Goal: Task Accomplishment & Management: Complete application form

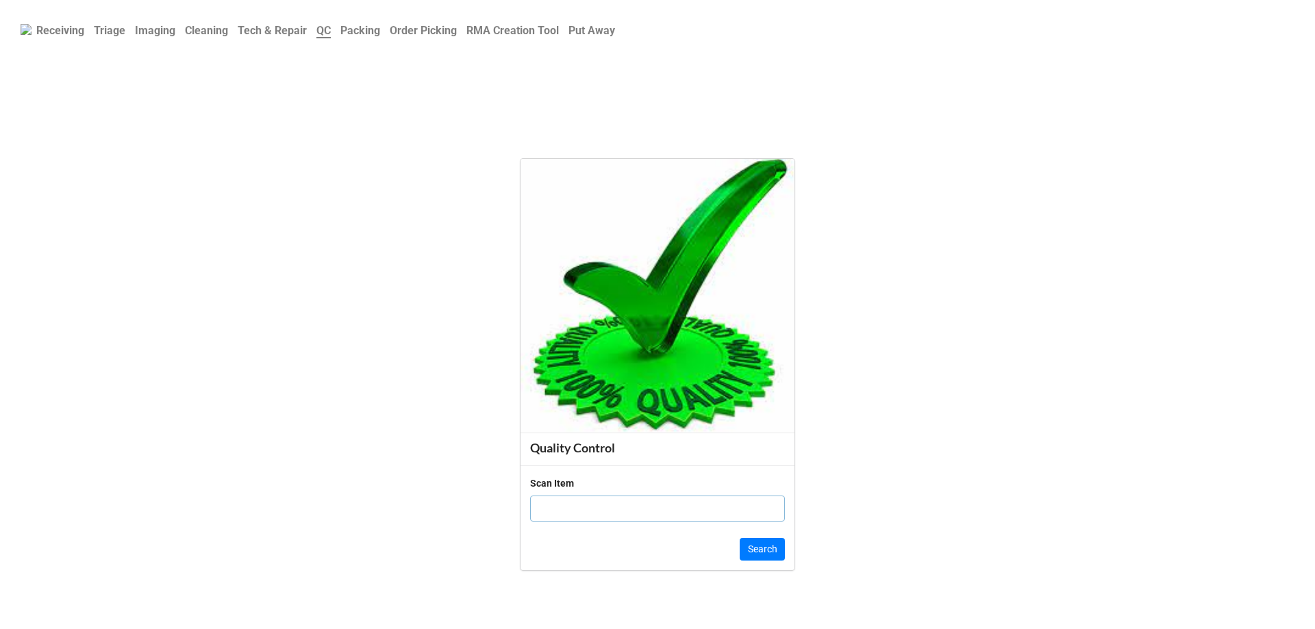
click at [591, 505] on input "text" at bounding box center [657, 509] width 255 height 26
click at [595, 510] on input "g" at bounding box center [657, 509] width 255 height 26
type input "gtxbyy2"
click button "Search" at bounding box center [762, 549] width 45 height 23
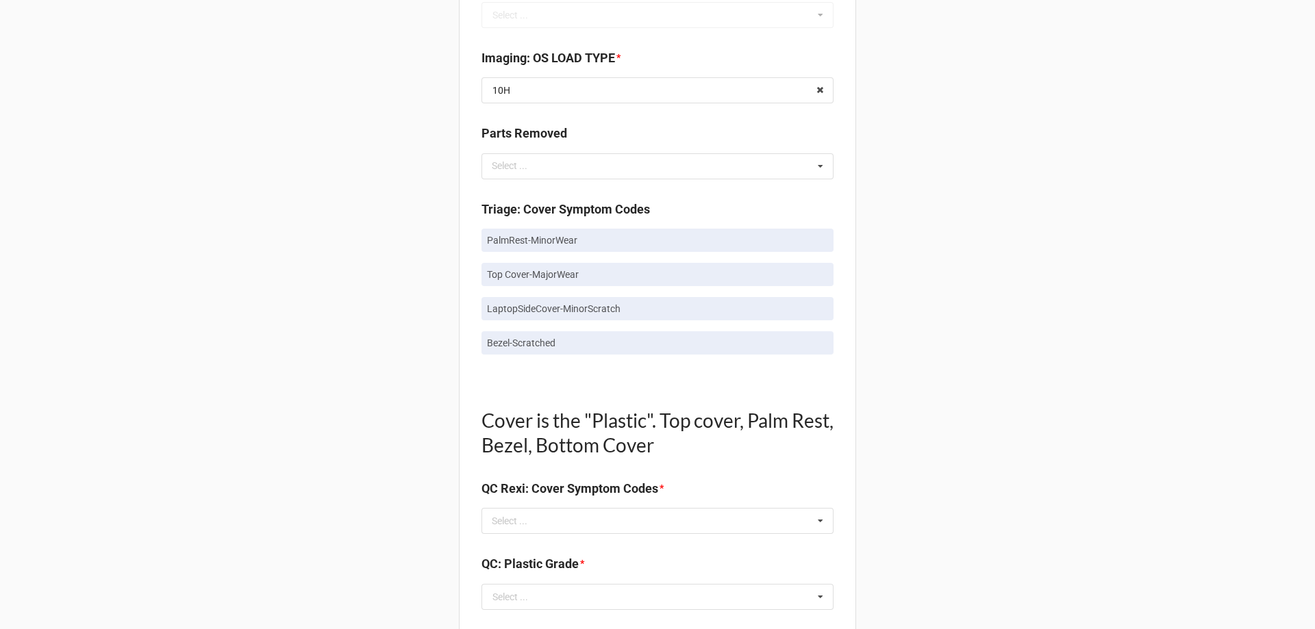
scroll to position [685, 0]
click at [564, 512] on div "Select ... No results found." at bounding box center [657, 522] width 352 height 26
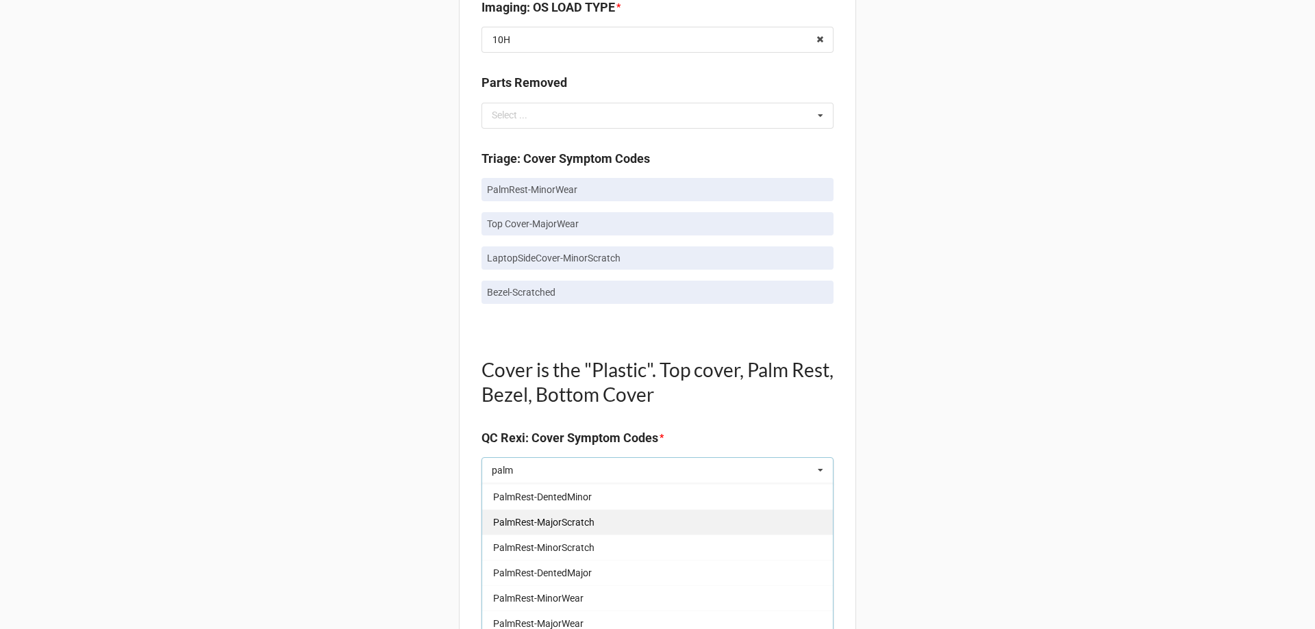
scroll to position [890, 0]
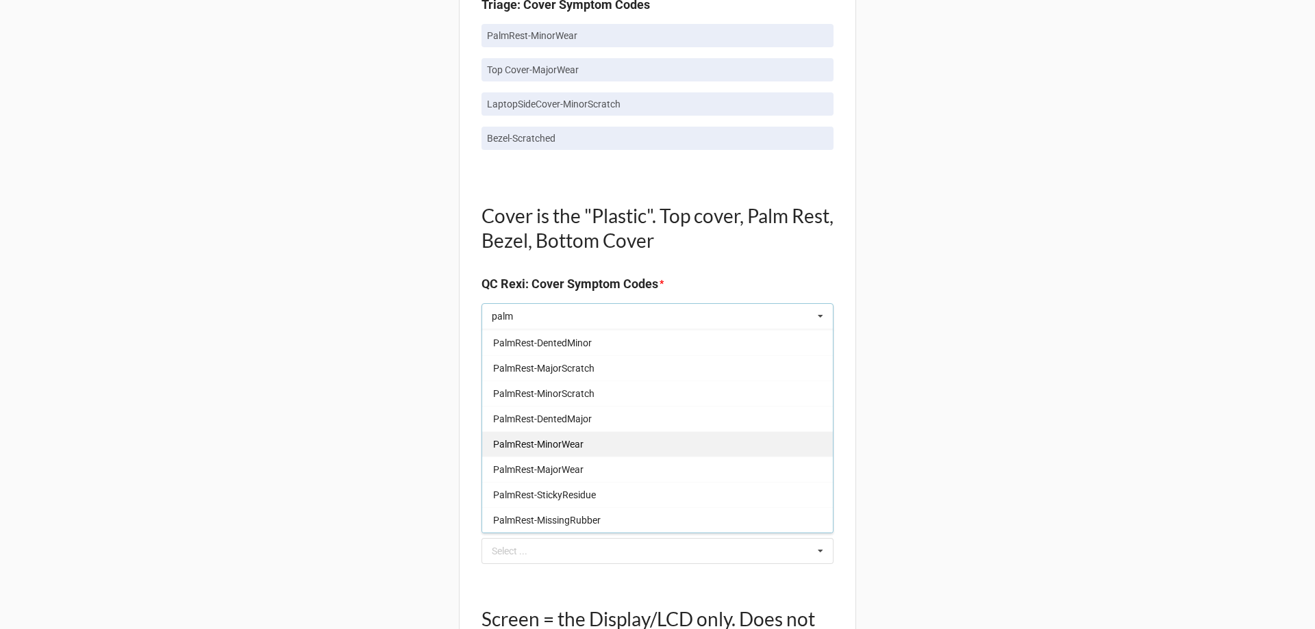
type input "palm"
click at [589, 443] on div "PalmRest-MinorWear" at bounding box center [657, 443] width 351 height 25
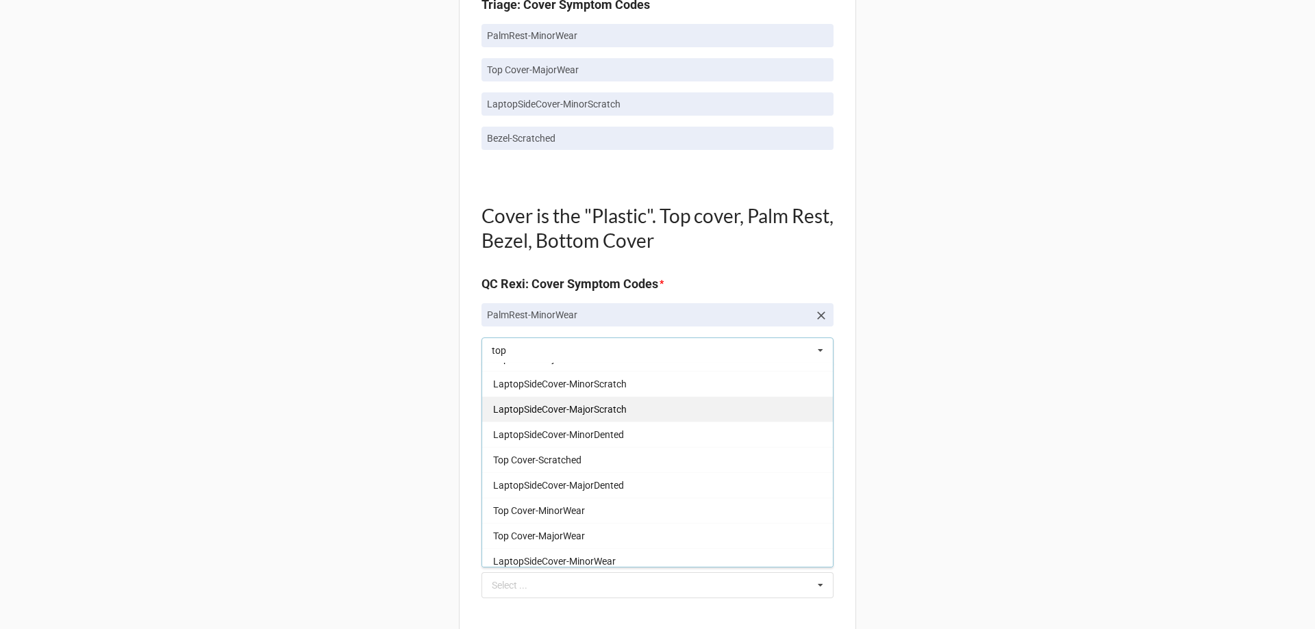
scroll to position [194, 0]
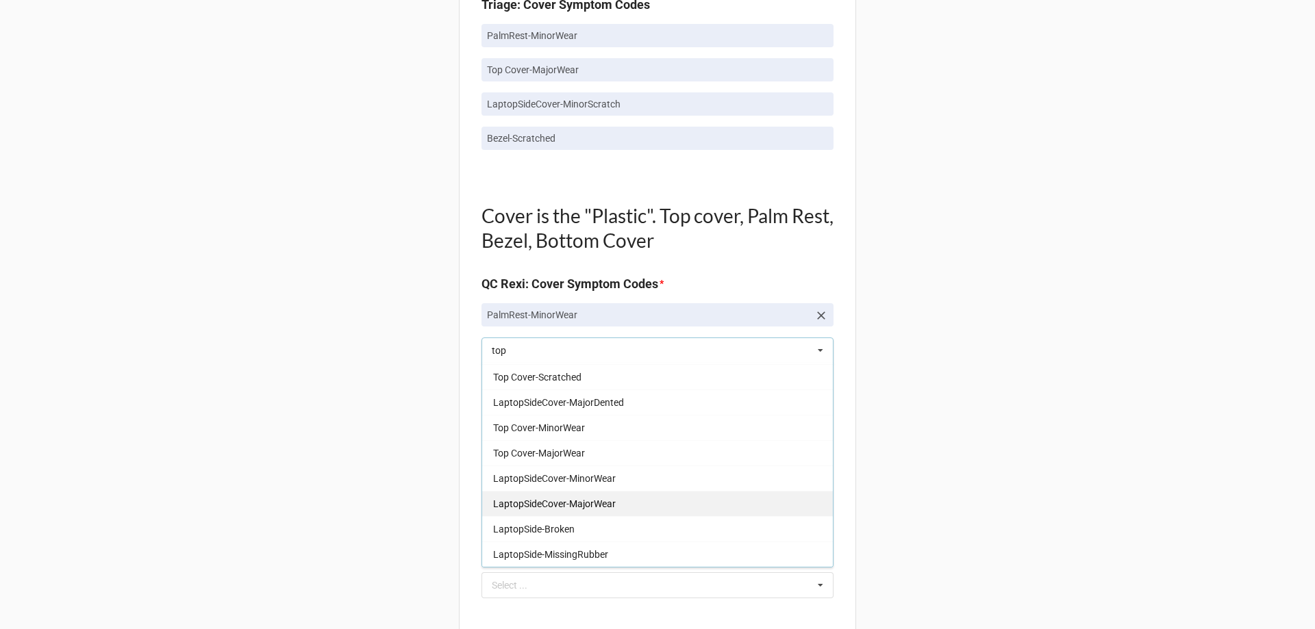
type input "top"
click at [617, 500] on div "LaptopSideCover-MajorWear" at bounding box center [657, 503] width 351 height 25
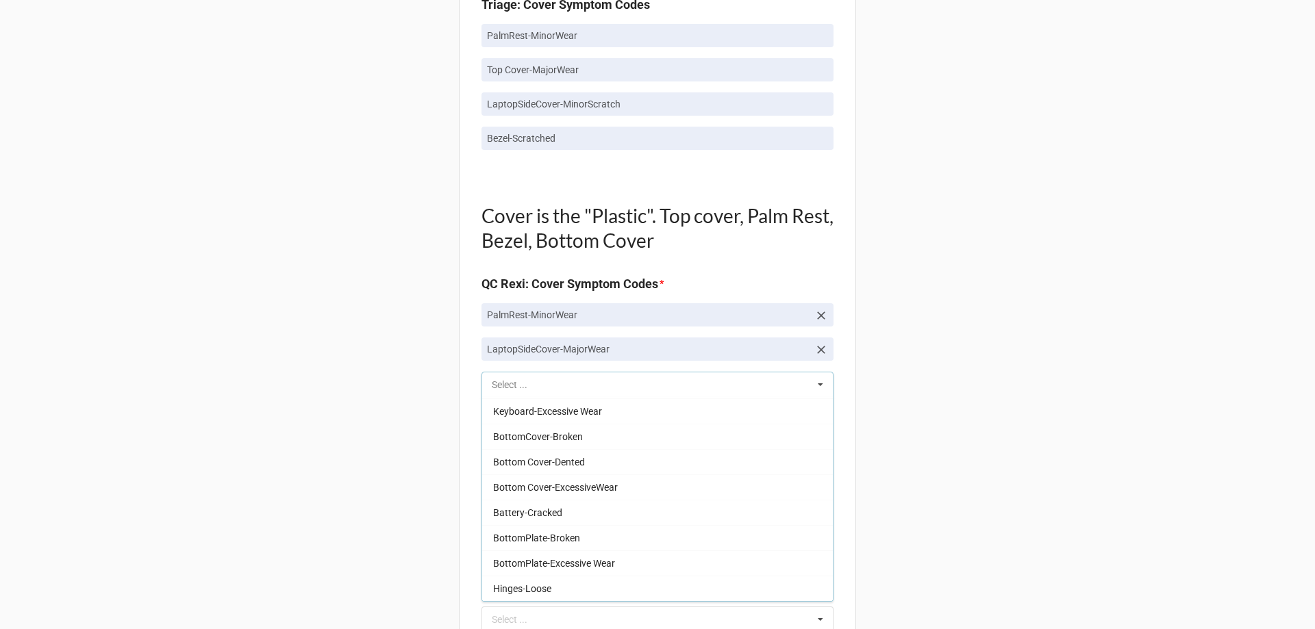
scroll to position [1316, 0]
click at [822, 351] on icon at bounding box center [821, 350] width 14 height 14
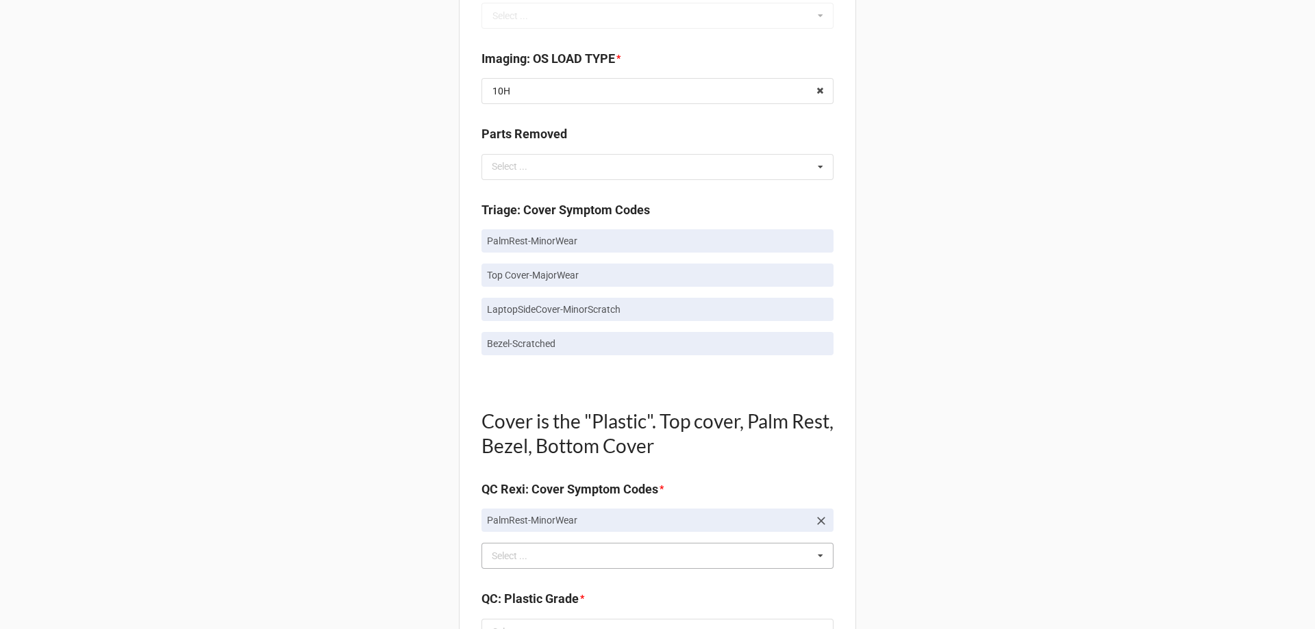
scroll to position [753, 0]
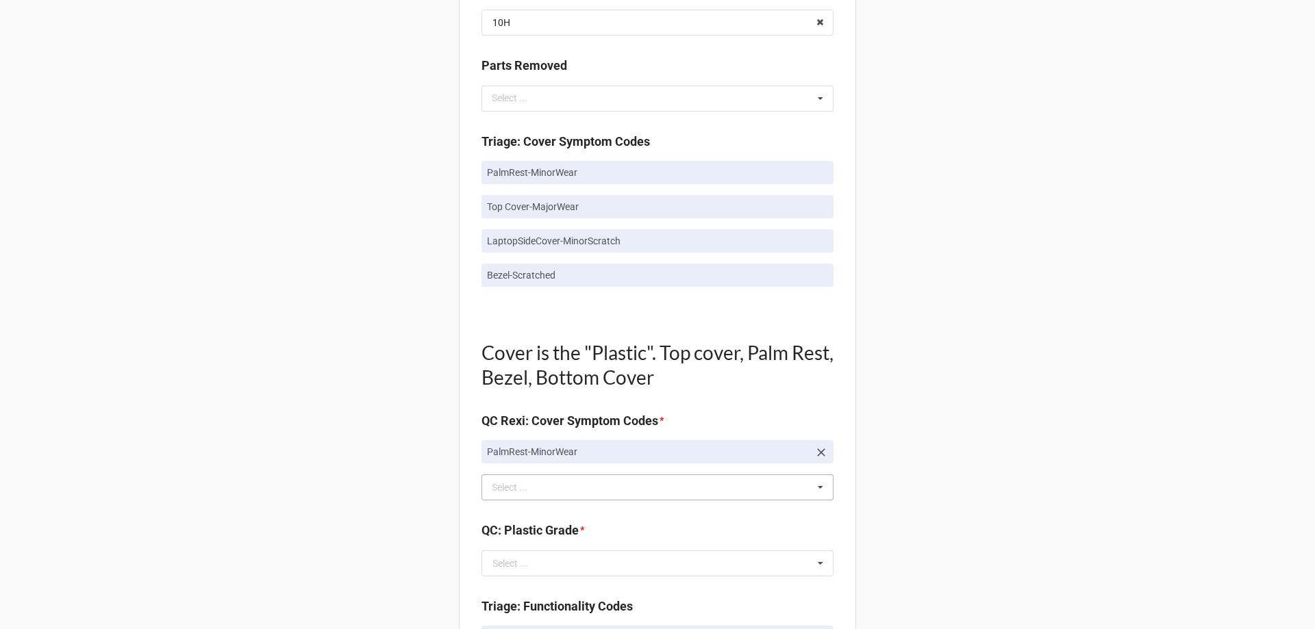
click at [607, 482] on div "top Select ... Top Cover-Broken Top Cover-MajorDent Top Cover-MinorDent Top Cov…" at bounding box center [657, 488] width 352 height 26
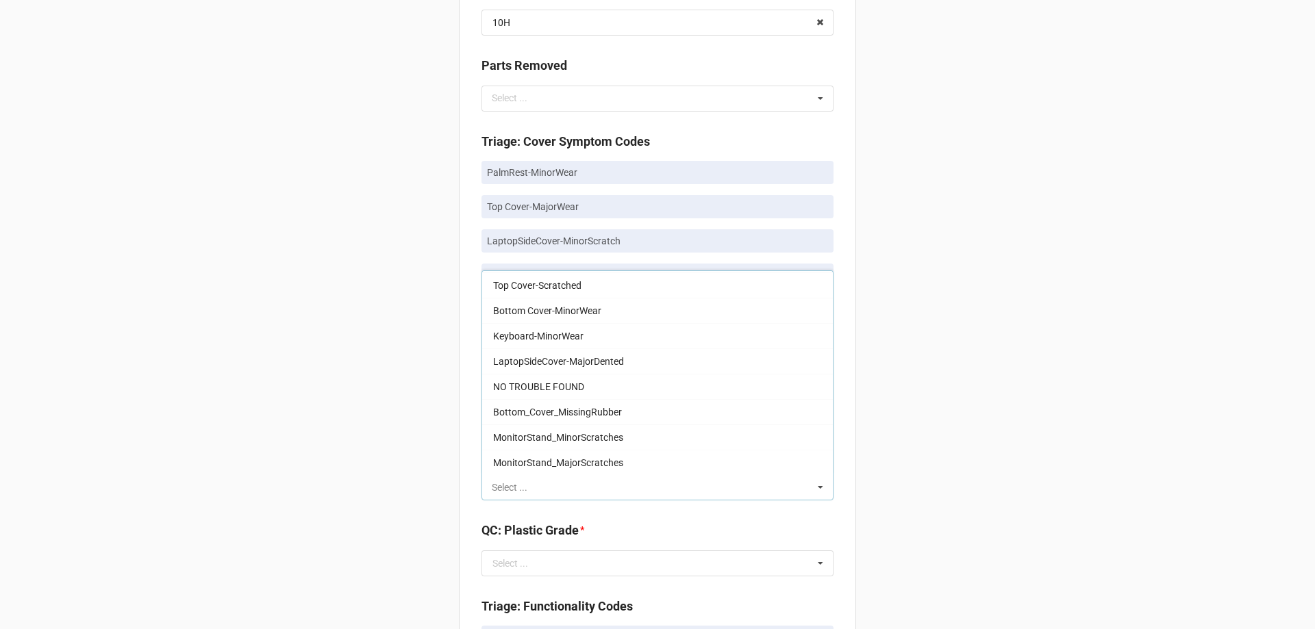
scroll to position [0, 0]
type input "y"
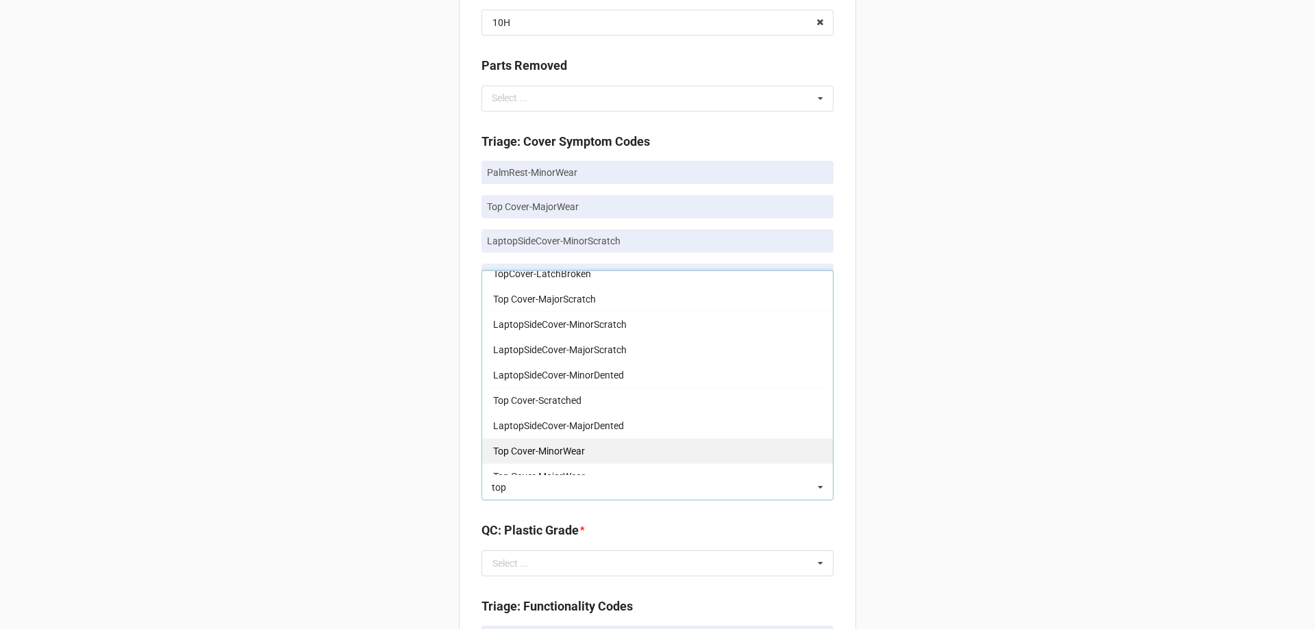
scroll to position [205, 0]
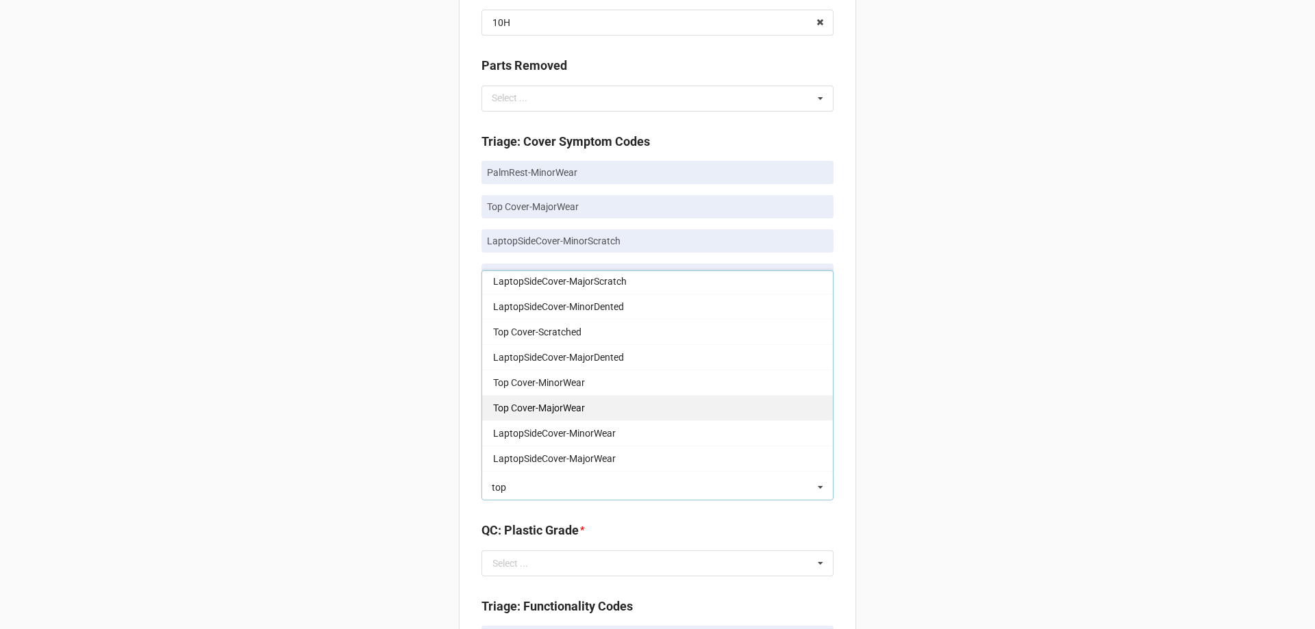
type input "top"
click at [608, 400] on div "Top Cover-MajorWear" at bounding box center [657, 407] width 351 height 25
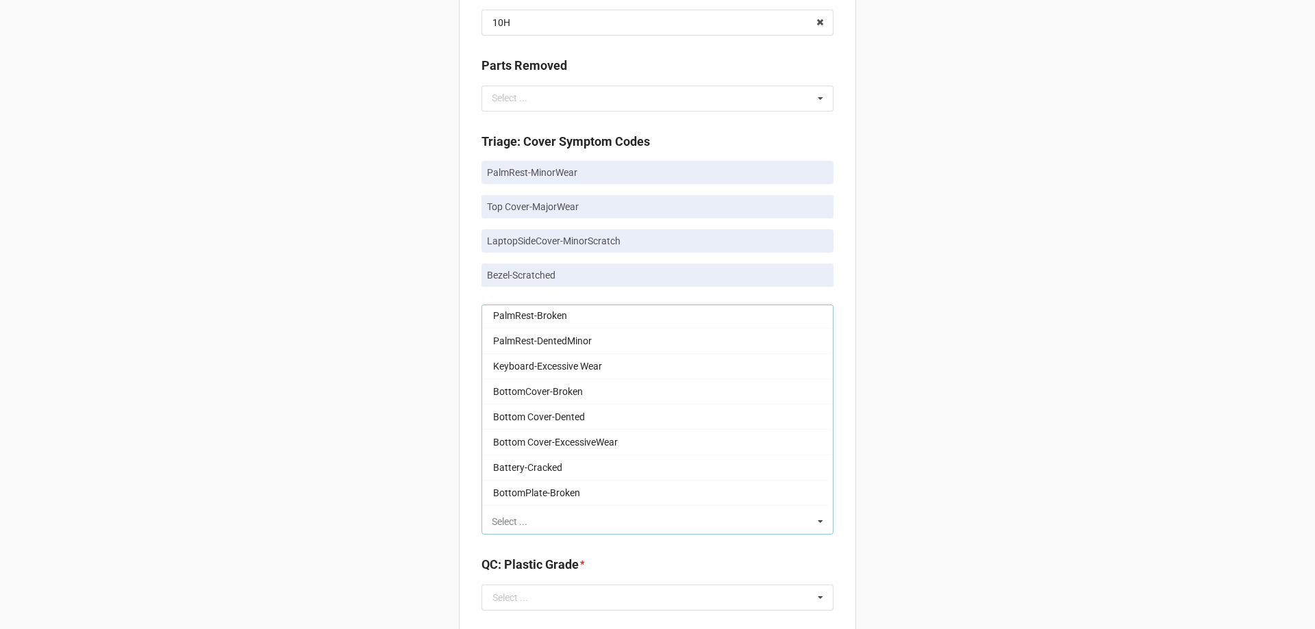
scroll to position [1270, 0]
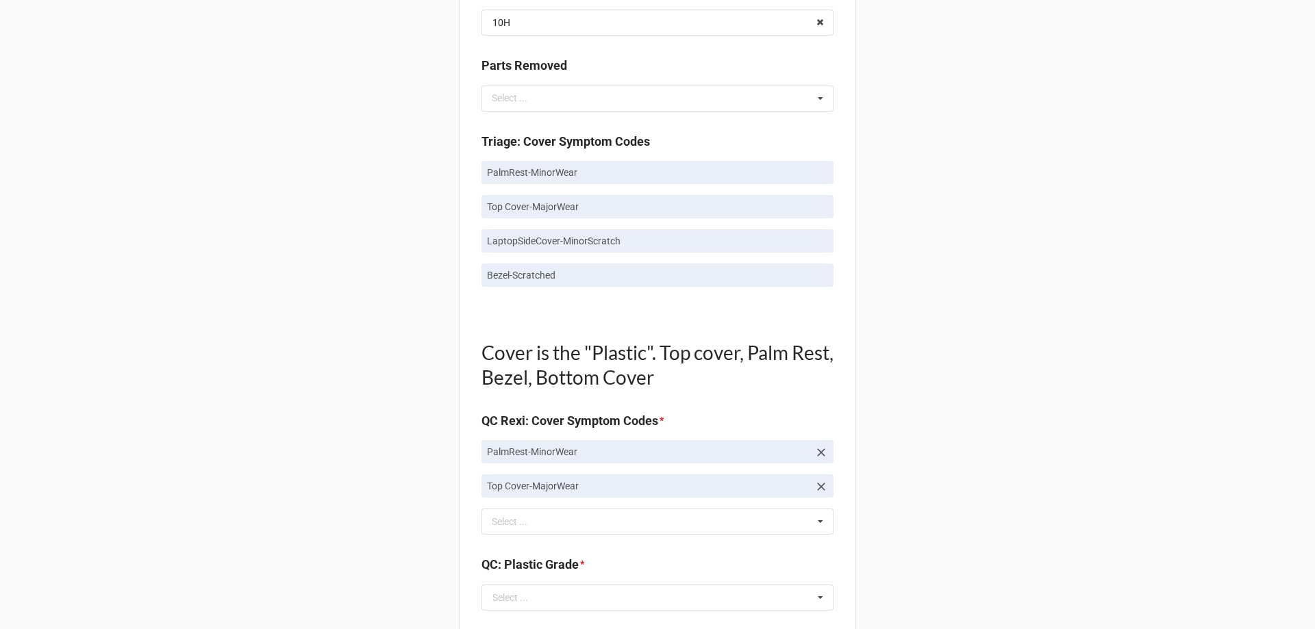
drag, startPoint x: 331, startPoint y: 366, endPoint x: 364, endPoint y: 363, distance: 33.7
click at [354, 363] on div "Back Receiving Triage Imaging Cleaning Tech & Repair QC Packing Order Picking R…" at bounding box center [657, 495] width 1315 height 2497
click at [525, 533] on div "top Select ... Top Cover-Broken Top Cover-MajorDent Top Cover-MinorDent Top Cov…" at bounding box center [657, 522] width 352 height 26
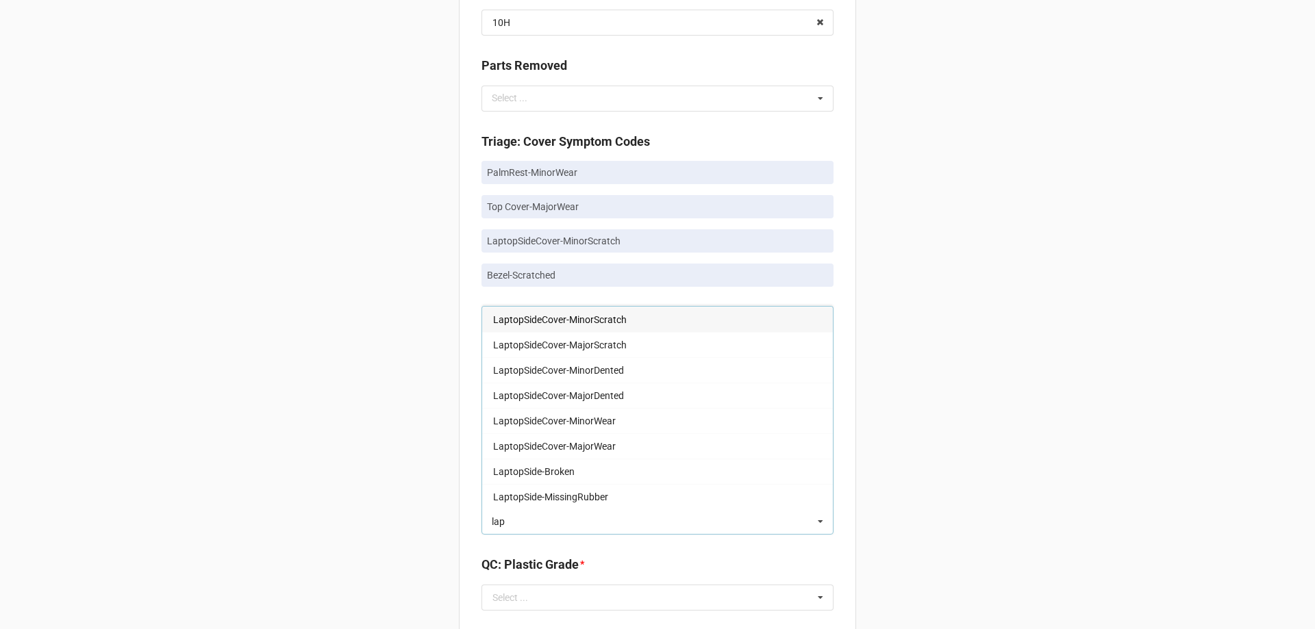
type input "lap"
click at [571, 327] on div "LaptopSideCover-MinorScratch" at bounding box center [657, 319] width 351 height 25
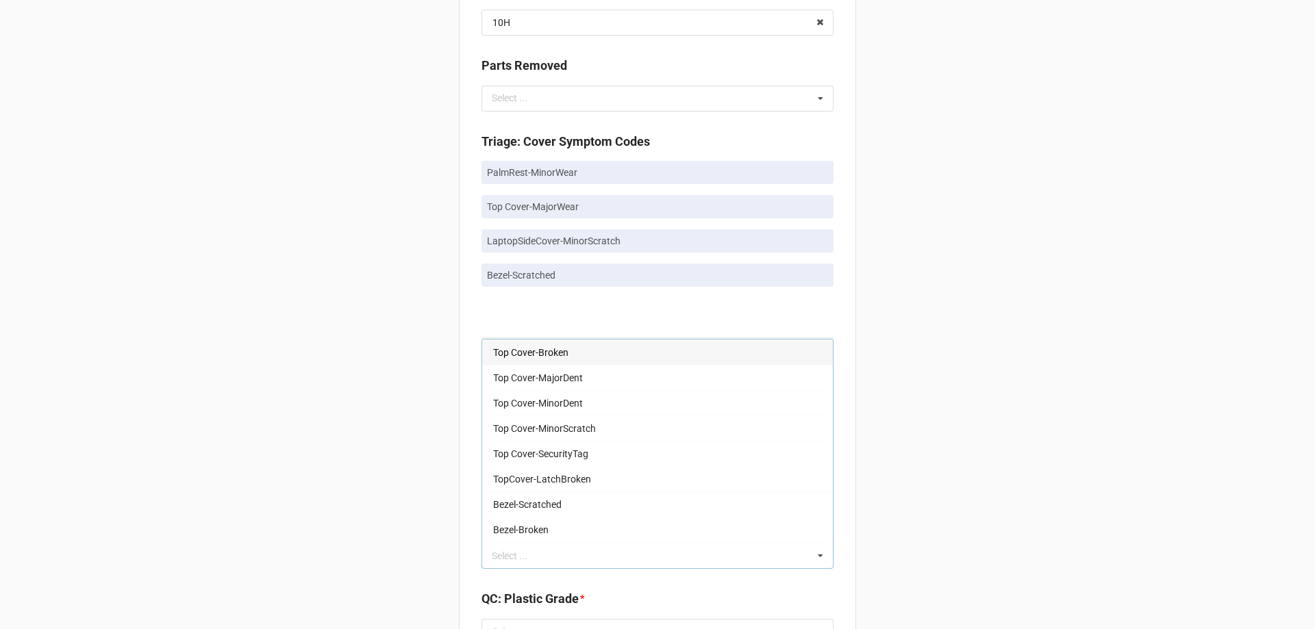
click at [433, 323] on div "Back Receiving Triage Imaging Cleaning Tech & Repair QC Packing Order Picking R…" at bounding box center [657, 513] width 1315 height 2532
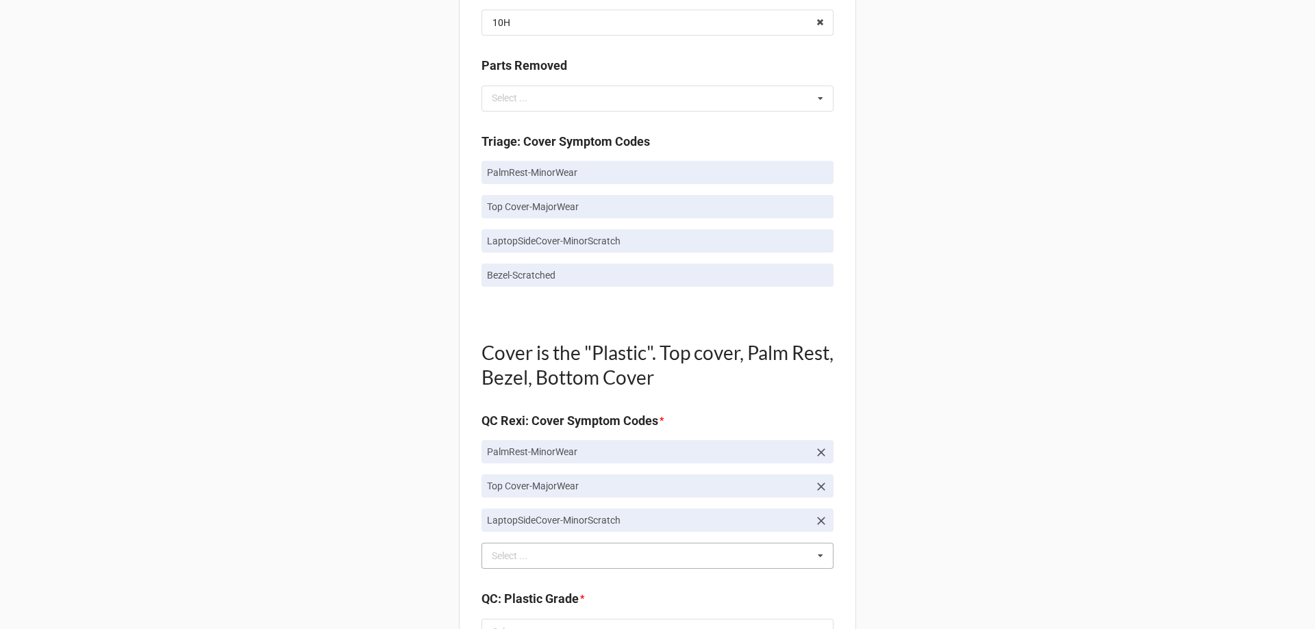
click at [555, 560] on div "lap Select ... Top Cover-Broken Top Cover-MajorDent Top Cover-MinorDent Top Cov…" at bounding box center [657, 556] width 352 height 26
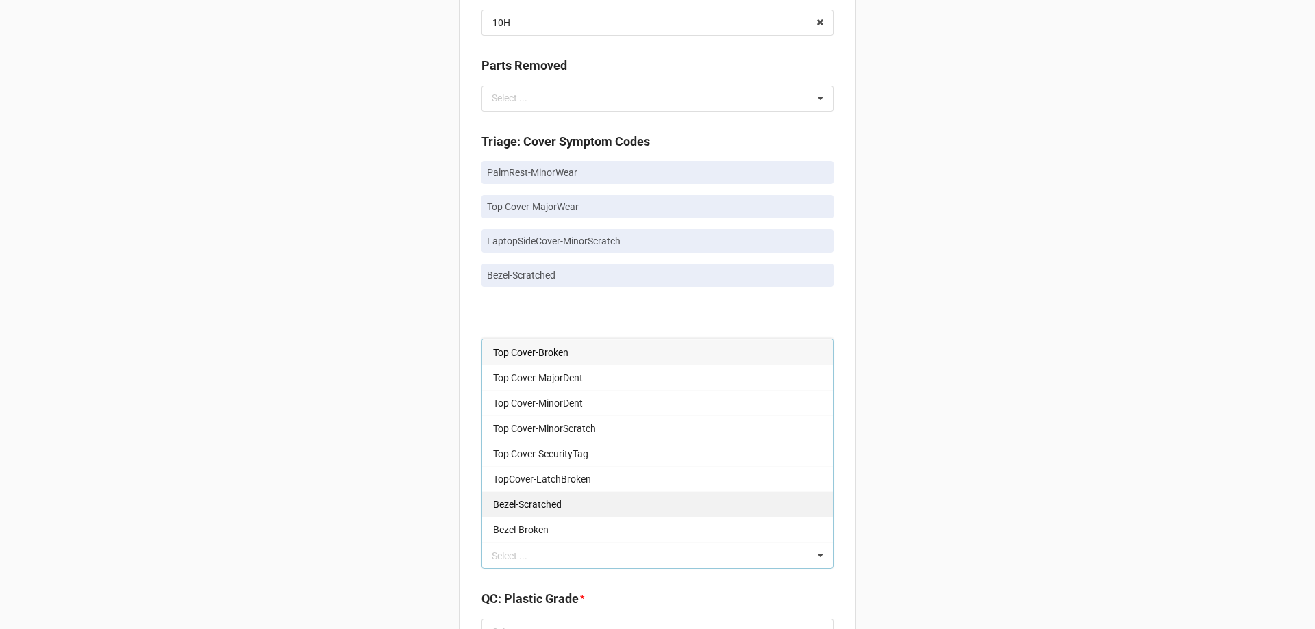
click at [575, 512] on div "Bezel-Scratched" at bounding box center [657, 504] width 351 height 25
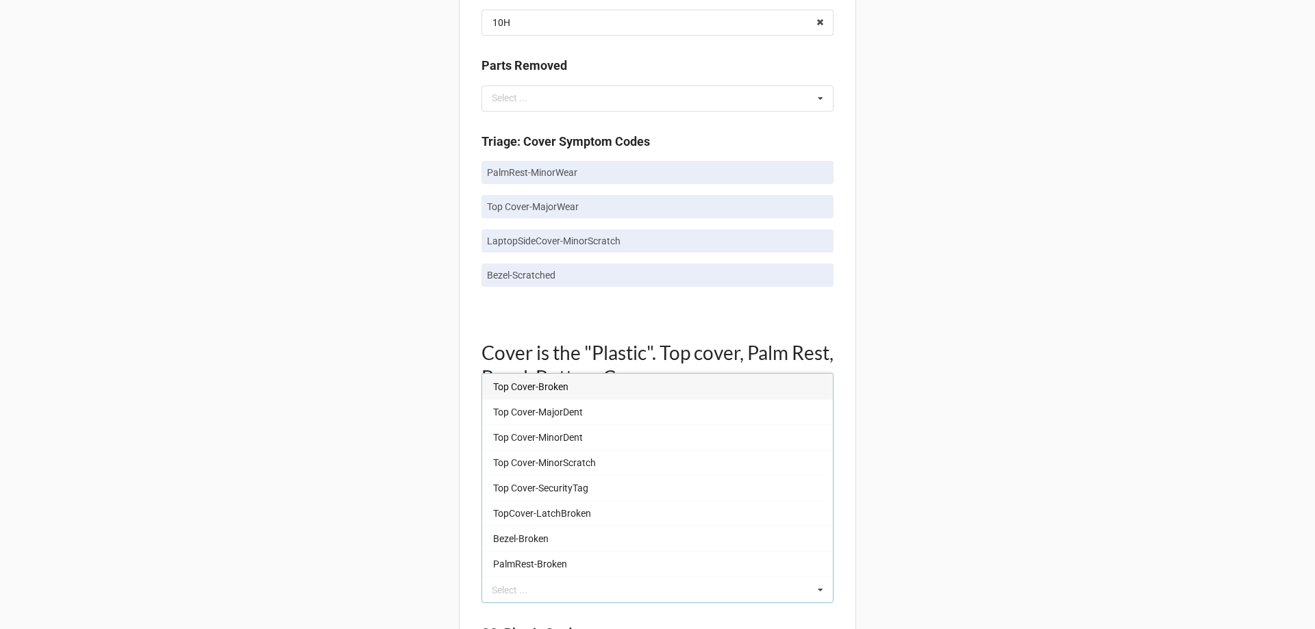
click at [197, 451] on div "Back Receiving Triage Imaging Cleaning Tech & Repair QC Packing Order Picking R…" at bounding box center [657, 530] width 1315 height 2566
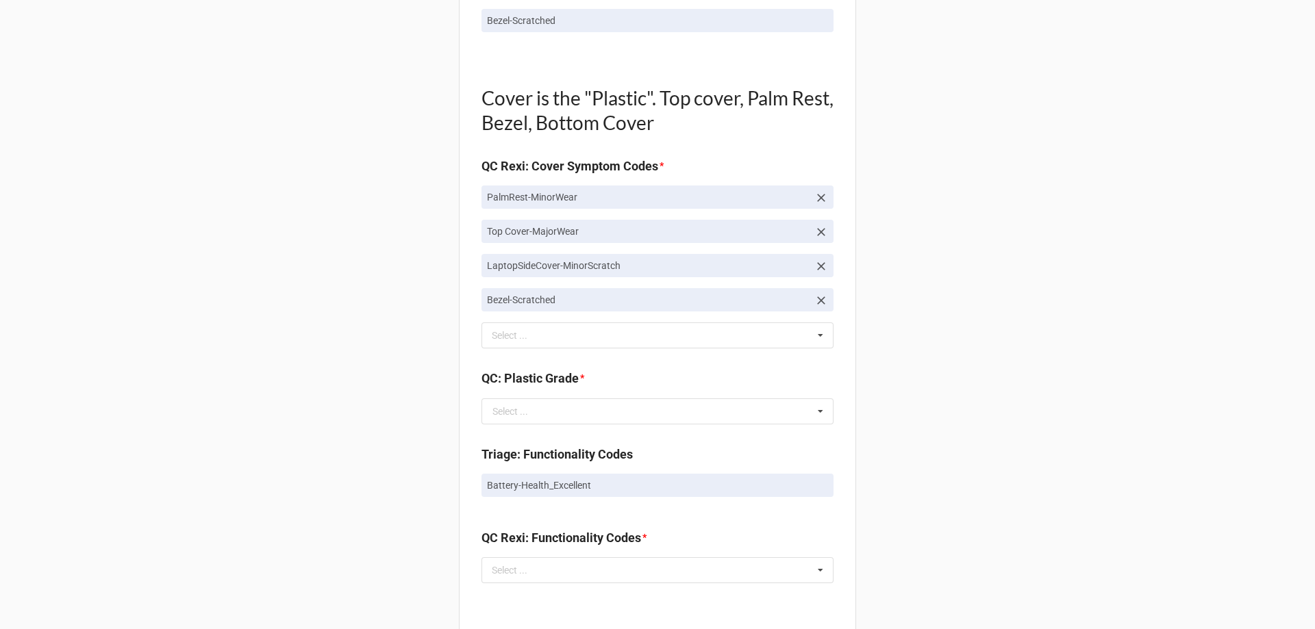
scroll to position [1096, 0]
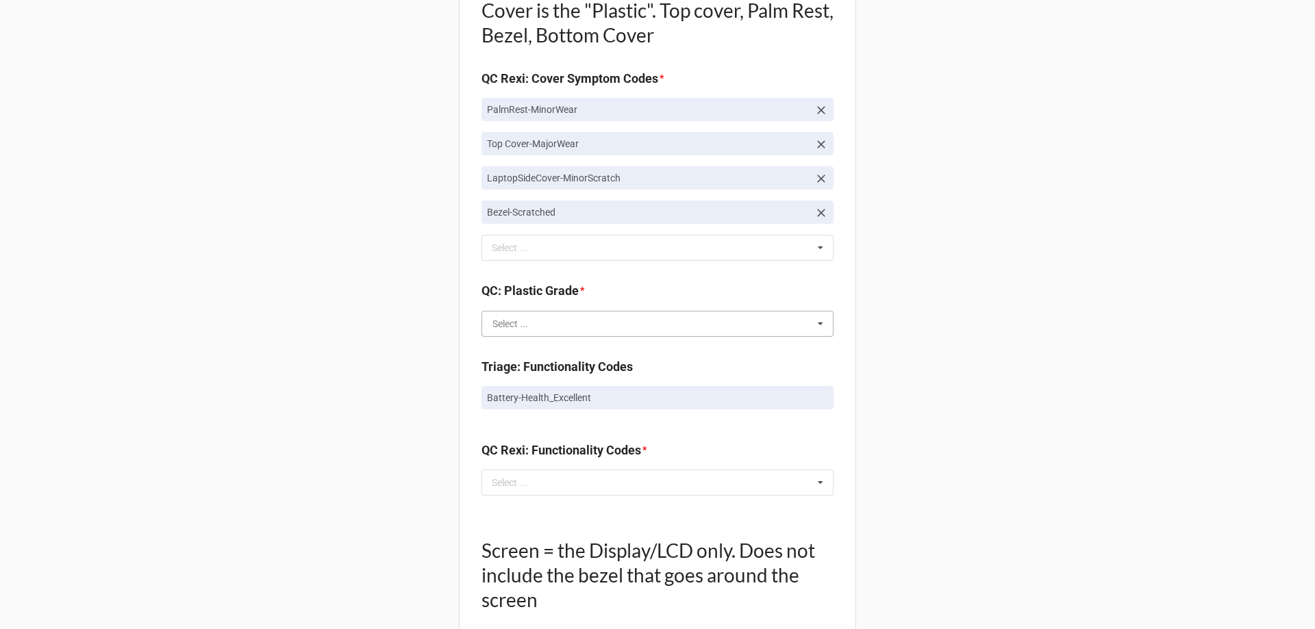
click at [536, 324] on input "text" at bounding box center [658, 324] width 351 height 25
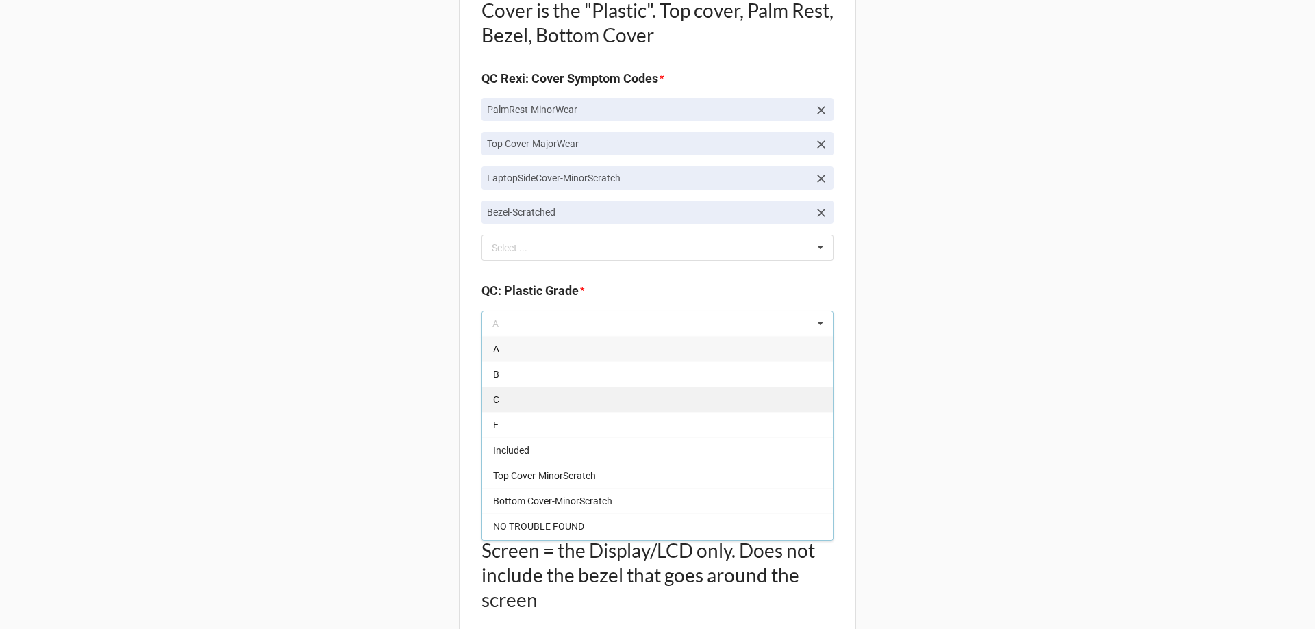
click at [535, 409] on div "C" at bounding box center [657, 399] width 351 height 25
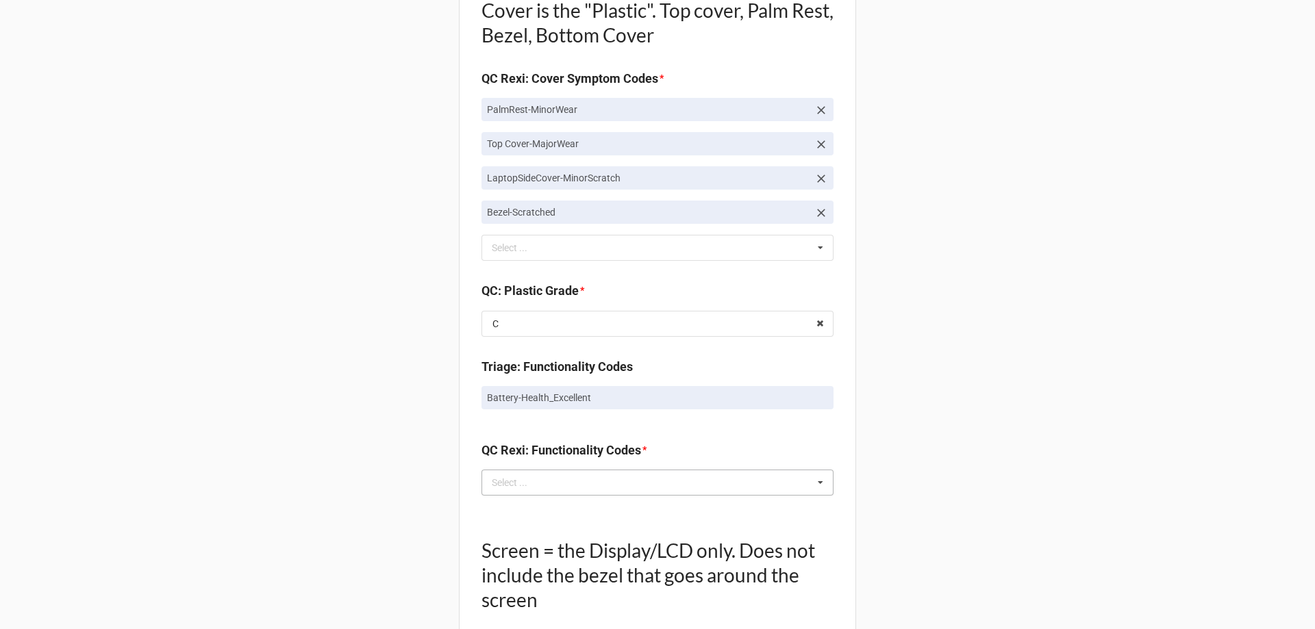
click at [542, 475] on div "Select ..." at bounding box center [517, 483] width 59 height 16
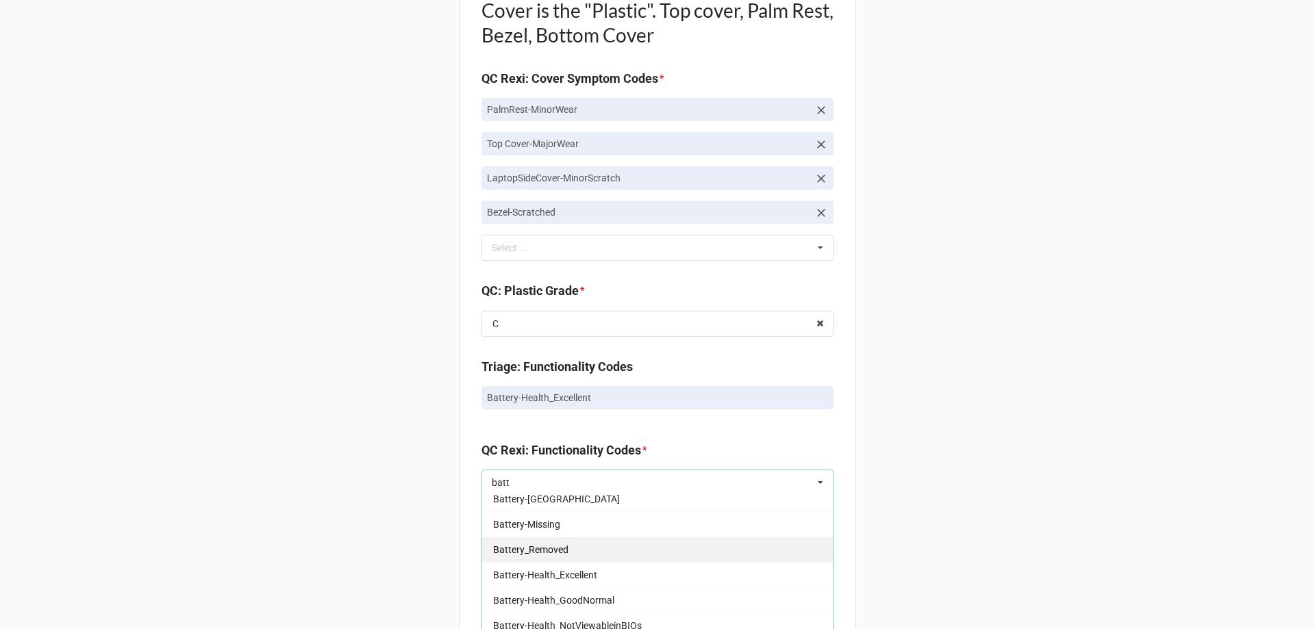
scroll to position [137, 0]
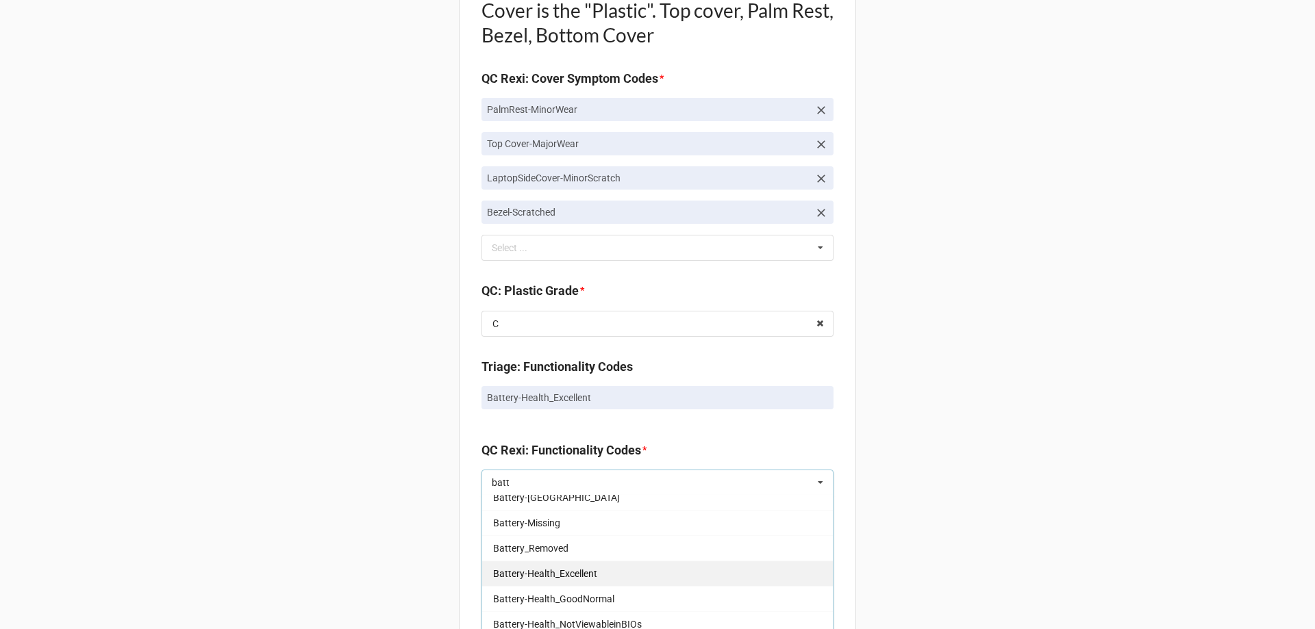
type input "batt"
click at [596, 572] on div "Battery-Health_Excellent" at bounding box center [657, 573] width 351 height 25
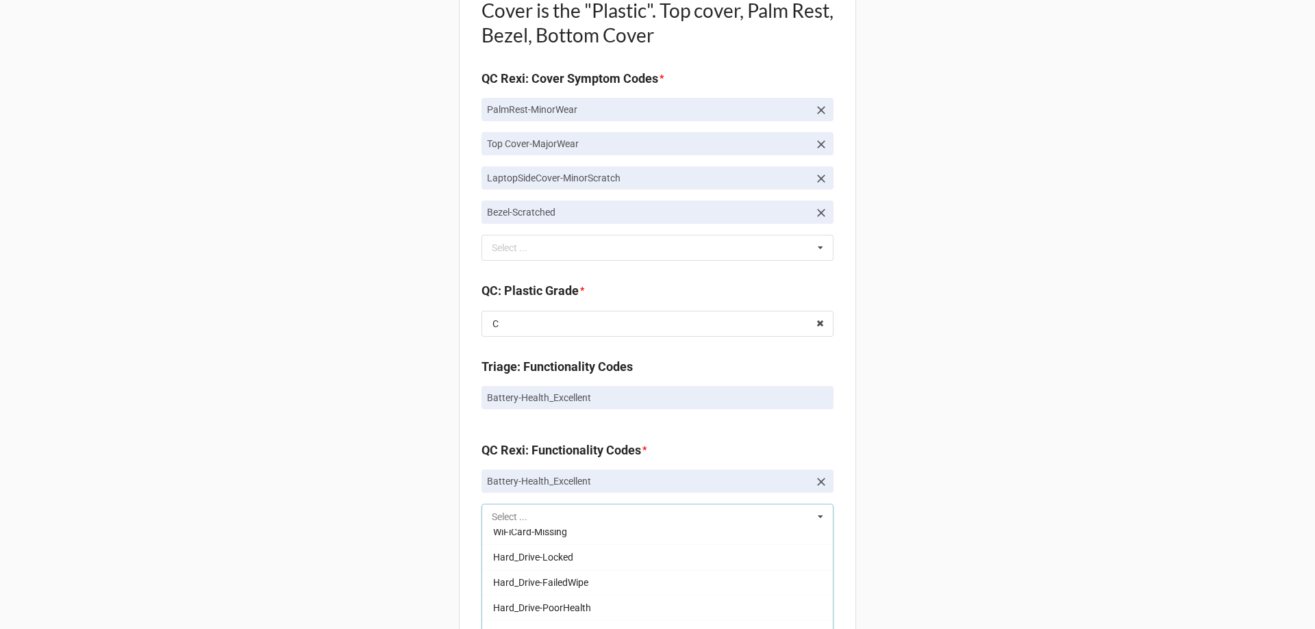
scroll to position [416, 0]
click at [264, 527] on div "Back Receiving Triage Imaging Cleaning Tech & Repair QC Packing Order Picking R…" at bounding box center [657, 204] width 1315 height 2600
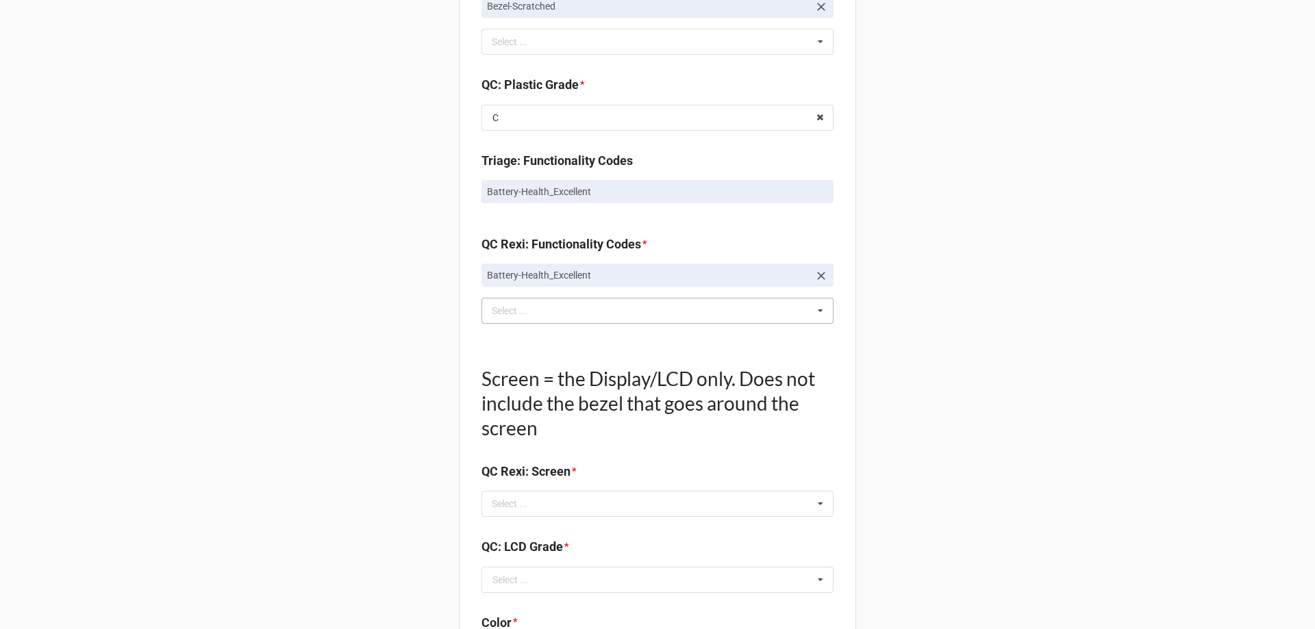
scroll to position [1301, 0]
click at [601, 497] on div "Select ... No results found." at bounding box center [657, 505] width 352 height 26
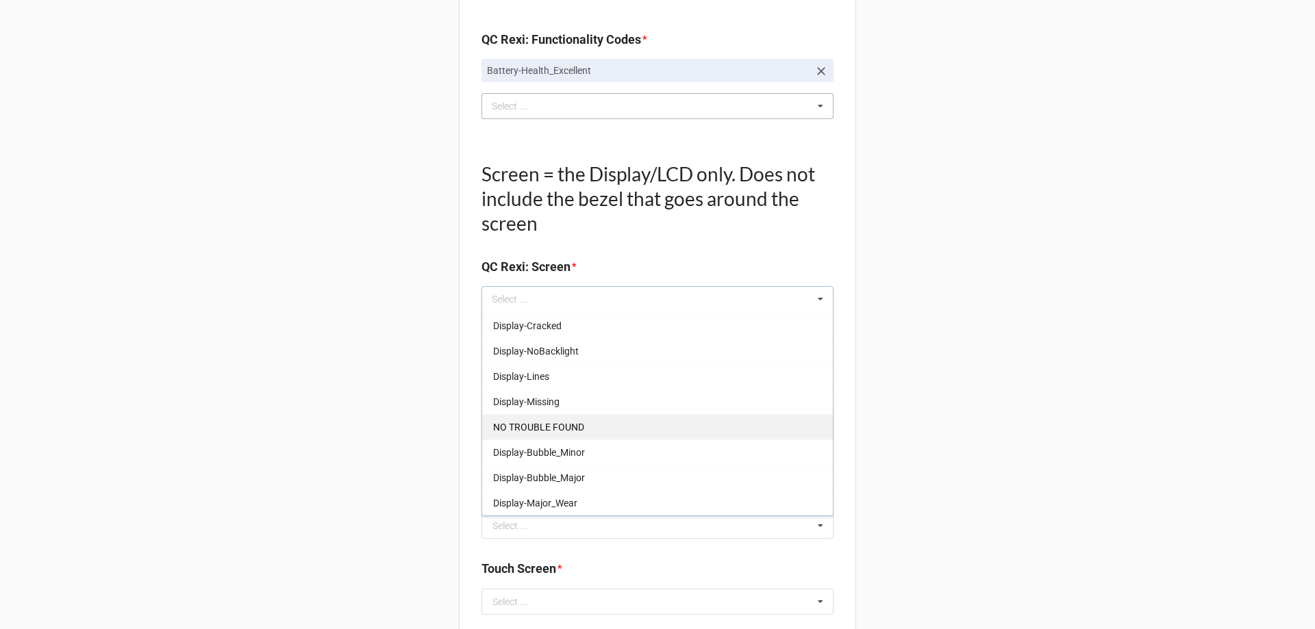
click at [557, 416] on div "NO TROUBLE FOUND" at bounding box center [657, 426] width 351 height 25
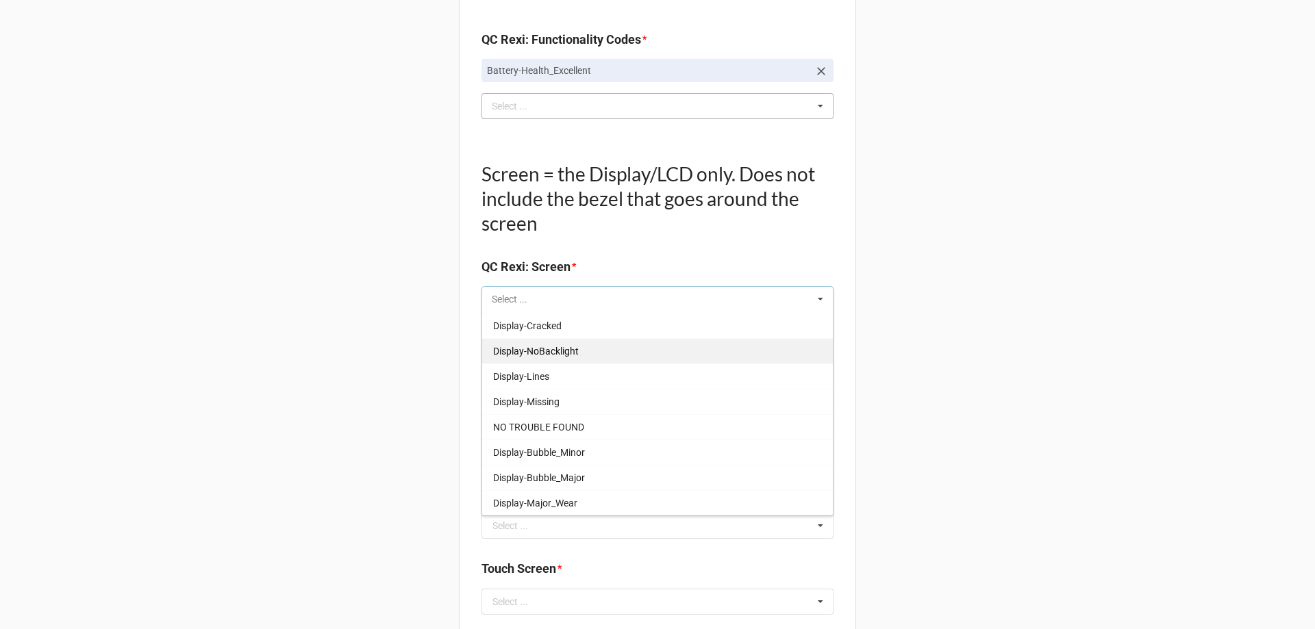
scroll to position [201, 0]
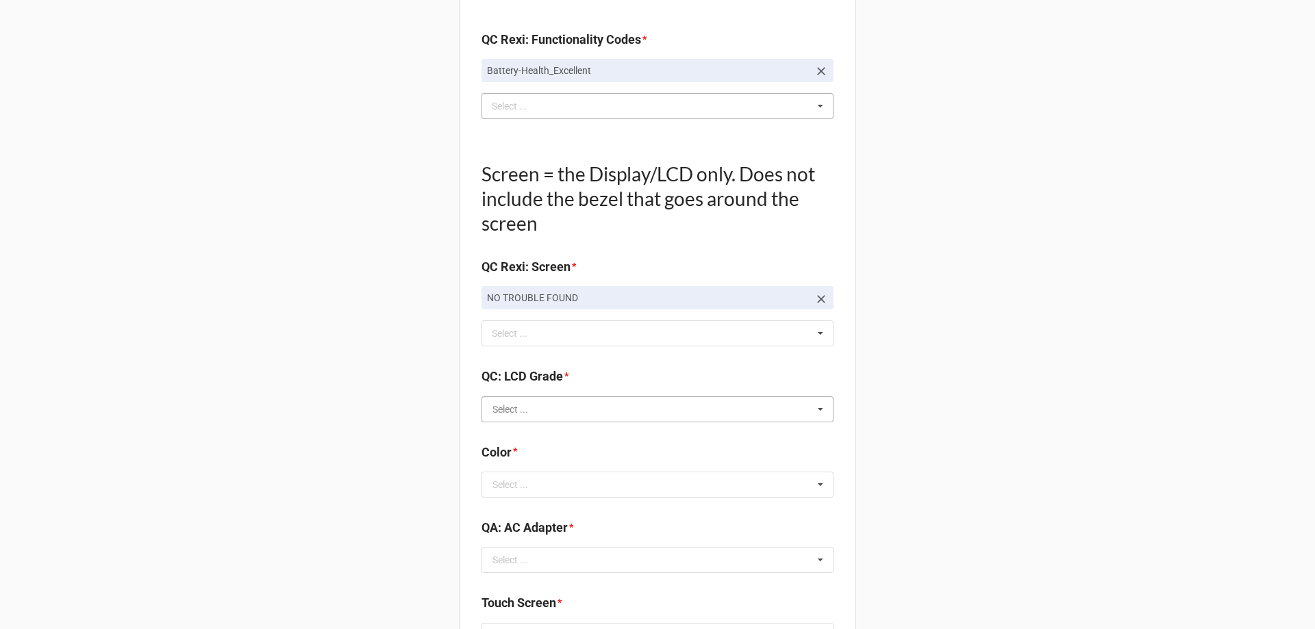
click at [559, 414] on input "text" at bounding box center [658, 409] width 351 height 25
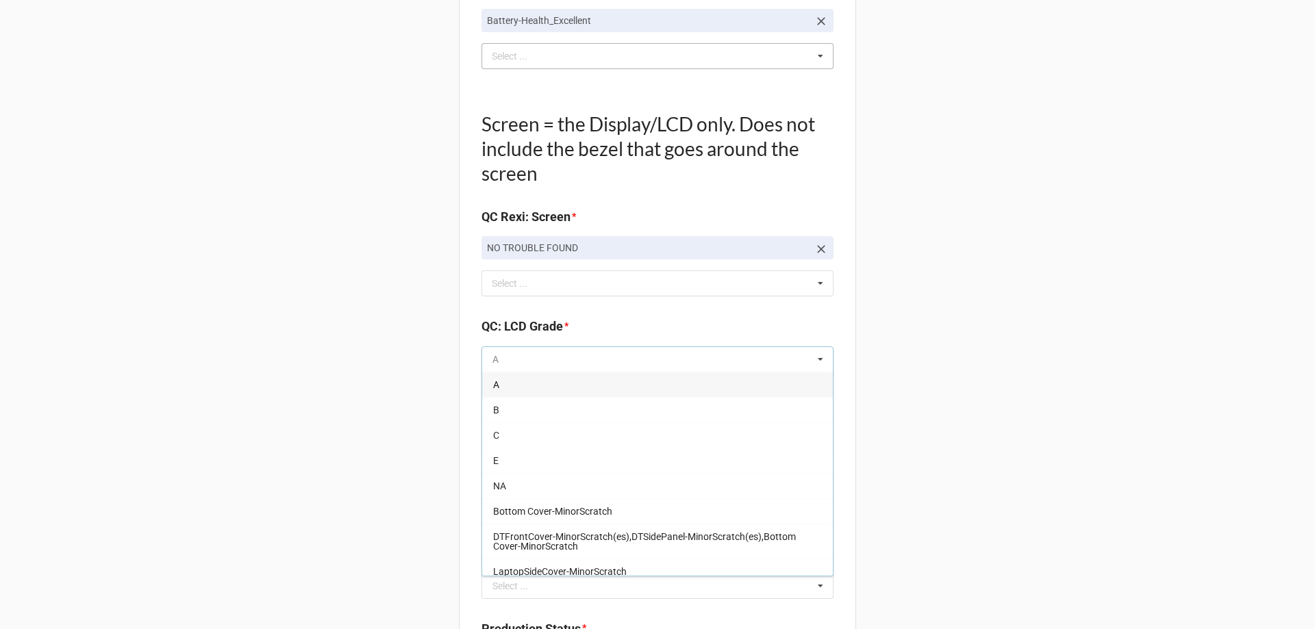
scroll to position [1575, 0]
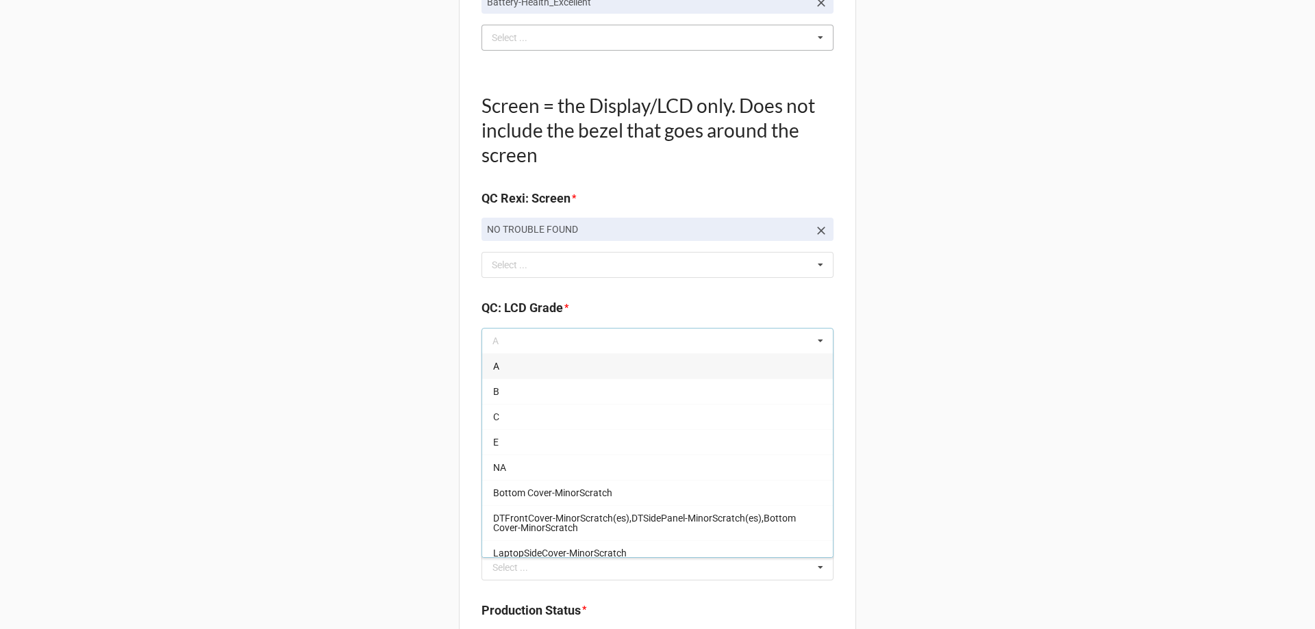
click at [531, 372] on div "A" at bounding box center [657, 365] width 351 height 25
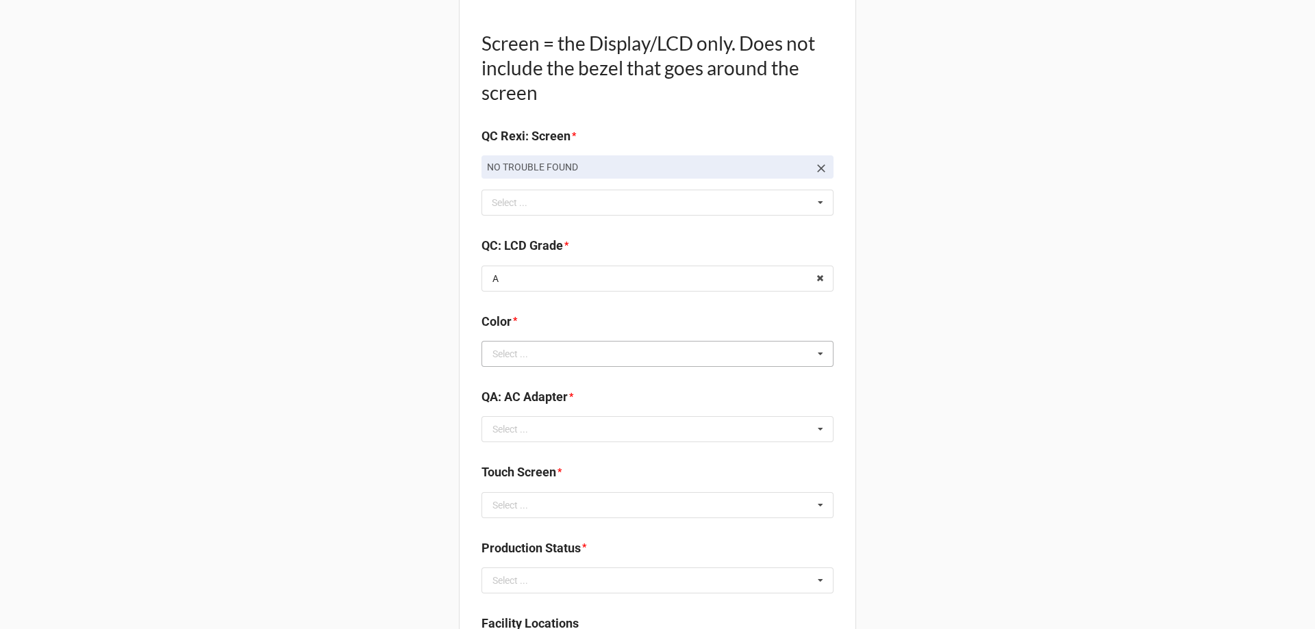
scroll to position [1712, 0]
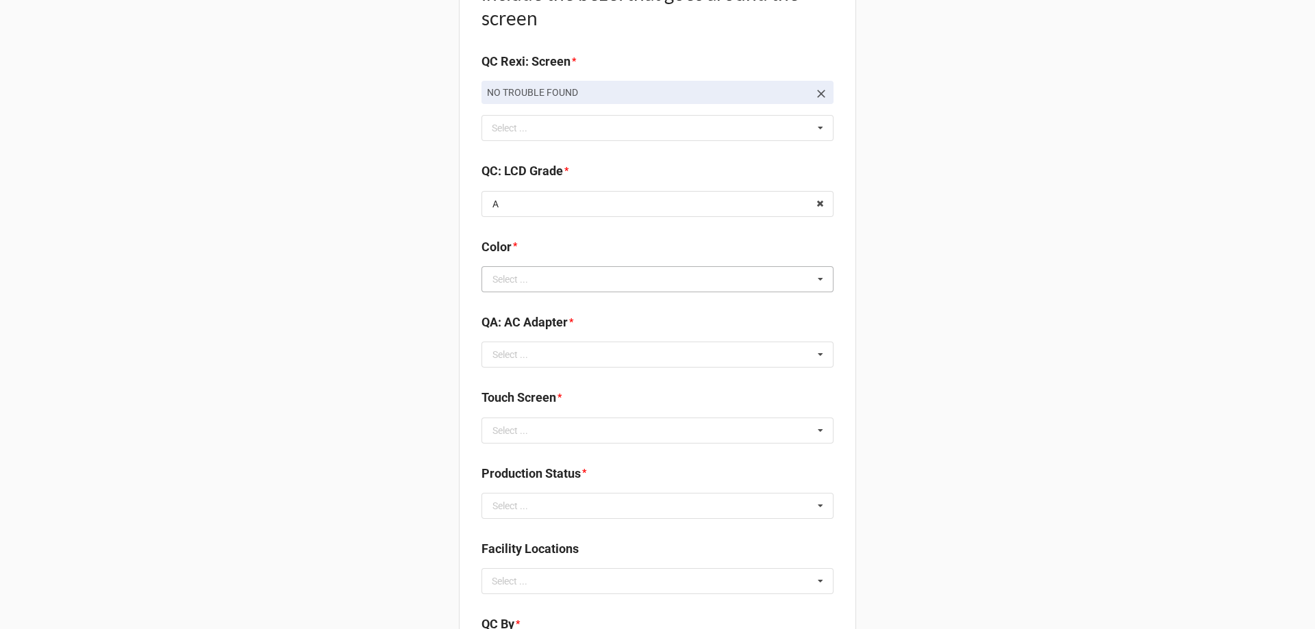
click at [510, 278] on div "Select ..." at bounding box center [510, 280] width 36 height 10
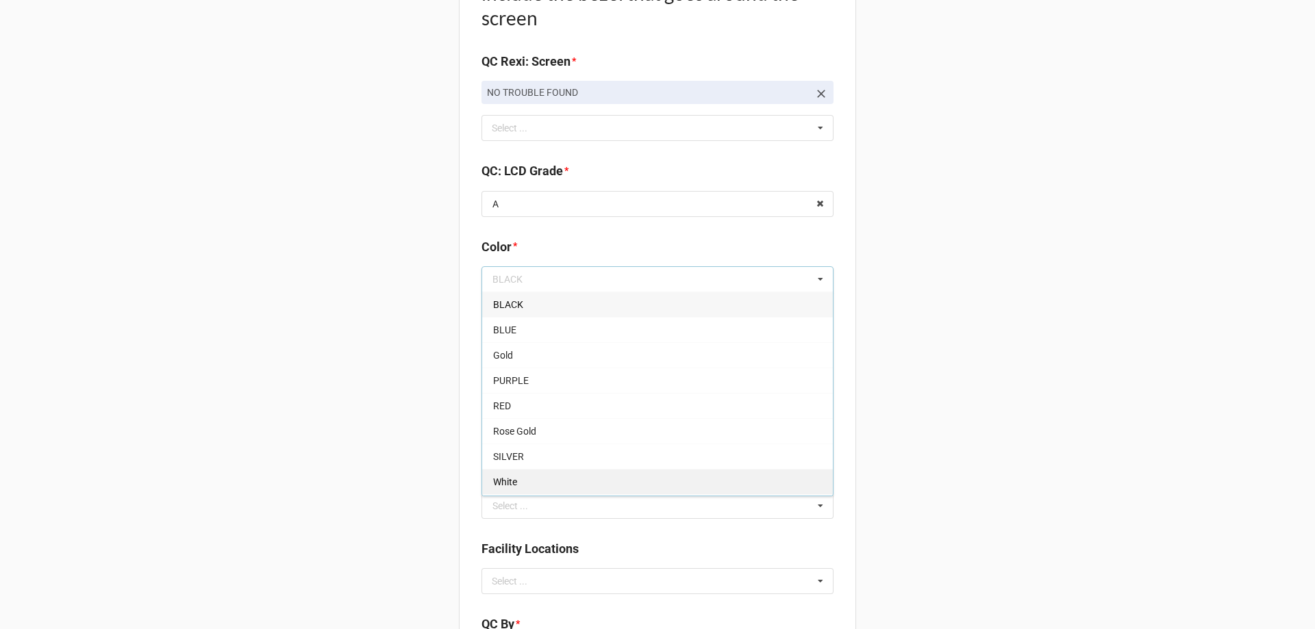
click at [613, 488] on div "White" at bounding box center [657, 481] width 351 height 25
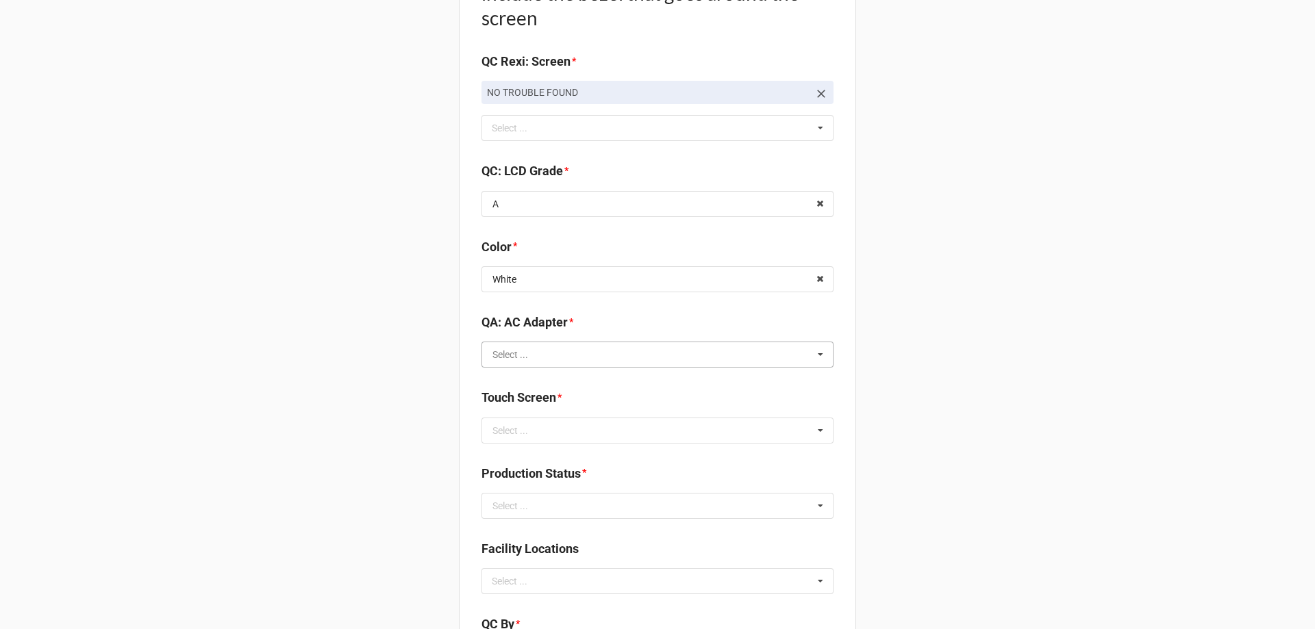
click at [545, 366] on input "text" at bounding box center [658, 354] width 351 height 25
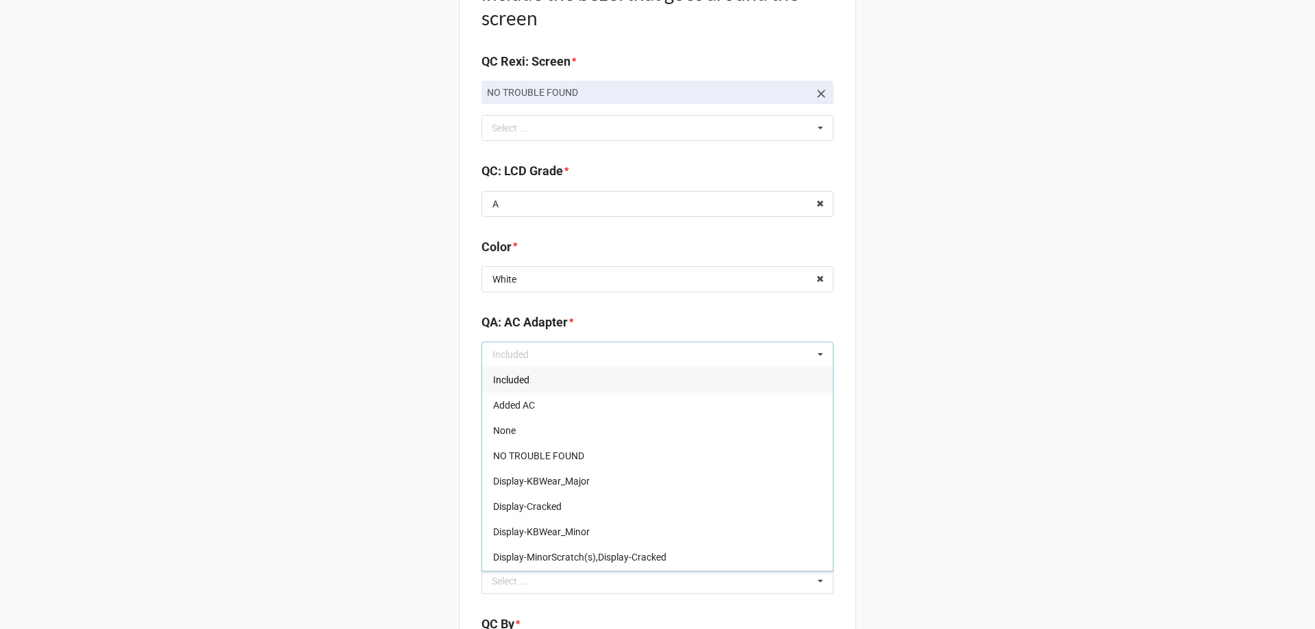
click at [546, 373] on div "Included" at bounding box center [657, 379] width 351 height 25
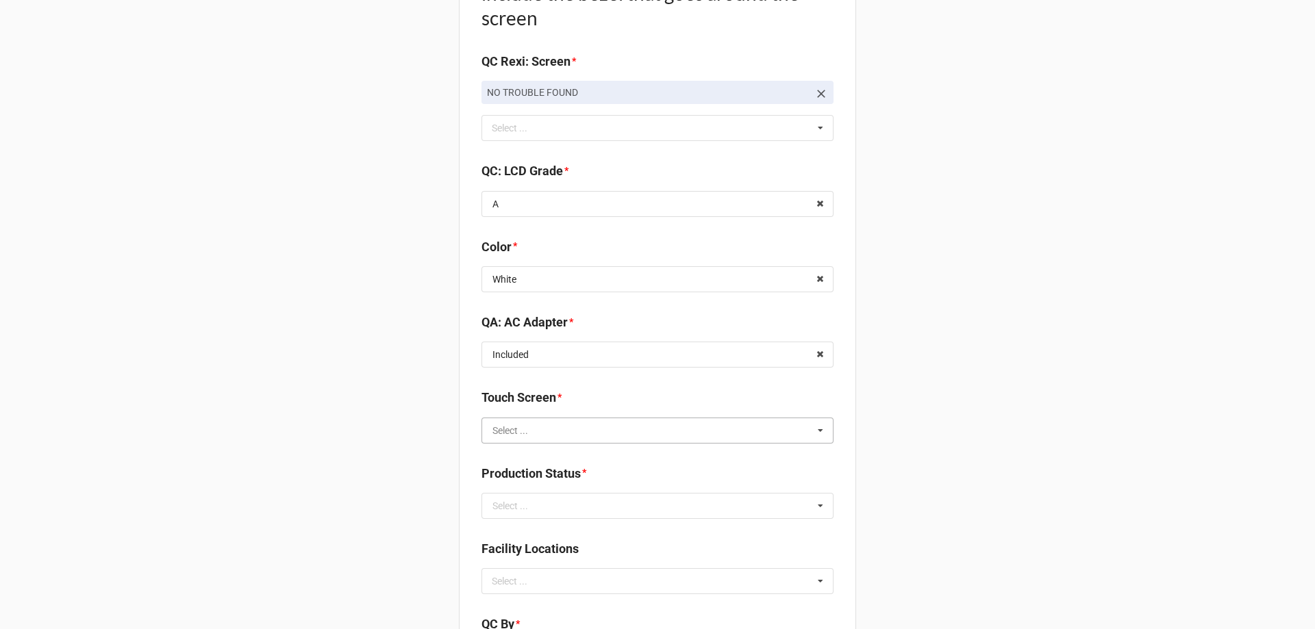
click at [562, 432] on input "text" at bounding box center [658, 430] width 351 height 25
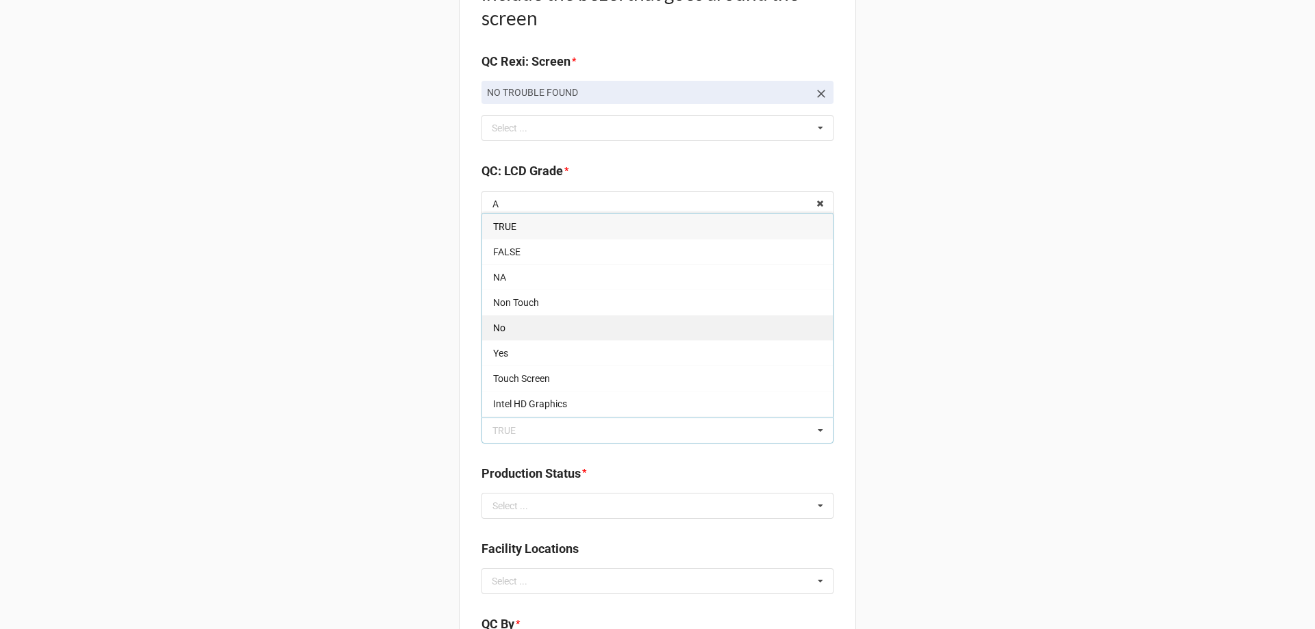
click at [529, 333] on div "No" at bounding box center [657, 327] width 351 height 25
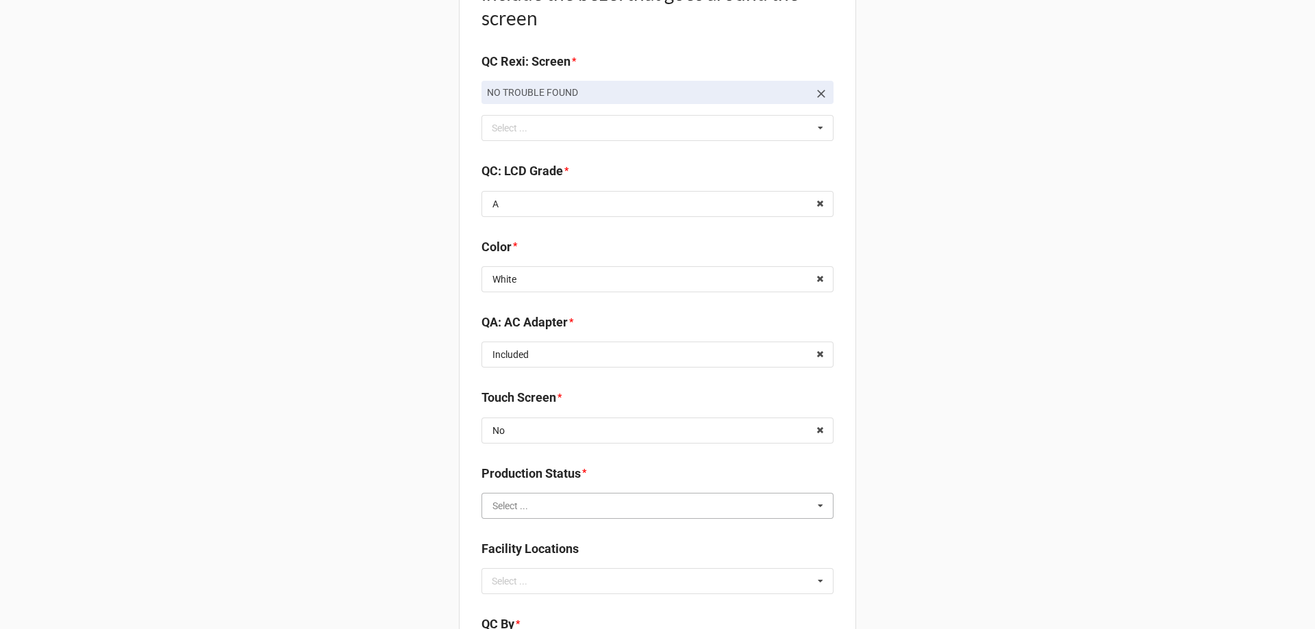
click at [525, 509] on input "text" at bounding box center [658, 506] width 351 height 25
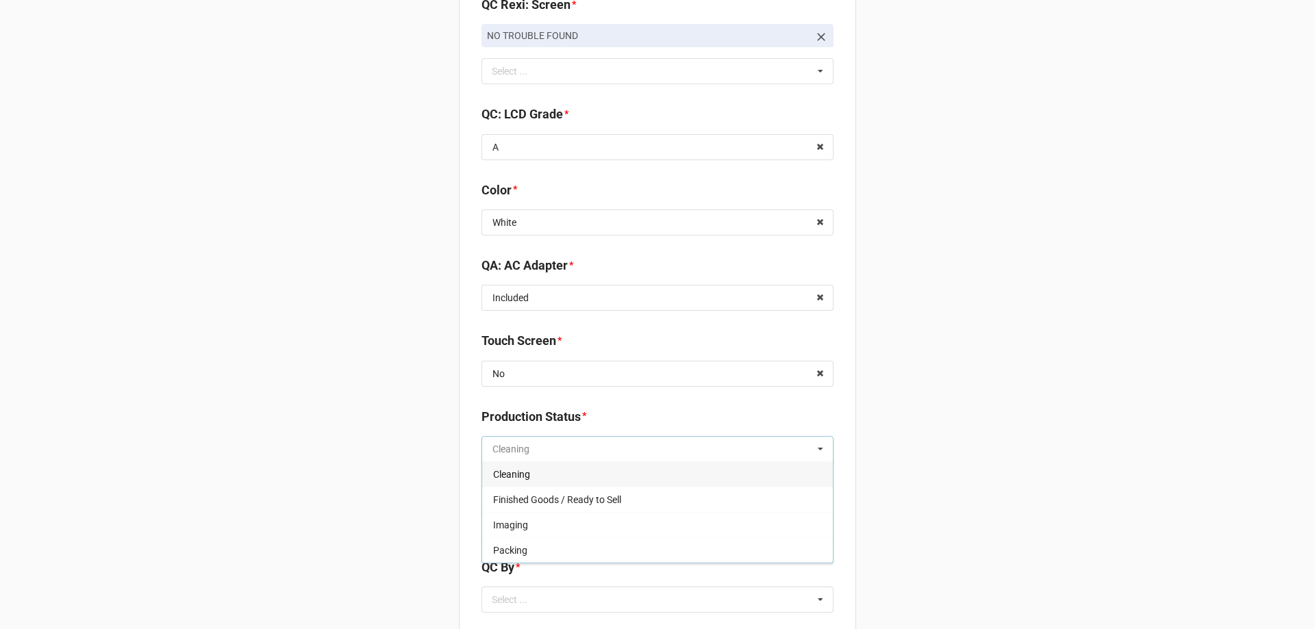
scroll to position [1849, 0]
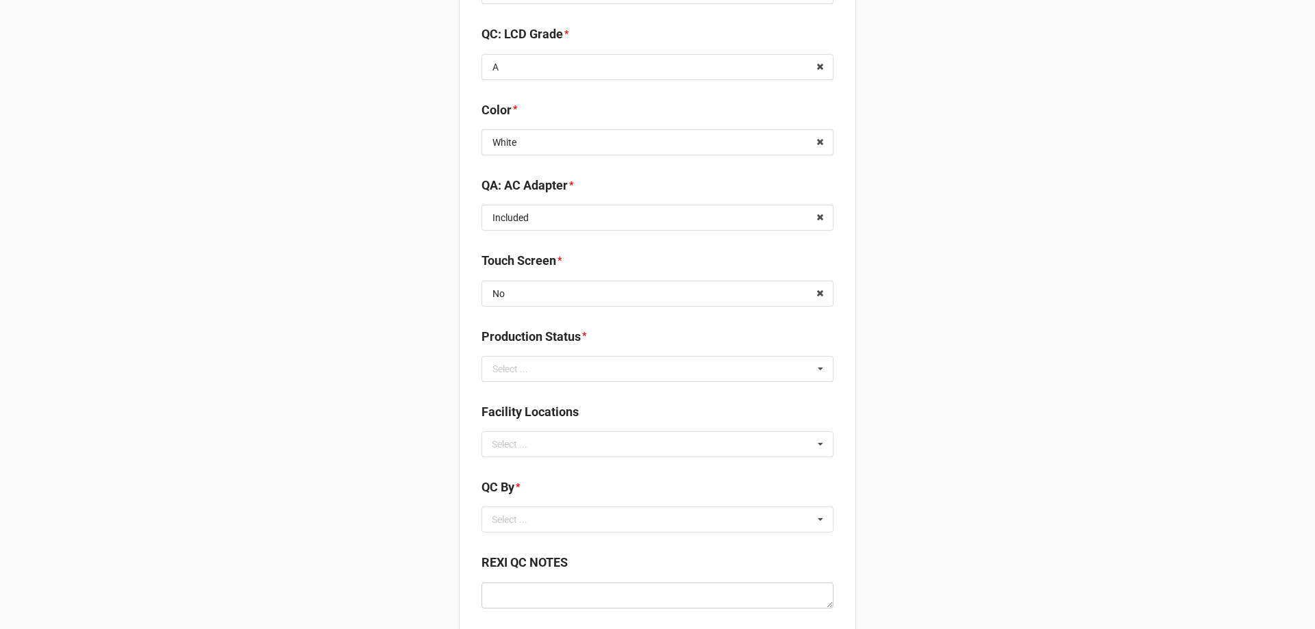
click at [496, 364] on div "Select ..." at bounding box center [510, 369] width 36 height 10
click at [523, 444] on div "Select ..." at bounding box center [517, 444] width 59 height 16
type input "re"
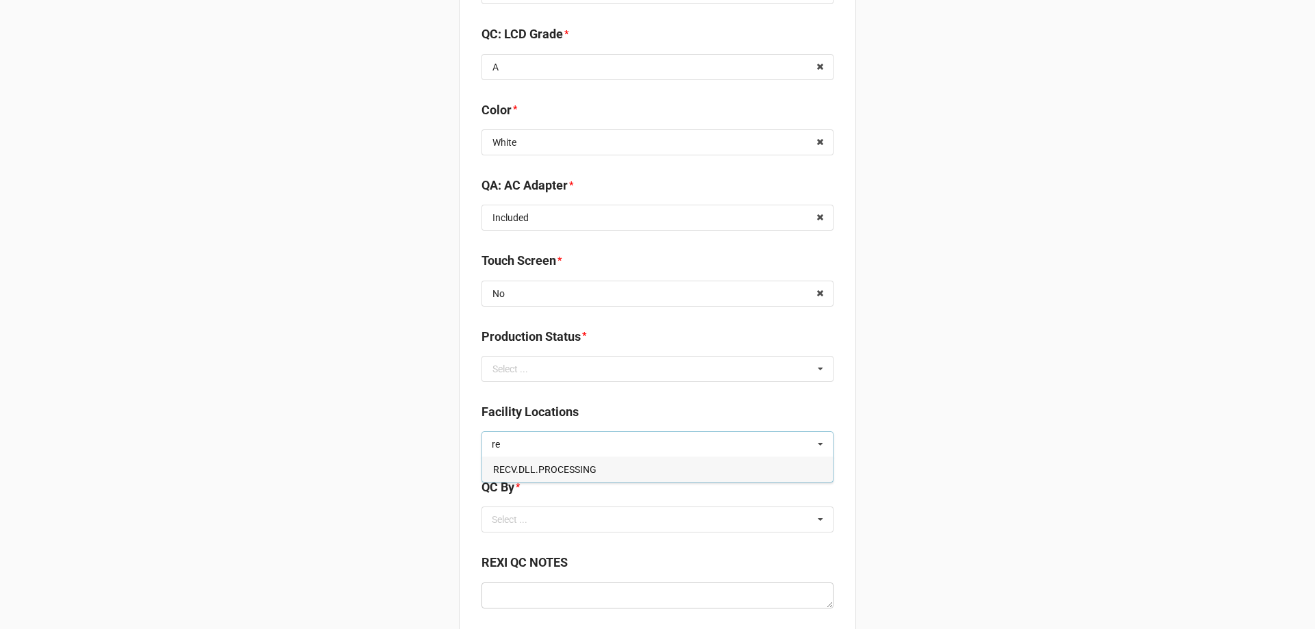
click at [529, 472] on span "RECV.DLL.PROCESSING" at bounding box center [544, 469] width 103 height 11
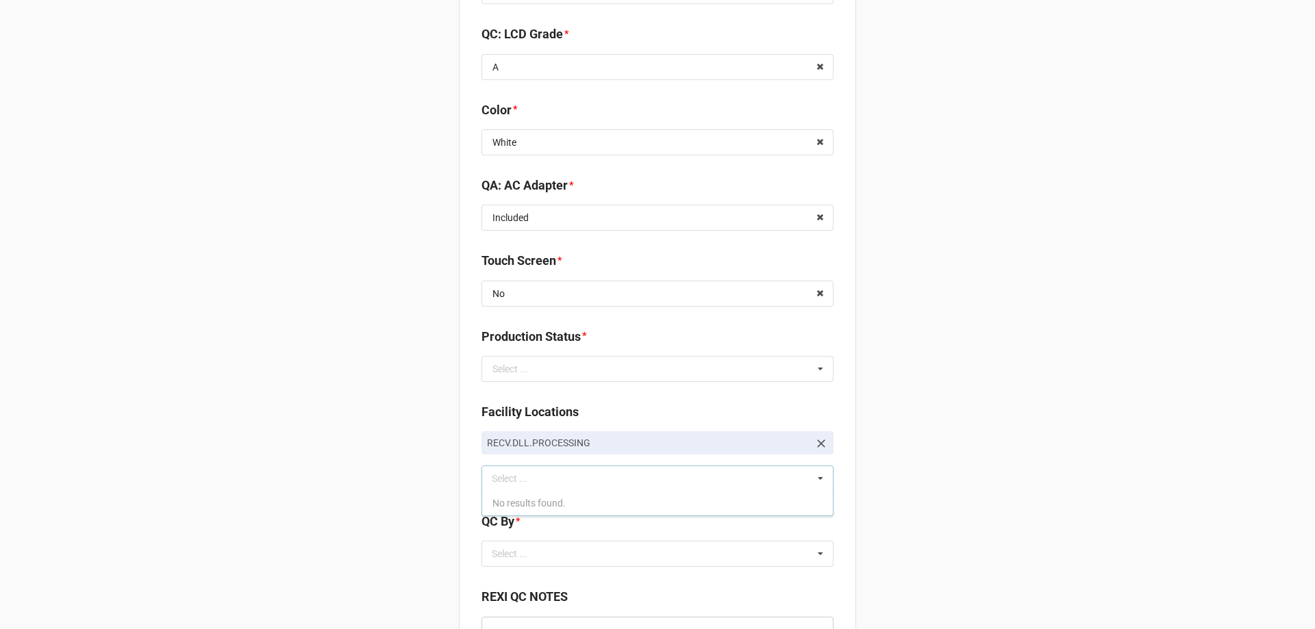
drag, startPoint x: 313, startPoint y: 351, endPoint x: 446, endPoint y: 377, distance: 135.2
click at [546, 367] on input "text" at bounding box center [658, 369] width 351 height 25
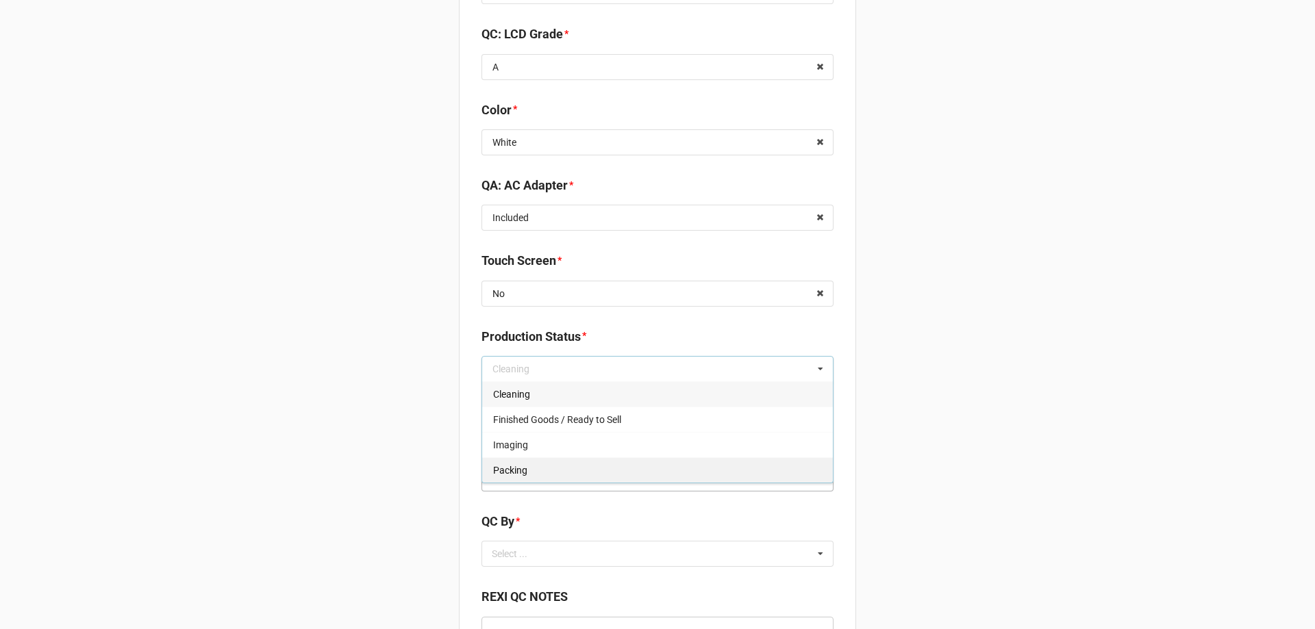
click at [608, 458] on div "Packing" at bounding box center [657, 469] width 351 height 25
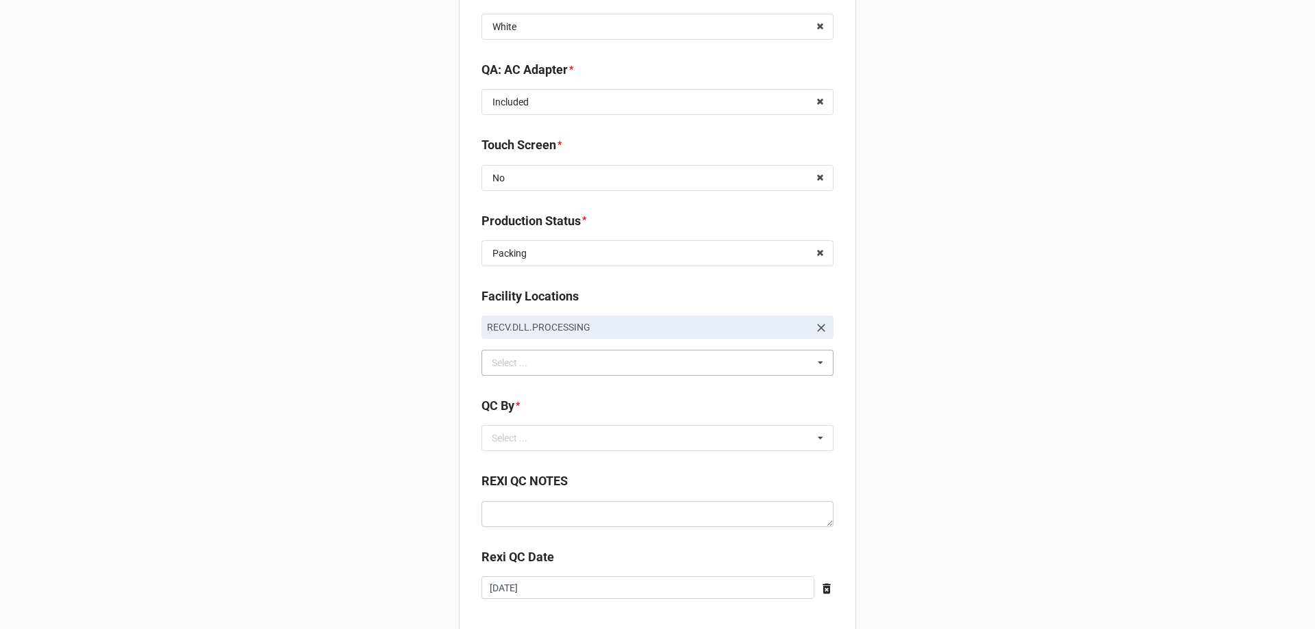
scroll to position [1986, 0]
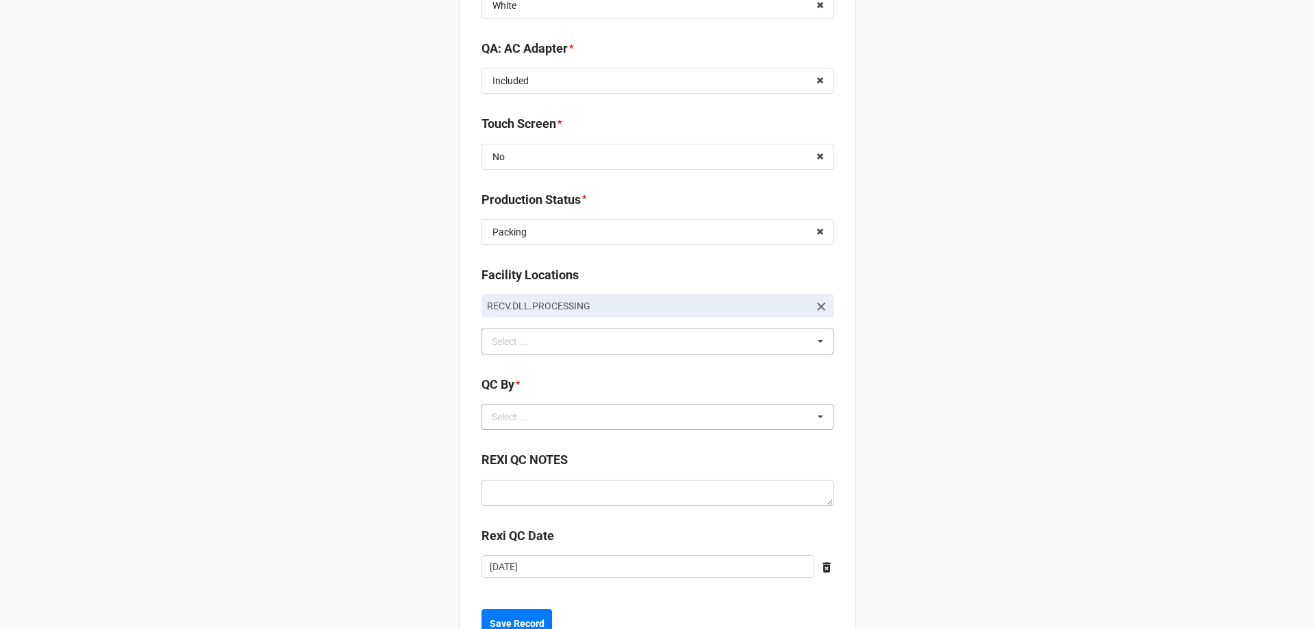
click at [541, 429] on div "Select ... No results found." at bounding box center [657, 417] width 352 height 26
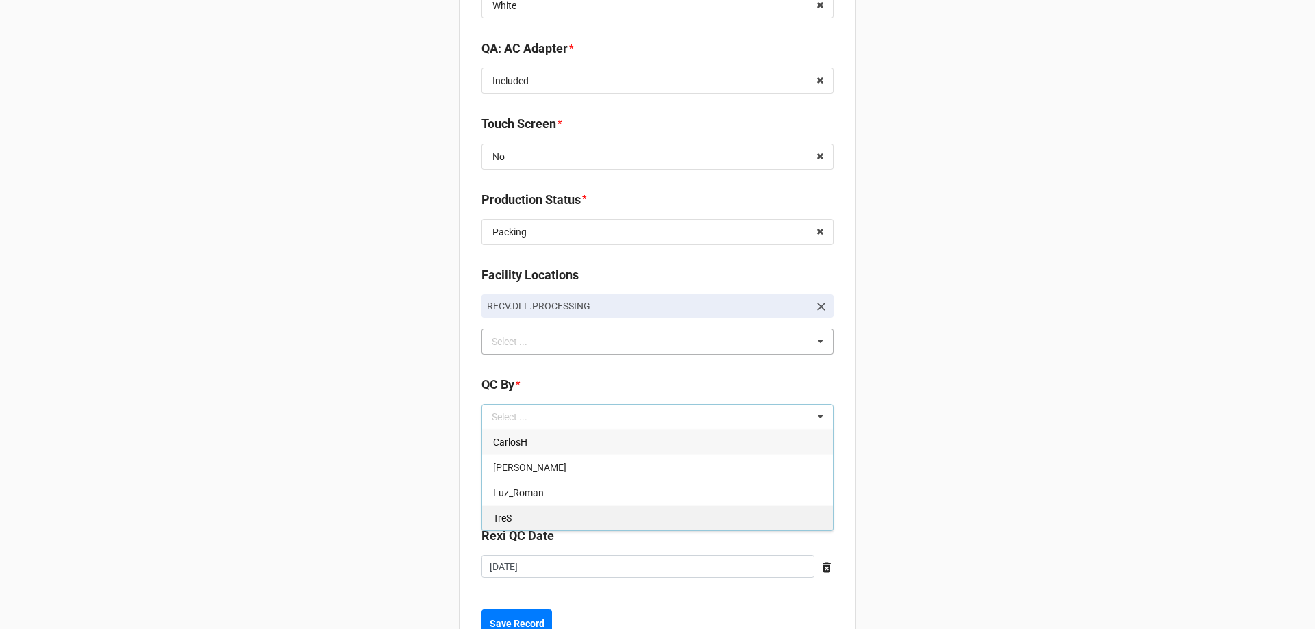
click at [535, 516] on div "TreS" at bounding box center [657, 517] width 351 height 25
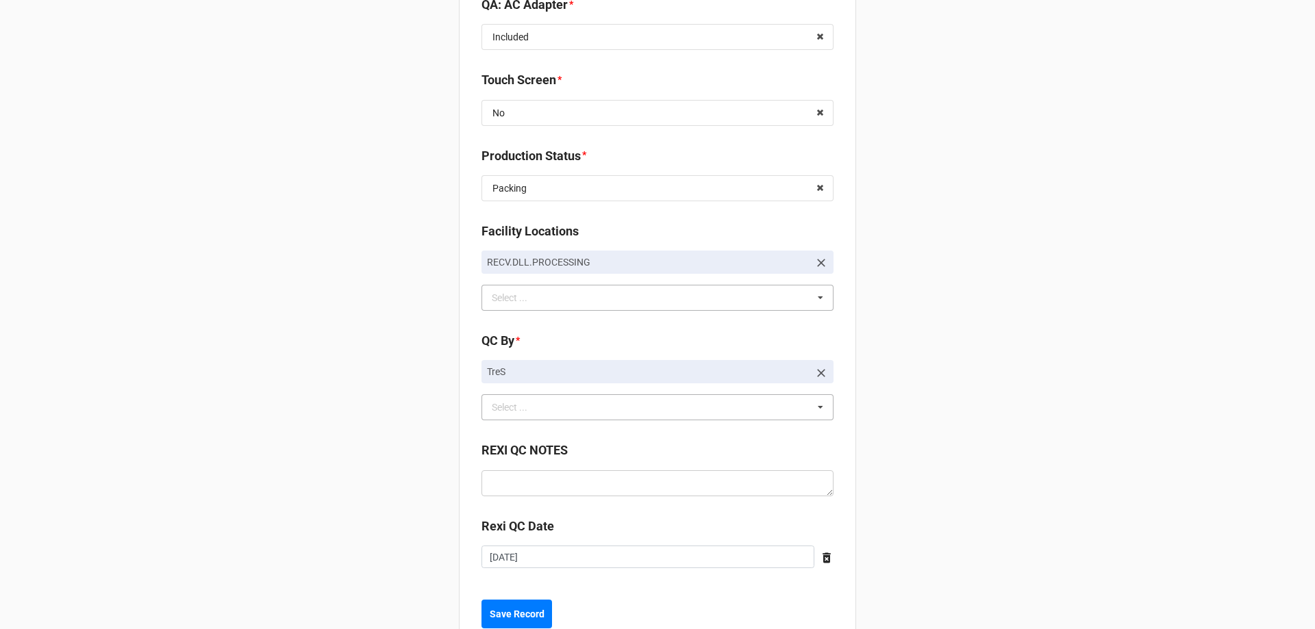
scroll to position [2074, 0]
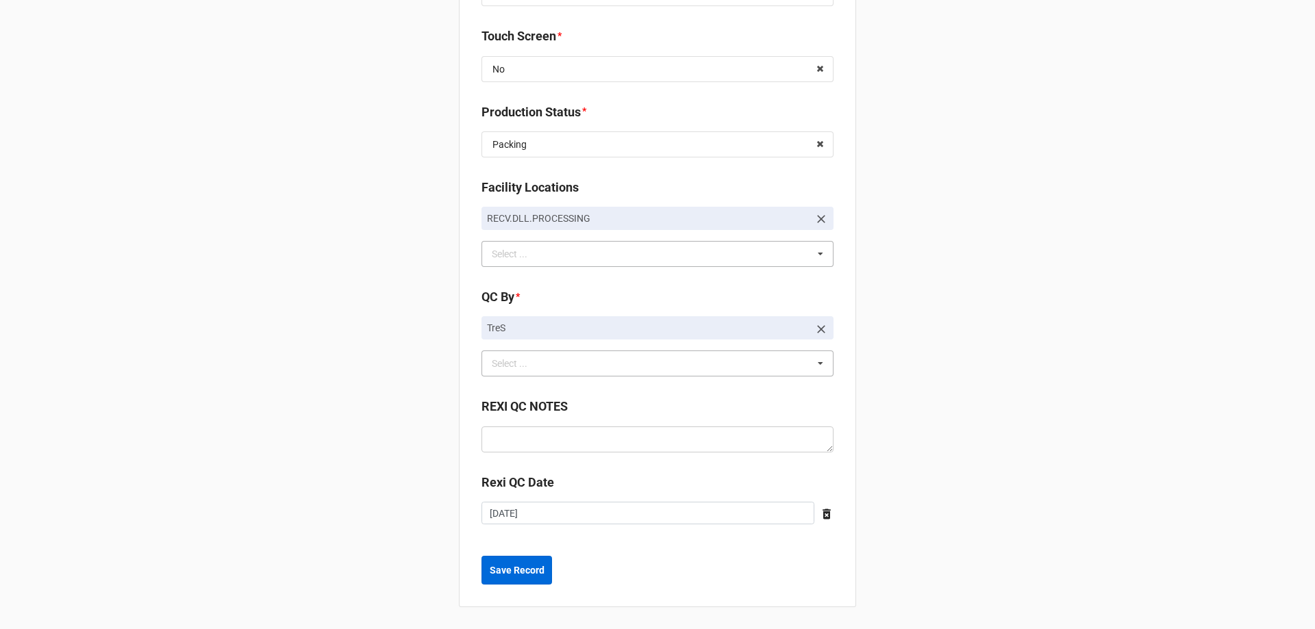
drag, startPoint x: 549, startPoint y: 566, endPoint x: 545, endPoint y: 573, distance: 8.6
click at [549, 566] on div "Save Record" at bounding box center [657, 570] width 352 height 29
click at [546, 572] on button "Save Record" at bounding box center [516, 570] width 71 height 29
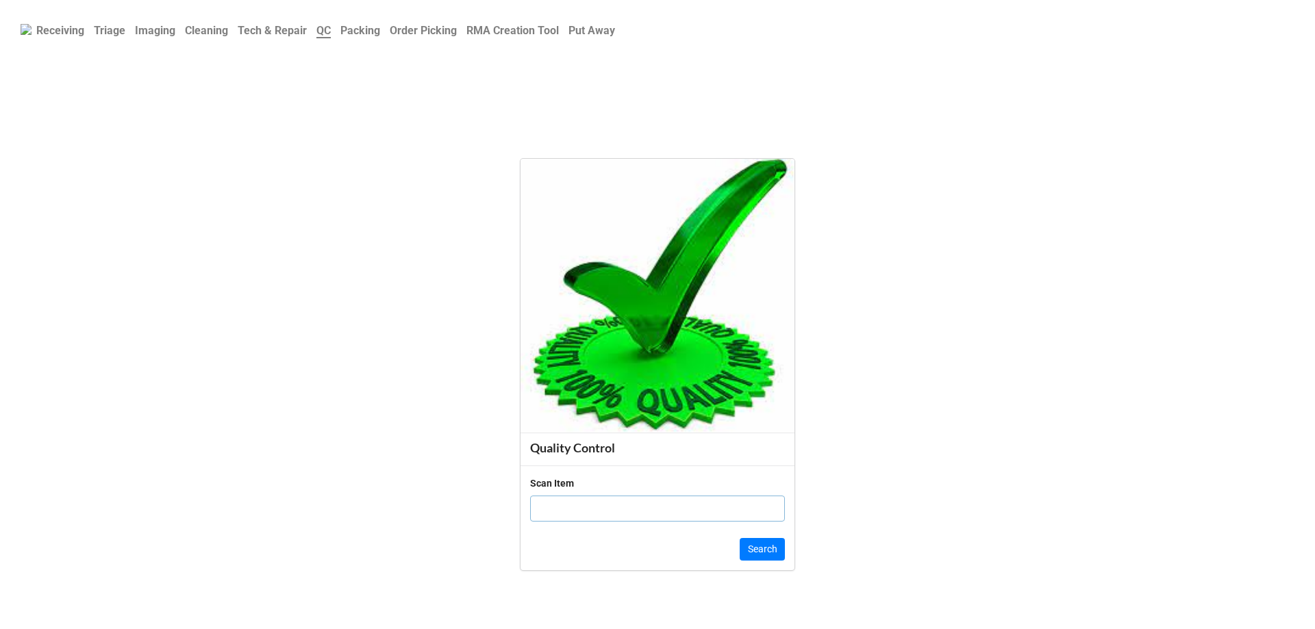
click at [646, 515] on input "text" at bounding box center [657, 509] width 255 height 26
click button "Search" at bounding box center [762, 549] width 45 height 23
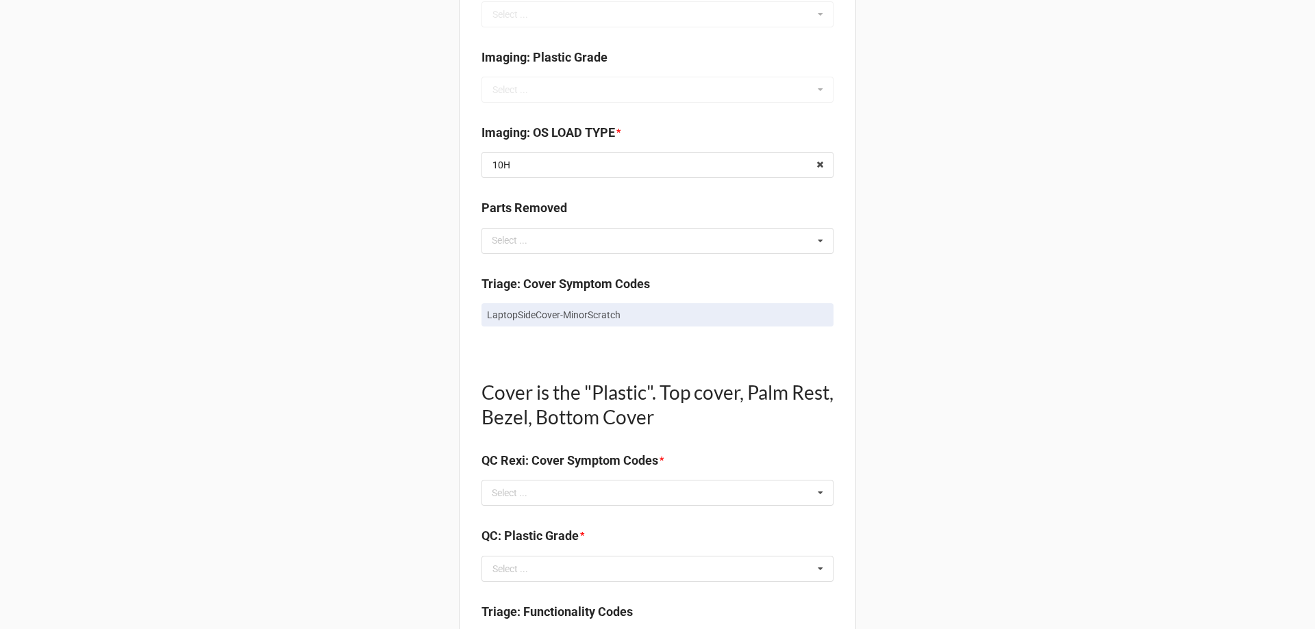
scroll to position [616, 0]
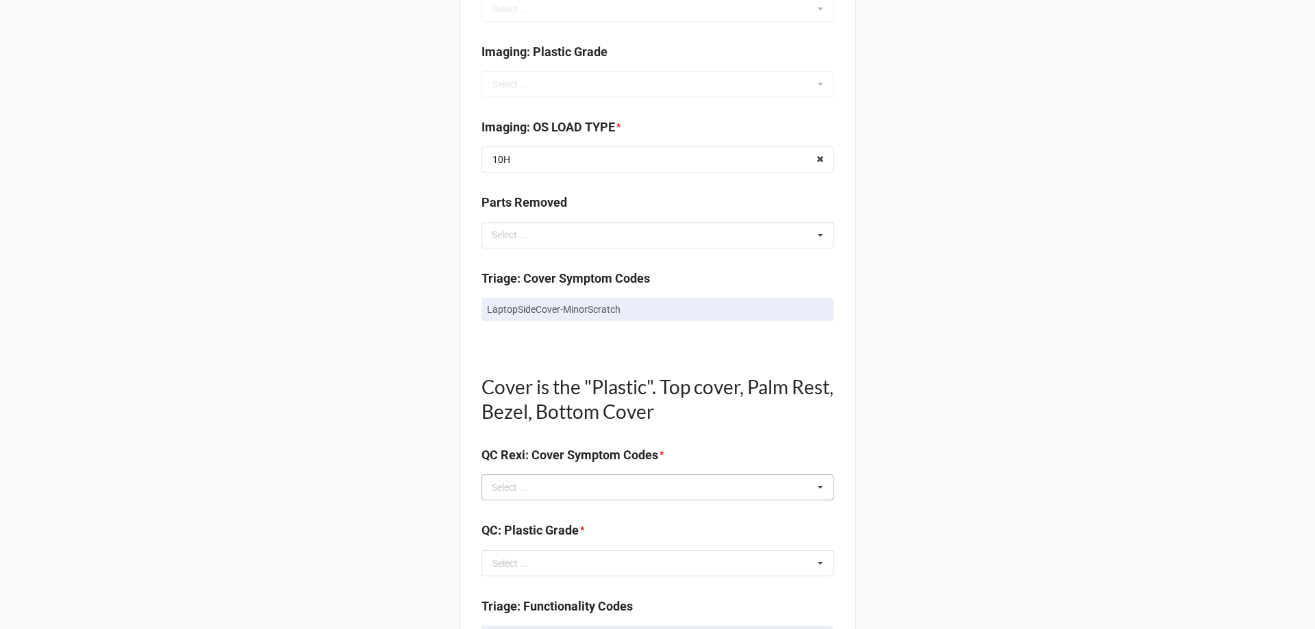
click at [579, 491] on div "Select ... No results found." at bounding box center [657, 488] width 352 height 26
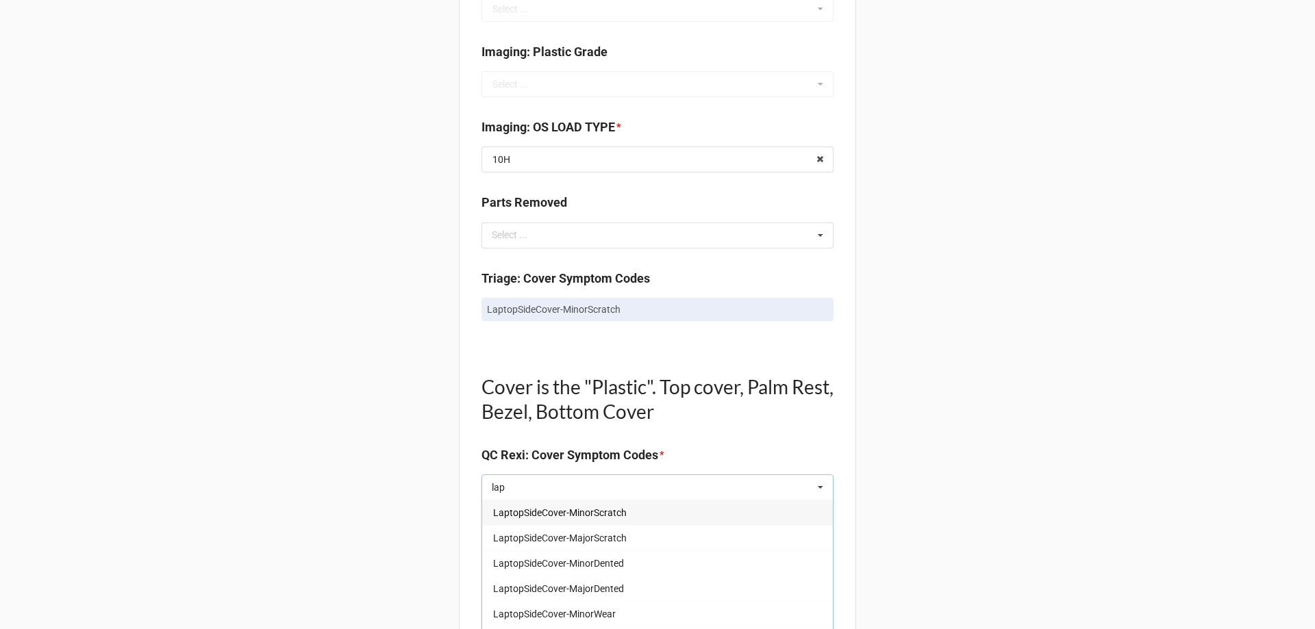
type input "lap"
click at [607, 519] on div "LaptopSideCover-MinorScratch" at bounding box center [657, 512] width 351 height 25
click at [340, 513] on div "Back Receiving Triage Imaging Cleaning Tech & Repair QC Packing Order Picking R…" at bounding box center [657, 564] width 1315 height 2360
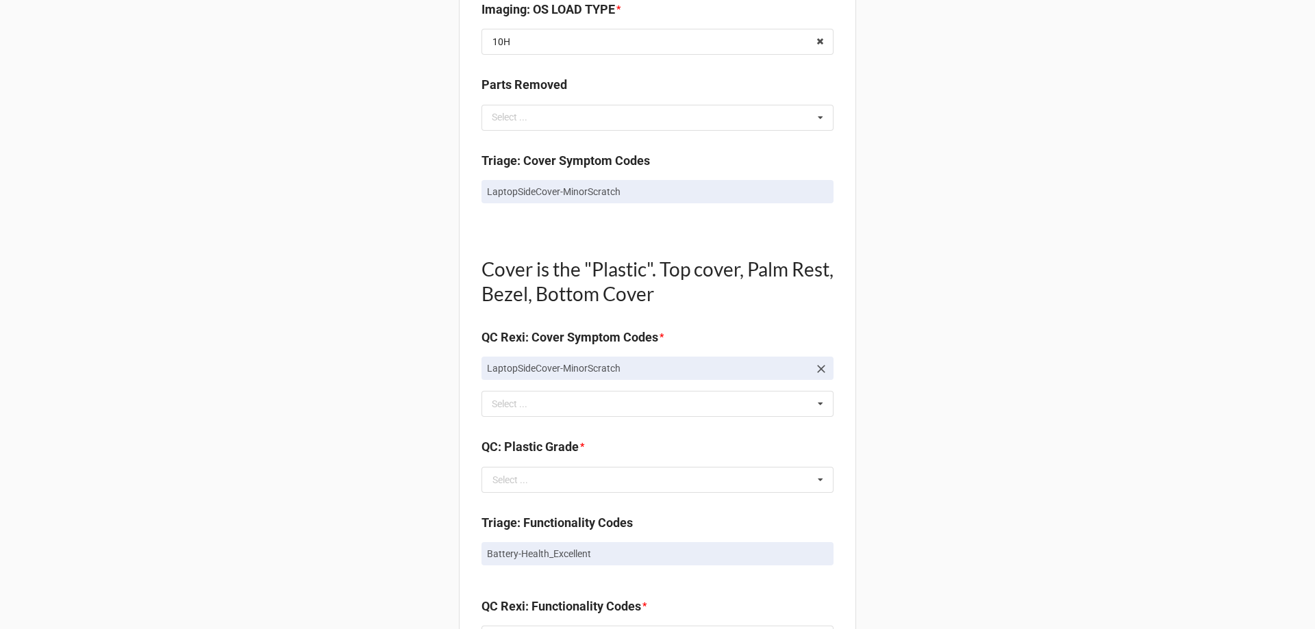
scroll to position [753, 0]
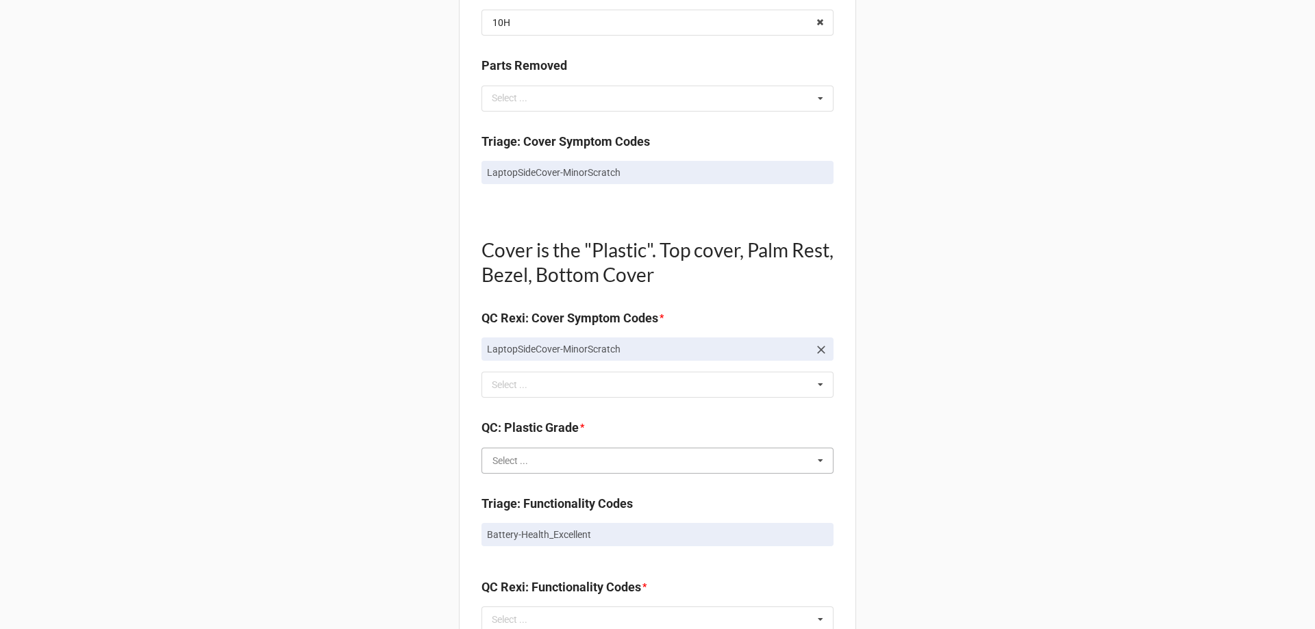
click at [630, 460] on input "text" at bounding box center [658, 461] width 351 height 25
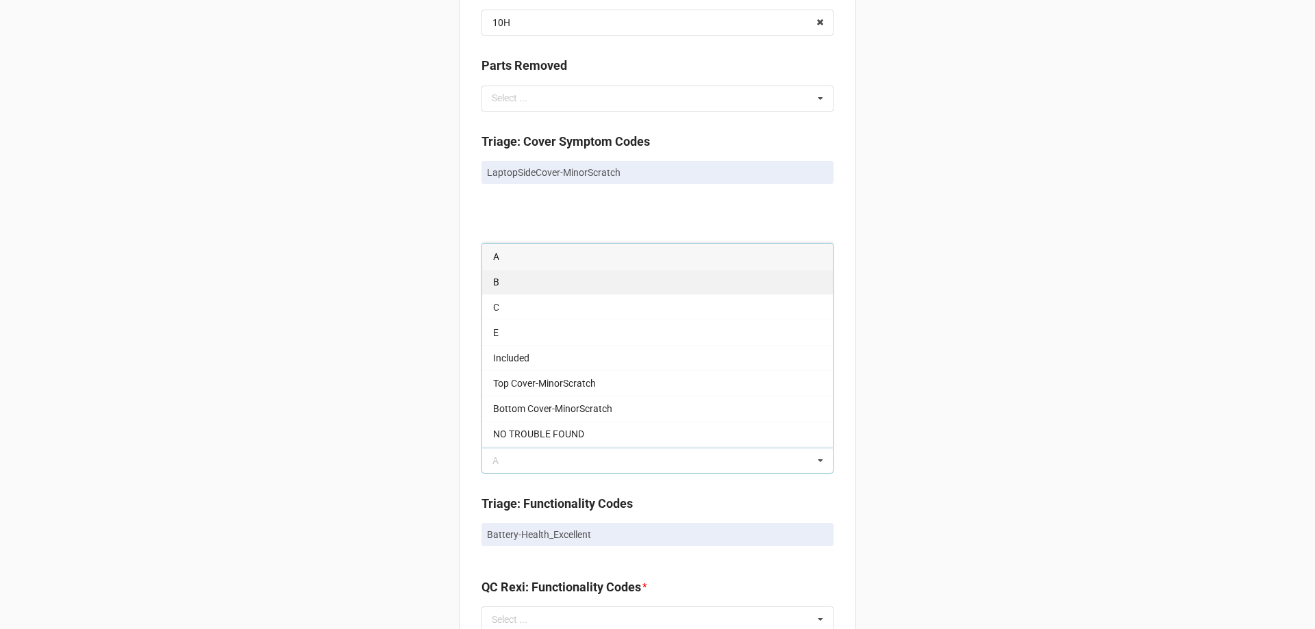
click at [538, 286] on div "B" at bounding box center [657, 281] width 351 height 25
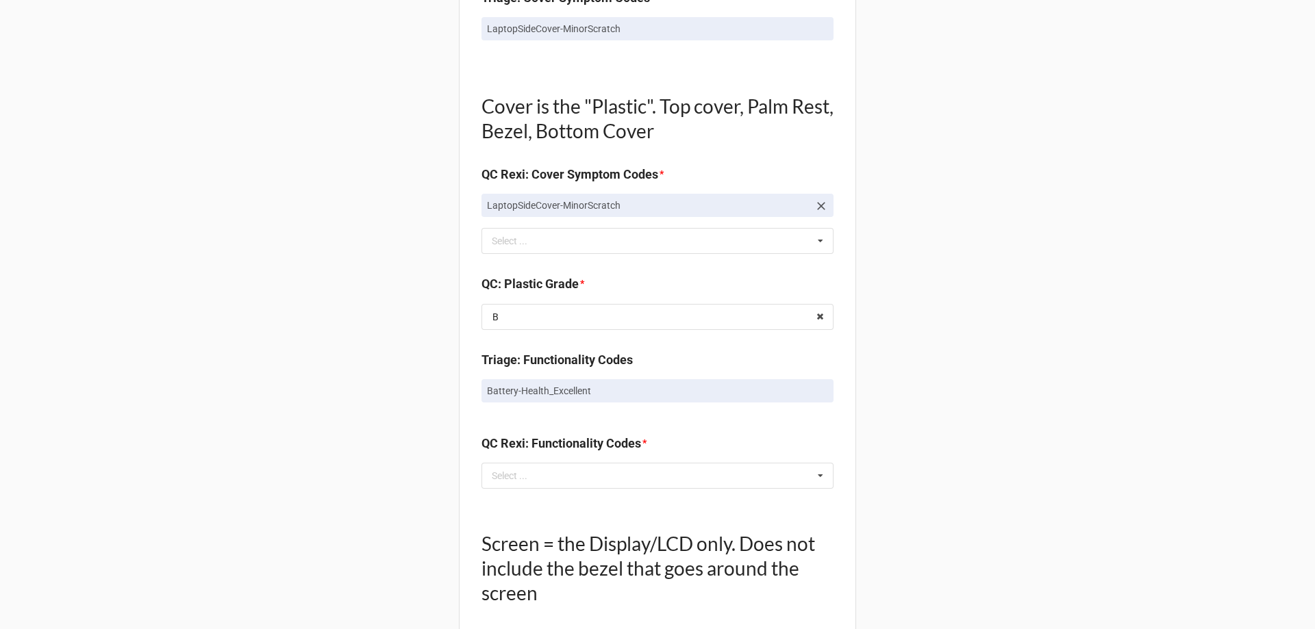
scroll to position [1027, 0]
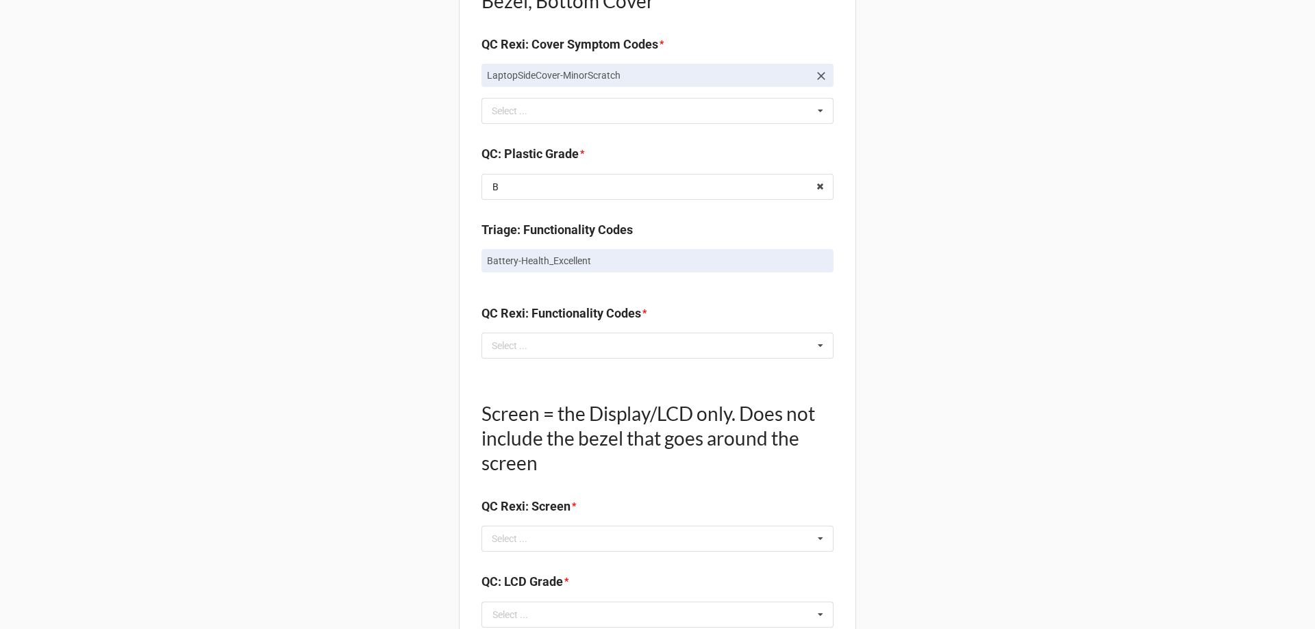
click at [581, 360] on div "QC Rexi: Functionality Codes * Select ... No results found." at bounding box center [657, 336] width 352 height 64
click at [581, 355] on div "Select ... No results found." at bounding box center [657, 346] width 352 height 26
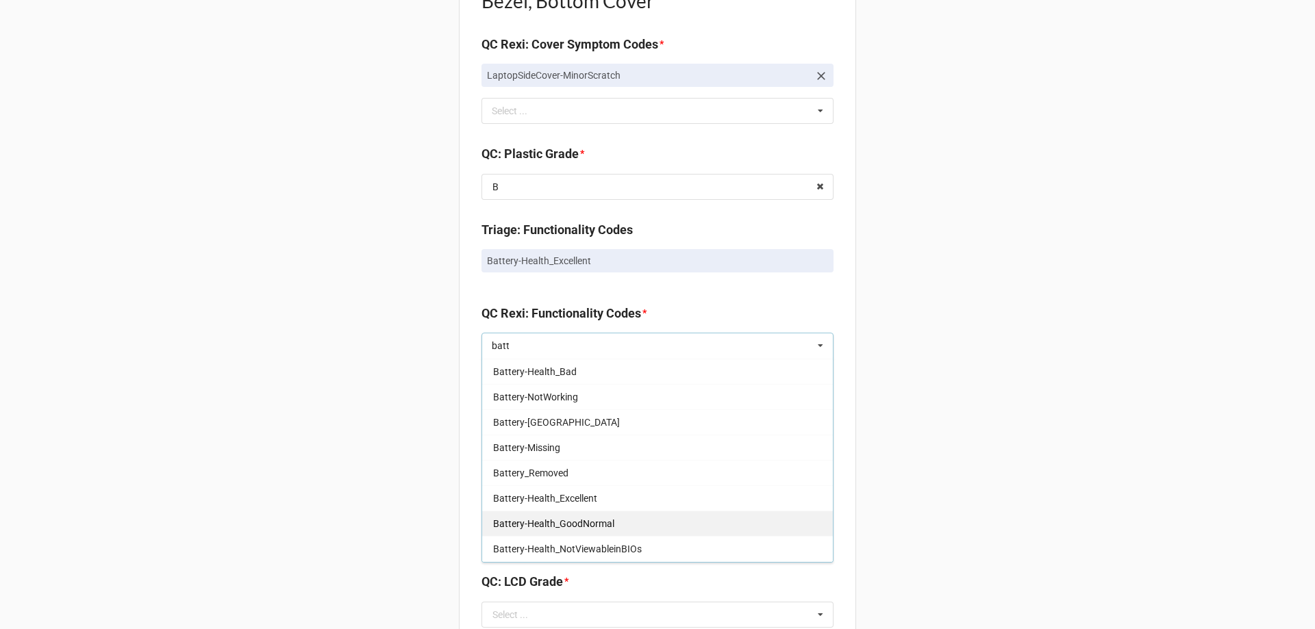
scroll to position [151, 0]
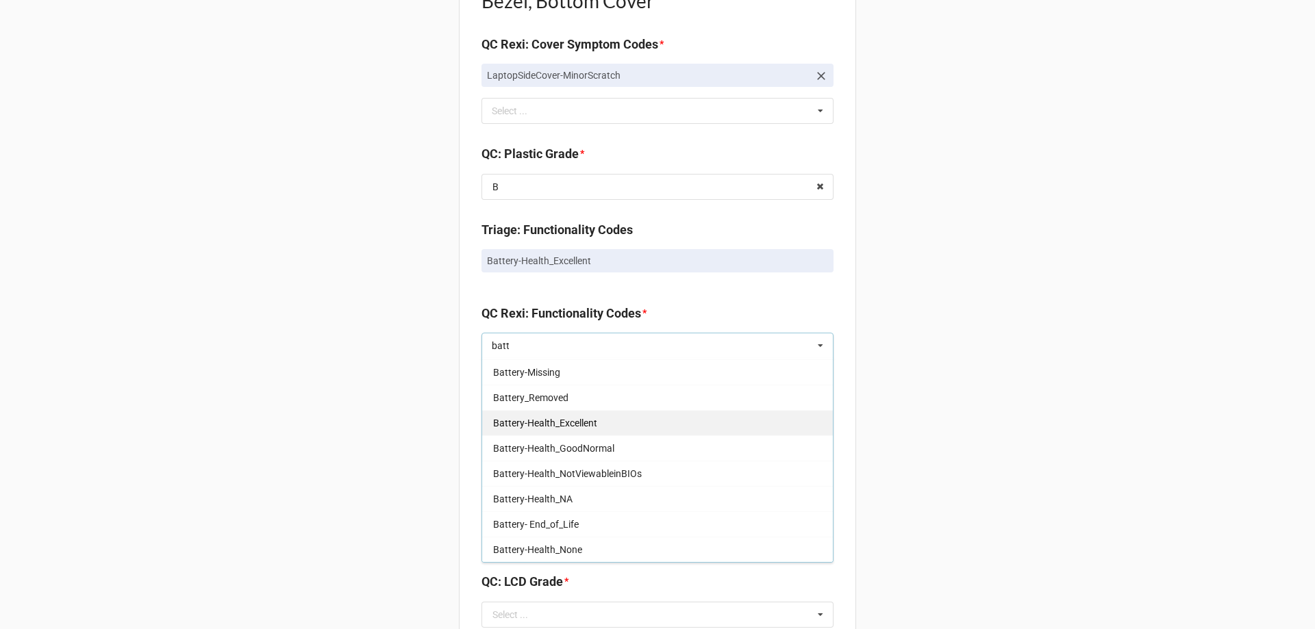
type input "batt"
drag, startPoint x: 579, startPoint y: 430, endPoint x: 373, endPoint y: 459, distance: 207.4
click at [577, 429] on div "Battery-Health_Excellent" at bounding box center [657, 422] width 351 height 25
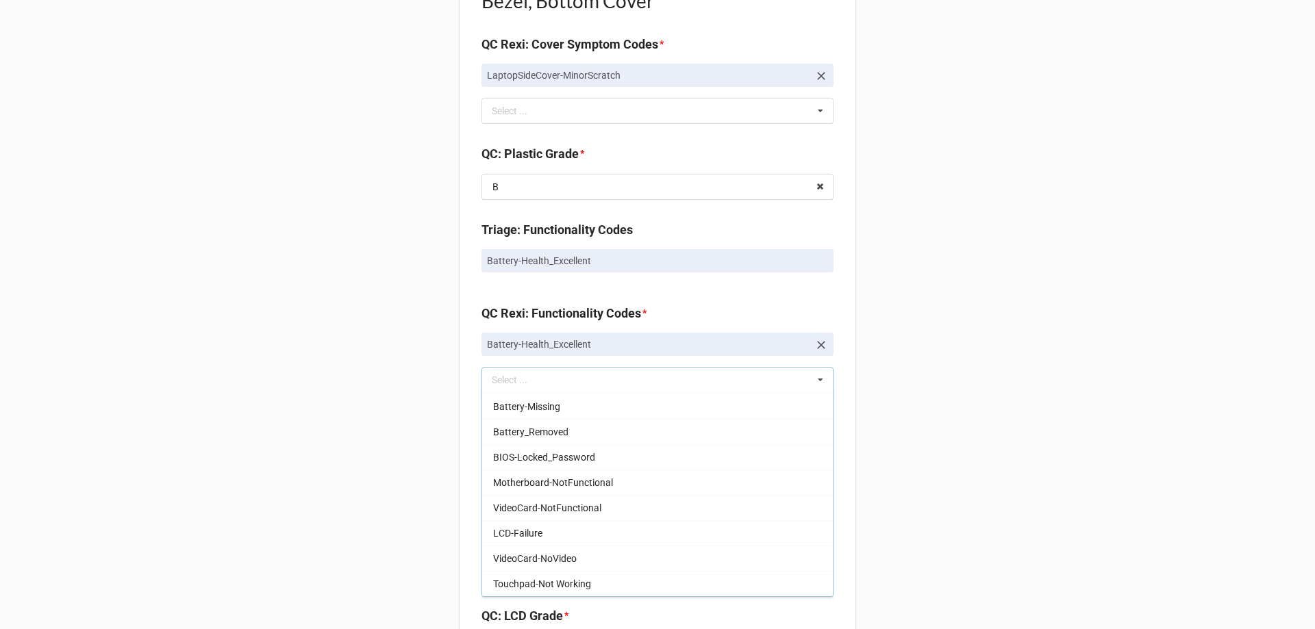
click at [289, 461] on div "Back Receiving Triage Imaging Cleaning Tech & Repair QC Packing Order Picking R…" at bounding box center [657, 170] width 1315 height 2395
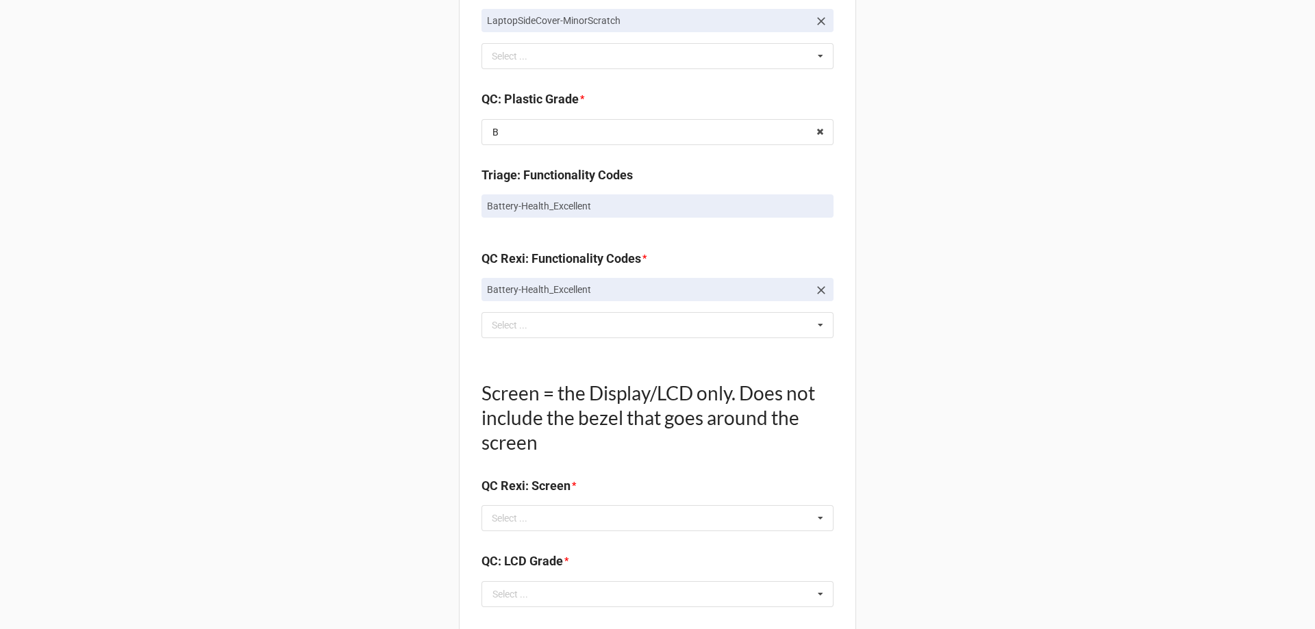
scroll to position [1164, 0]
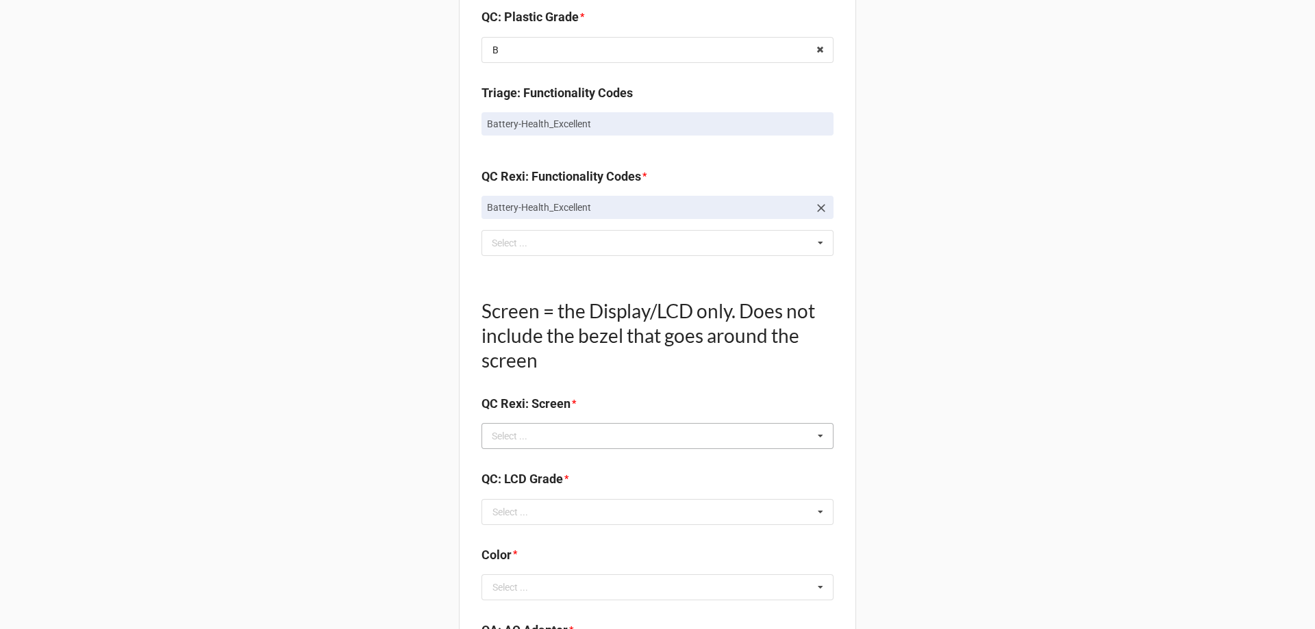
click at [522, 448] on div "Select ... No results found." at bounding box center [657, 436] width 352 height 26
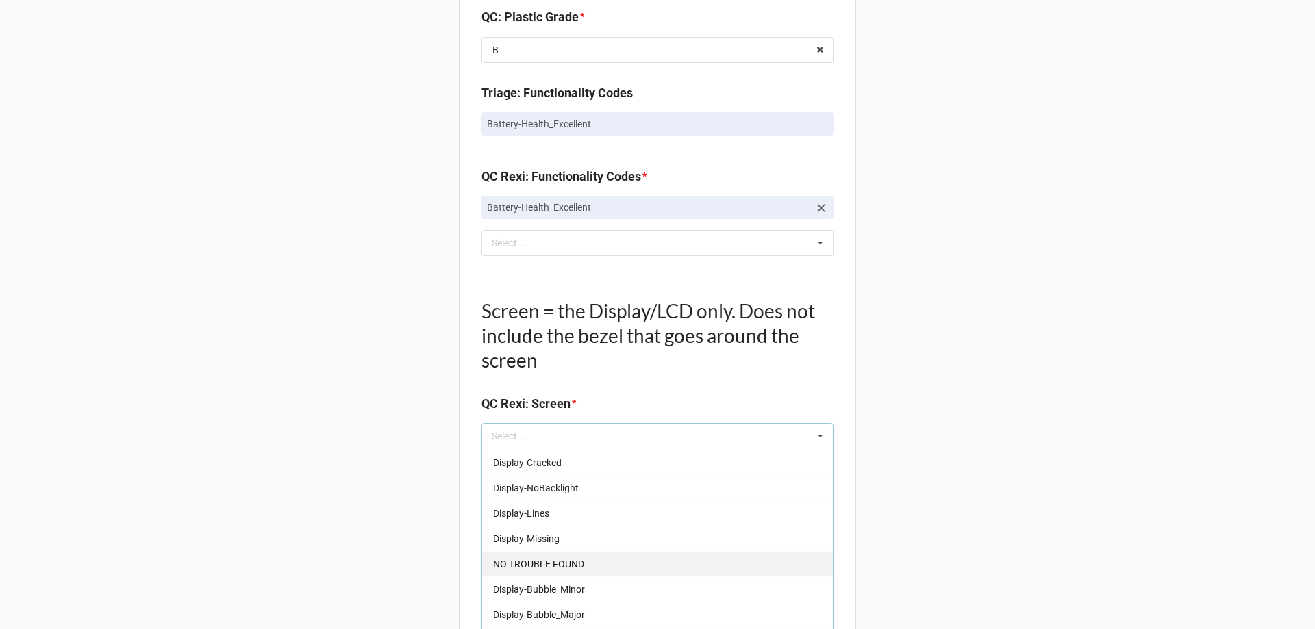
click at [522, 557] on div "NO TROUBLE FOUND" at bounding box center [657, 563] width 351 height 25
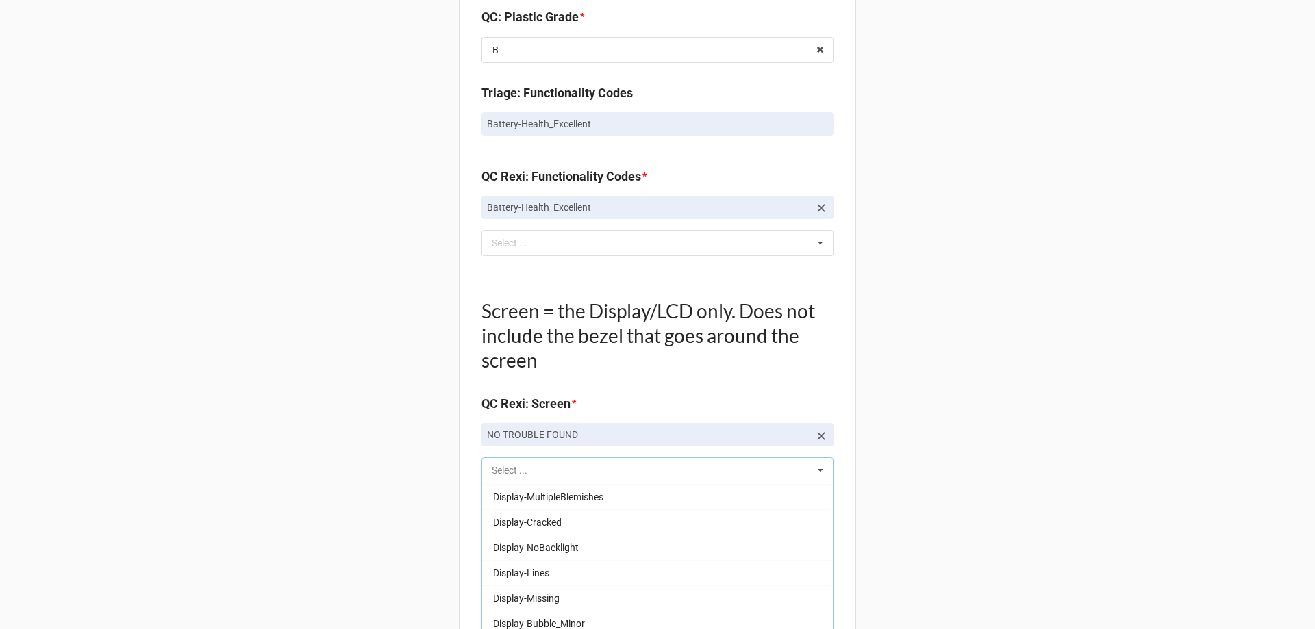
scroll to position [201, 0]
click at [358, 549] on div "Back Receiving Triage Imaging Cleaning Tech & Repair QC Packing Order Picking R…" at bounding box center [657, 50] width 1315 height 2429
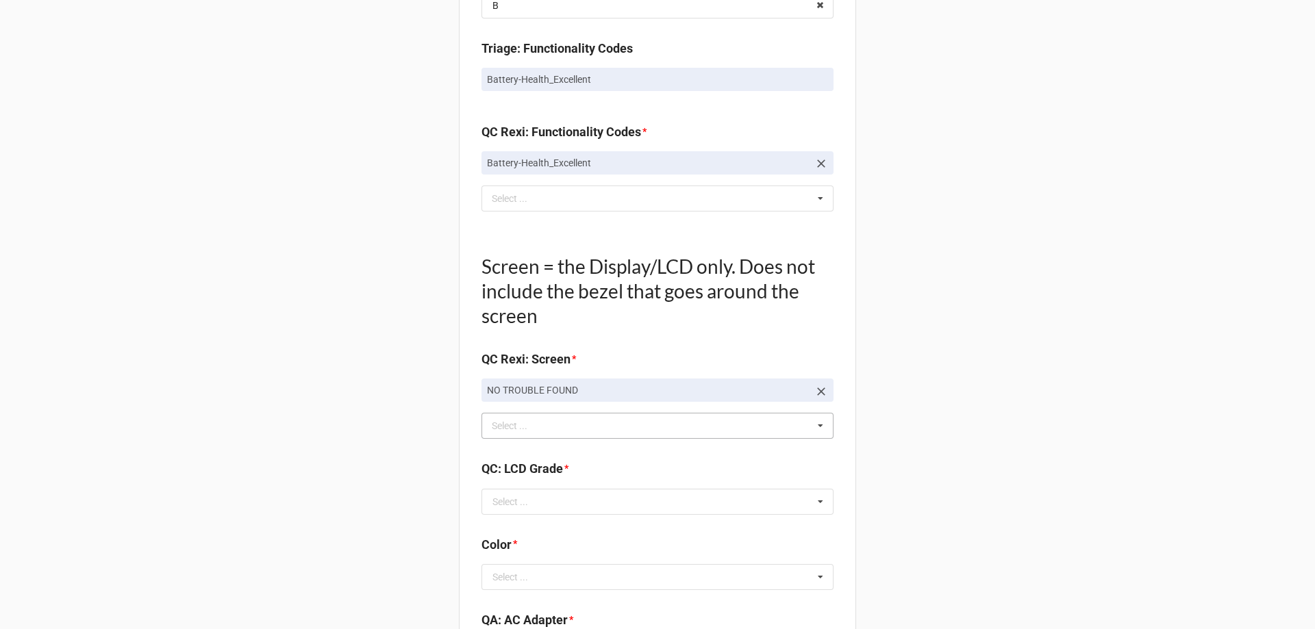
scroll to position [1233, 0]
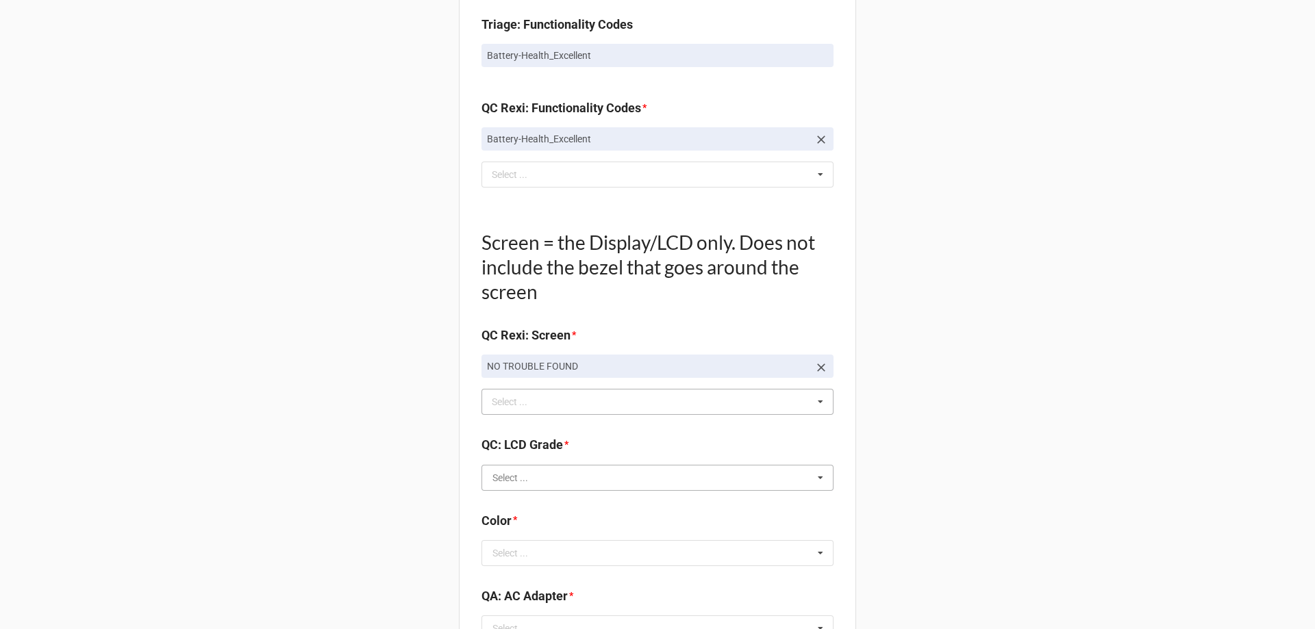
click at [505, 490] on input "text" at bounding box center [658, 478] width 351 height 25
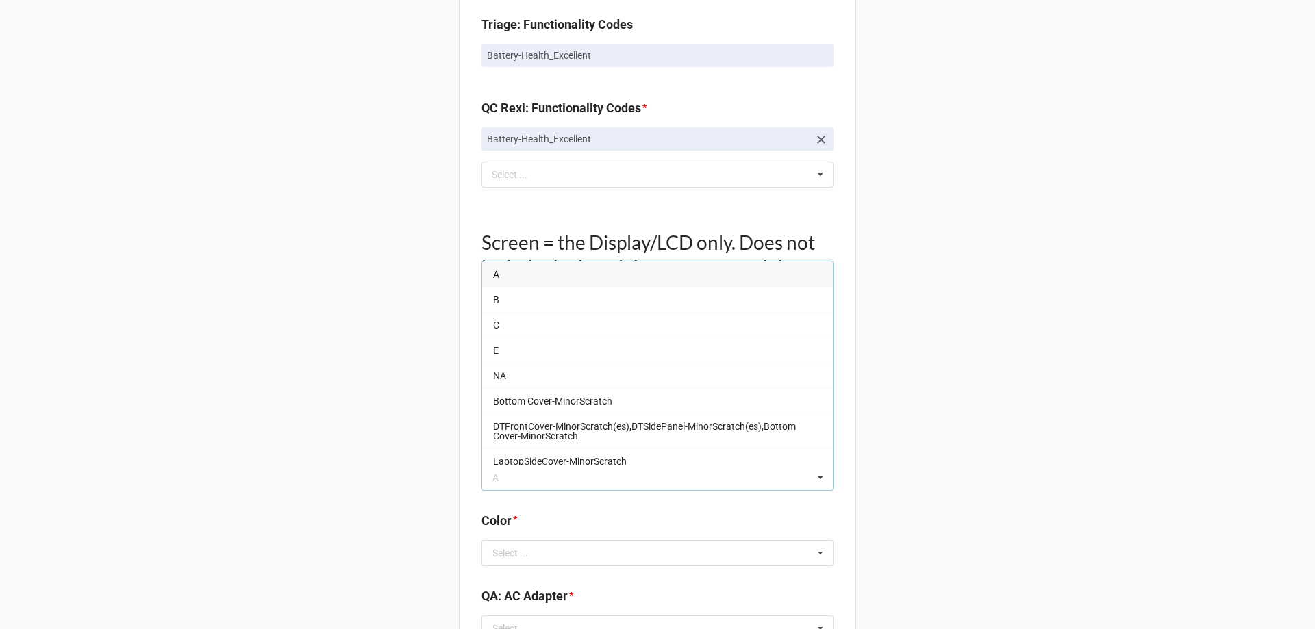
click at [522, 264] on div "A" at bounding box center [657, 274] width 351 height 25
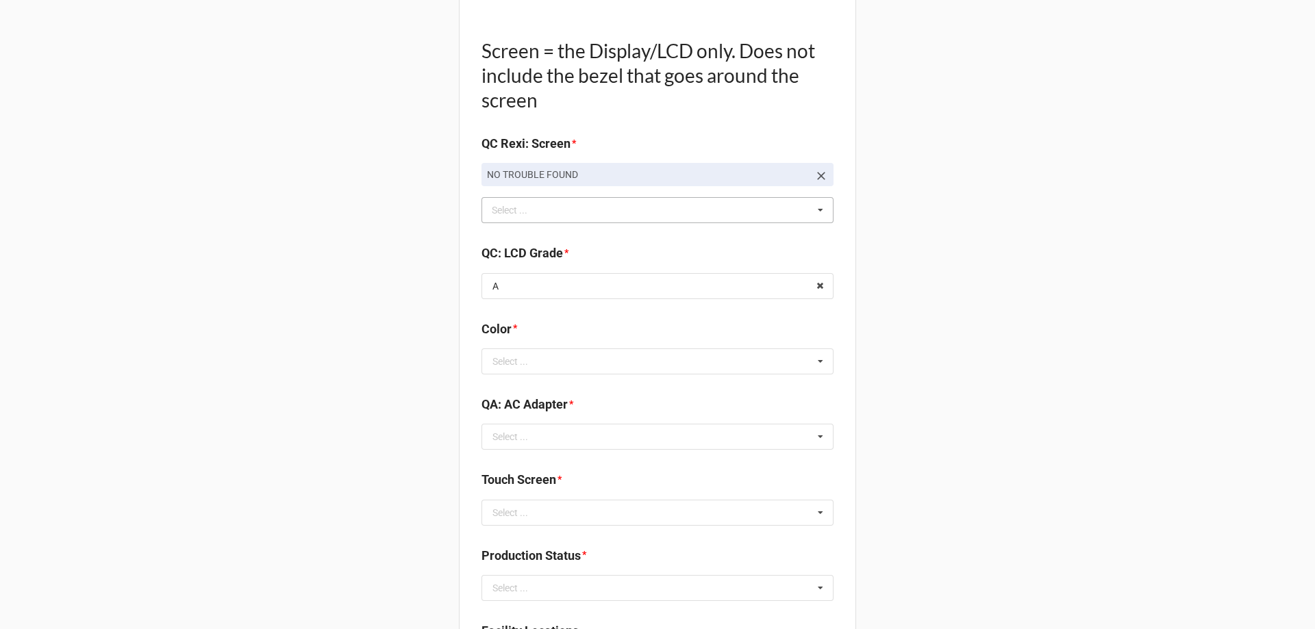
scroll to position [1438, 0]
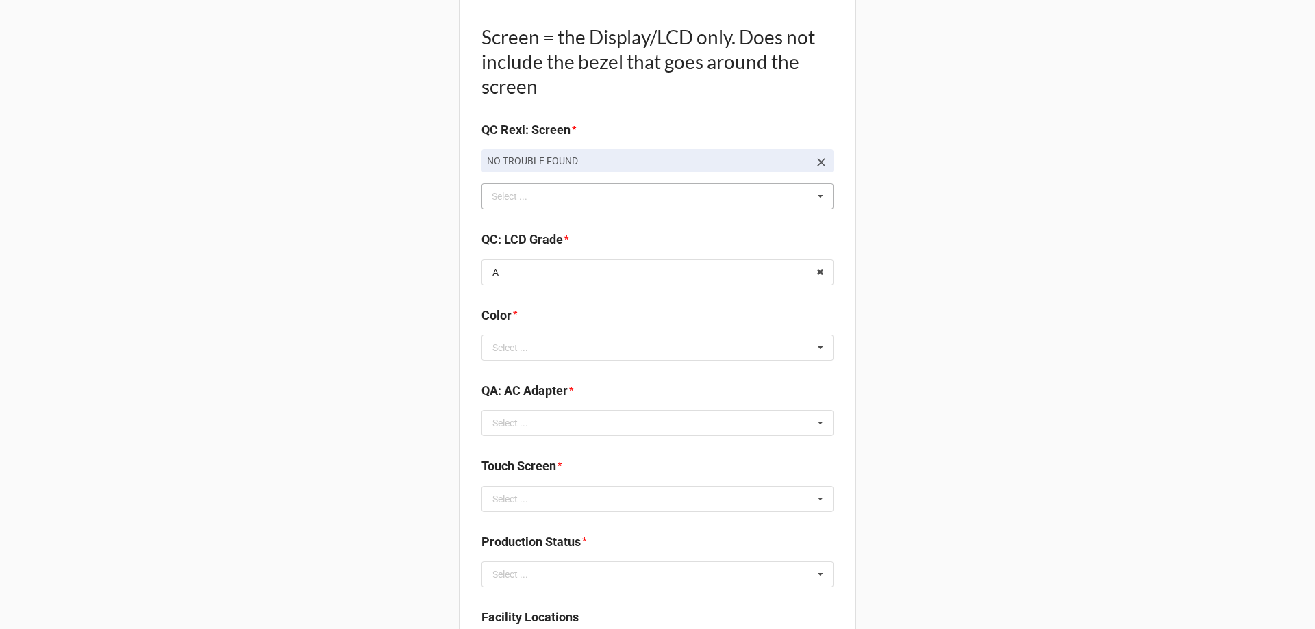
click at [539, 331] on div "Color *" at bounding box center [657, 320] width 352 height 29
click at [551, 354] on input "text" at bounding box center [658, 348] width 351 height 25
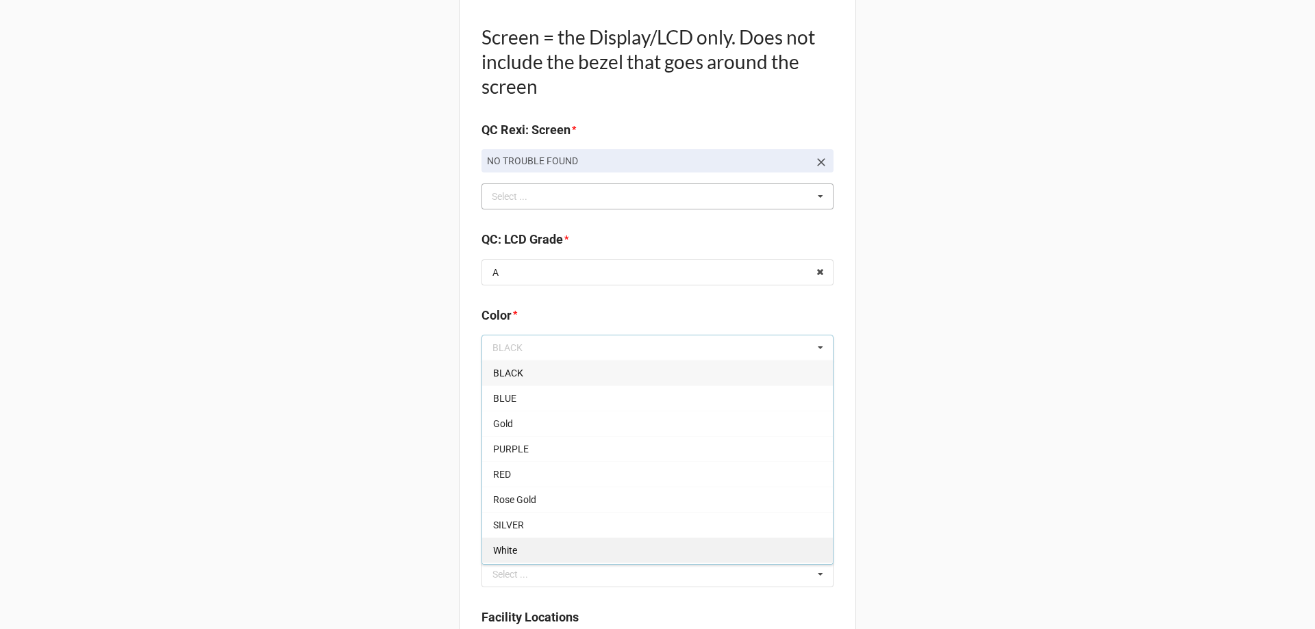
click at [514, 559] on div "White" at bounding box center [657, 550] width 351 height 25
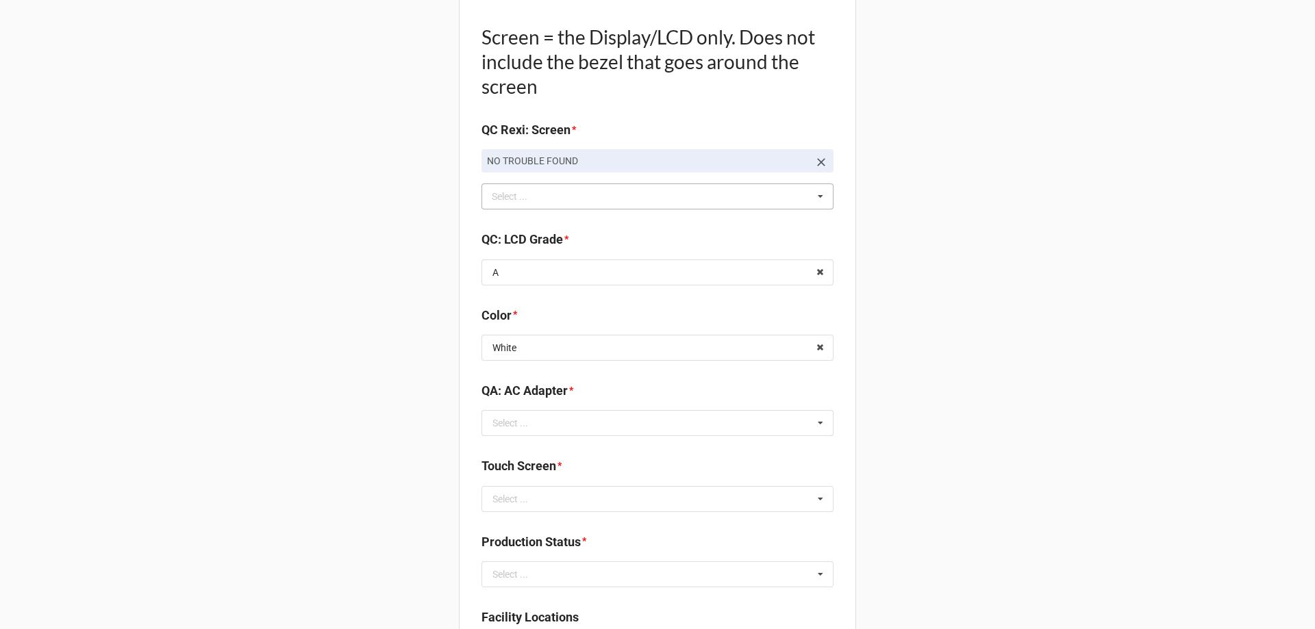
click at [571, 431] on input "text" at bounding box center [658, 423] width 351 height 25
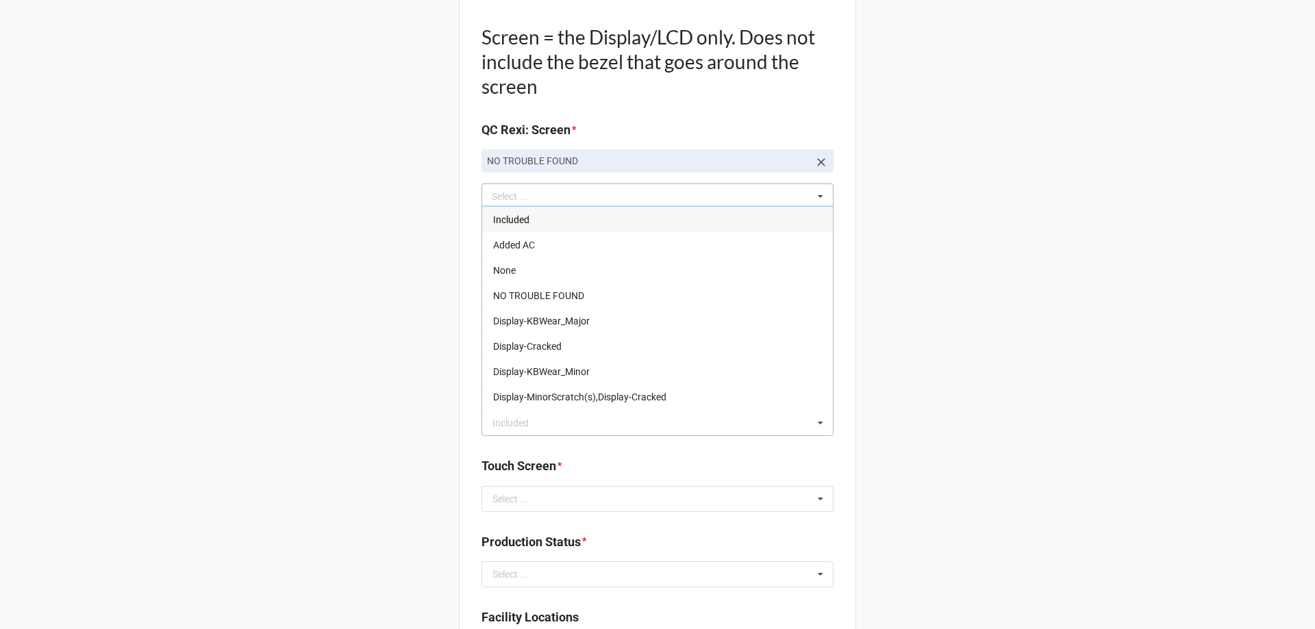
click at [557, 212] on div "Included" at bounding box center [657, 219] width 351 height 25
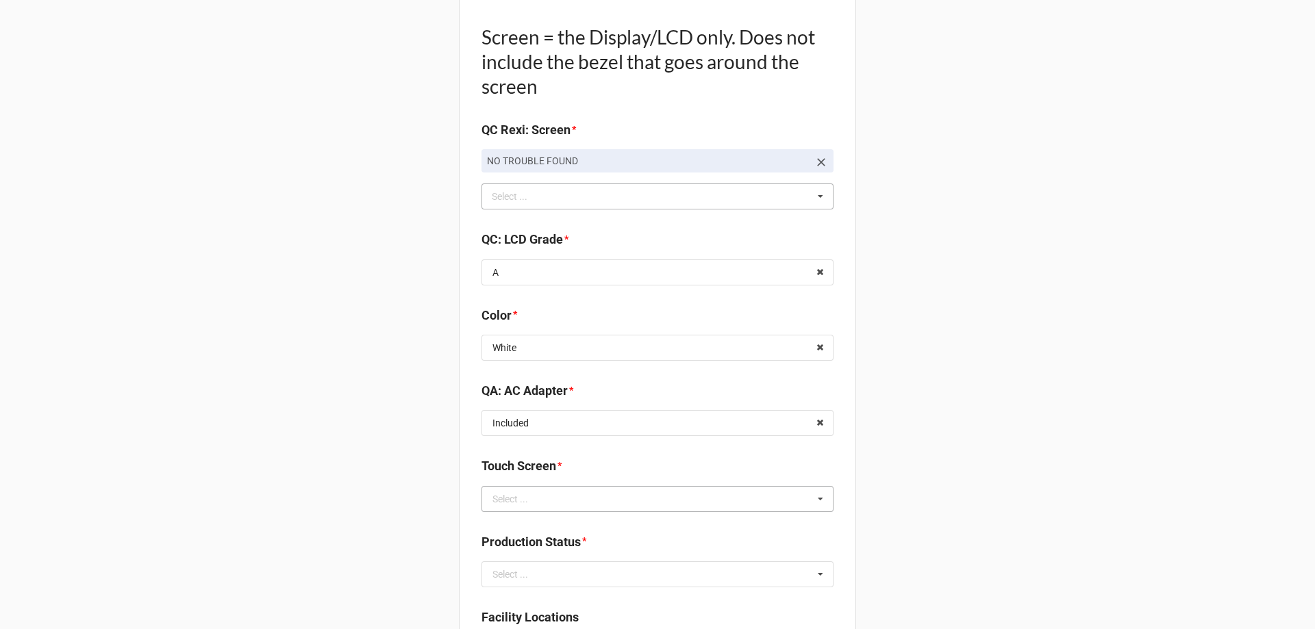
click at [518, 494] on div "Select ..." at bounding box center [510, 499] width 36 height 10
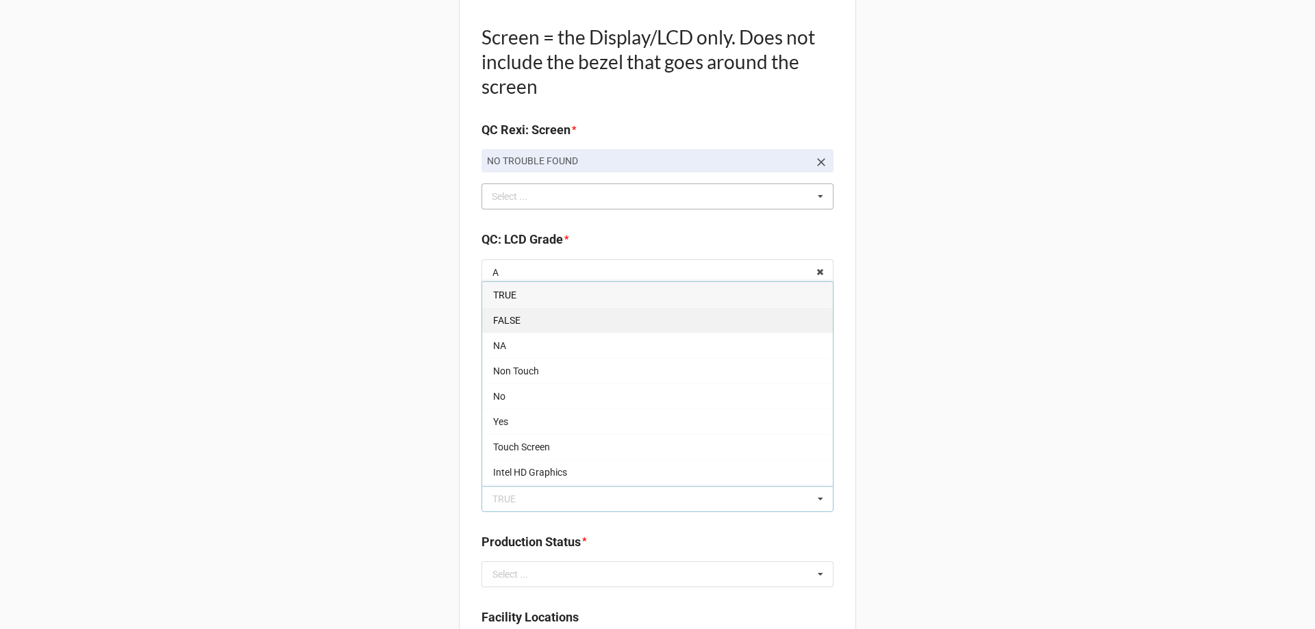
click at [518, 323] on div "FALSE" at bounding box center [657, 319] width 351 height 25
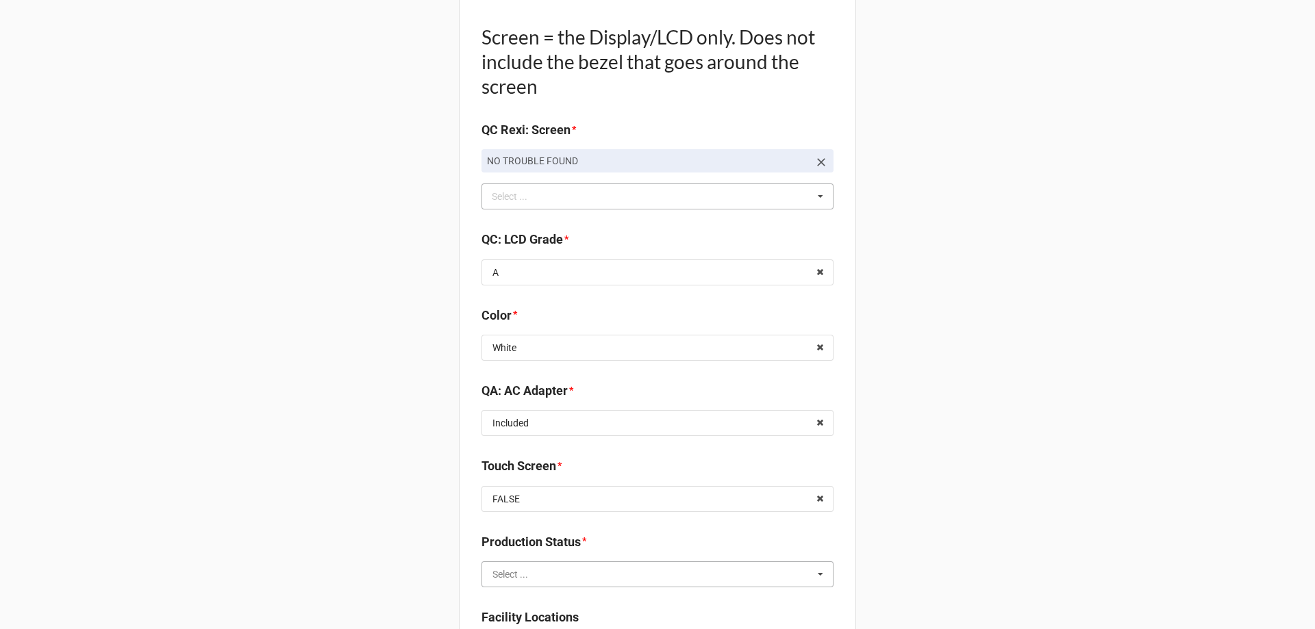
click at [506, 565] on input "text" at bounding box center [658, 574] width 351 height 25
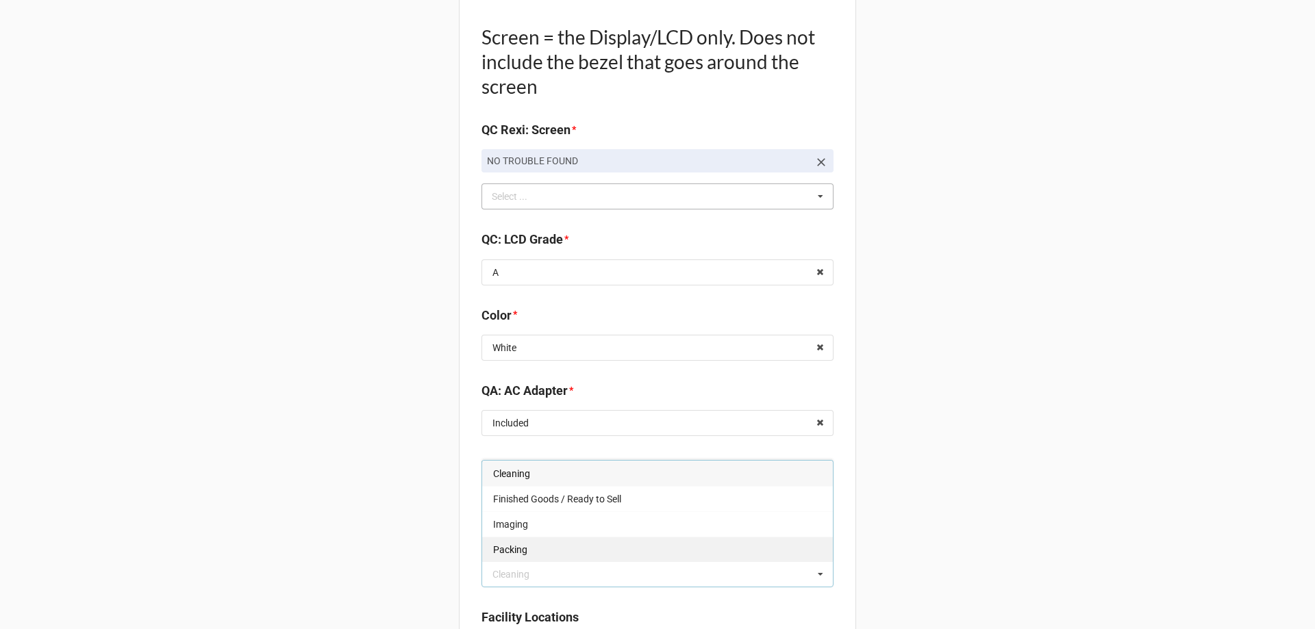
click at [510, 544] on span "Packing" at bounding box center [510, 549] width 34 height 11
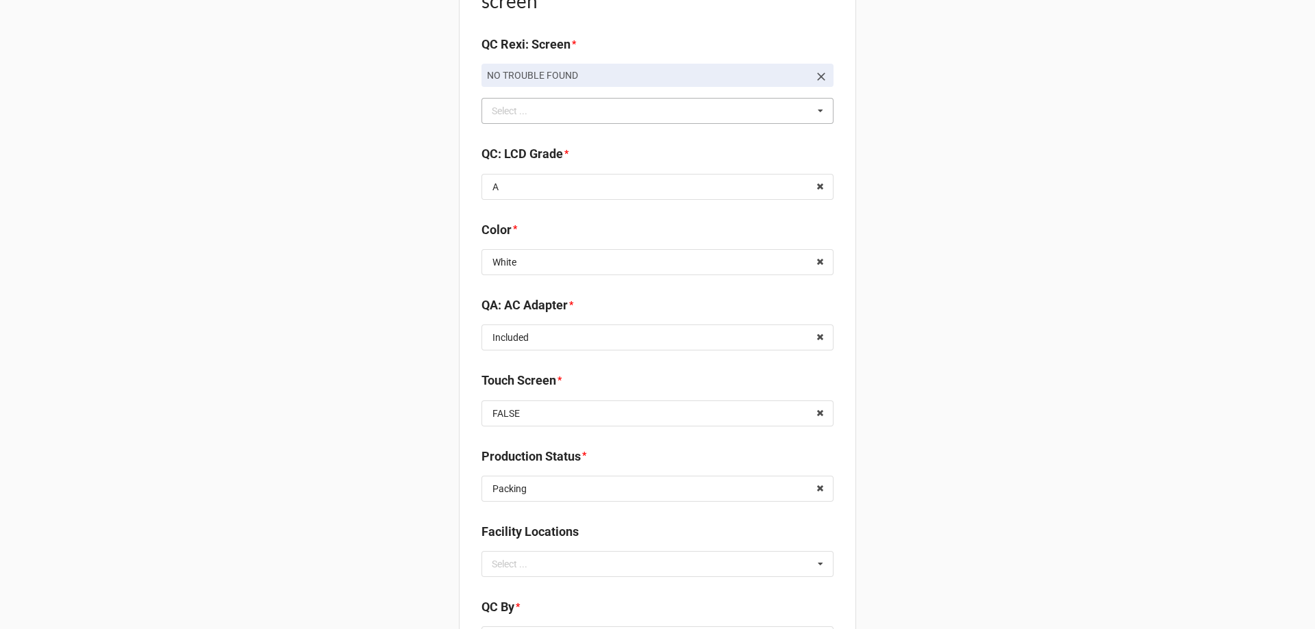
scroll to position [1643, 0]
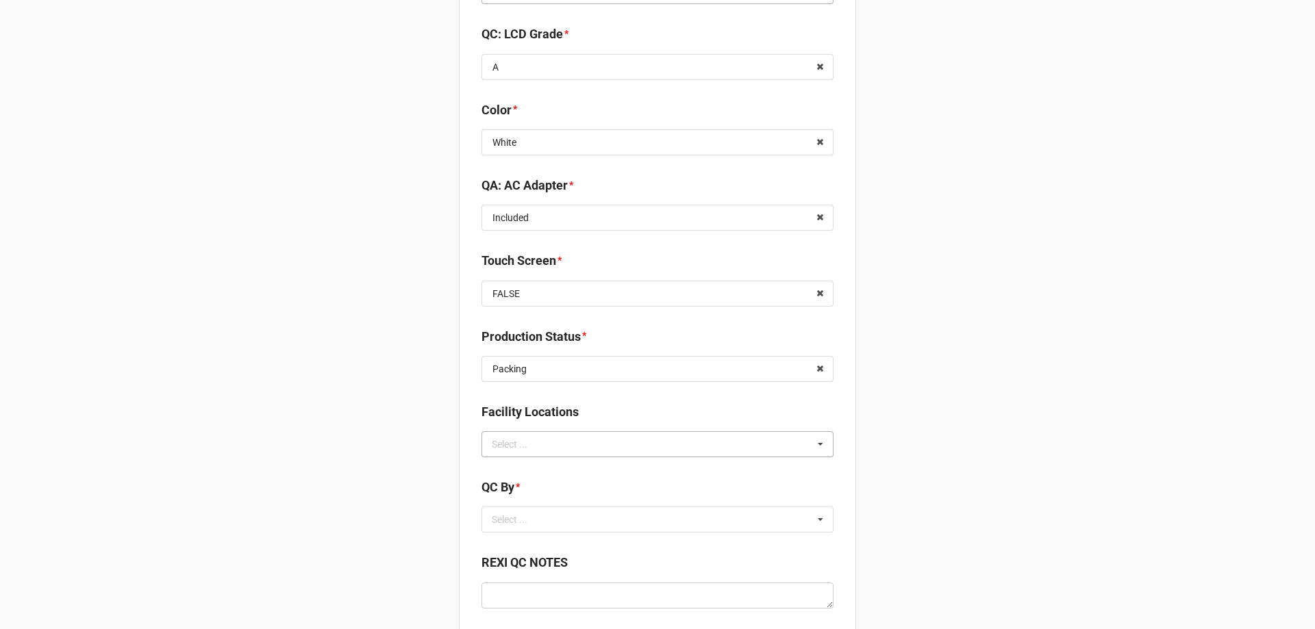
click at [540, 444] on div "Select ..." at bounding box center [517, 444] width 59 height 16
type input "re"
click at [539, 466] on span "RECV.DLL.PROCESSING" at bounding box center [544, 469] width 103 height 11
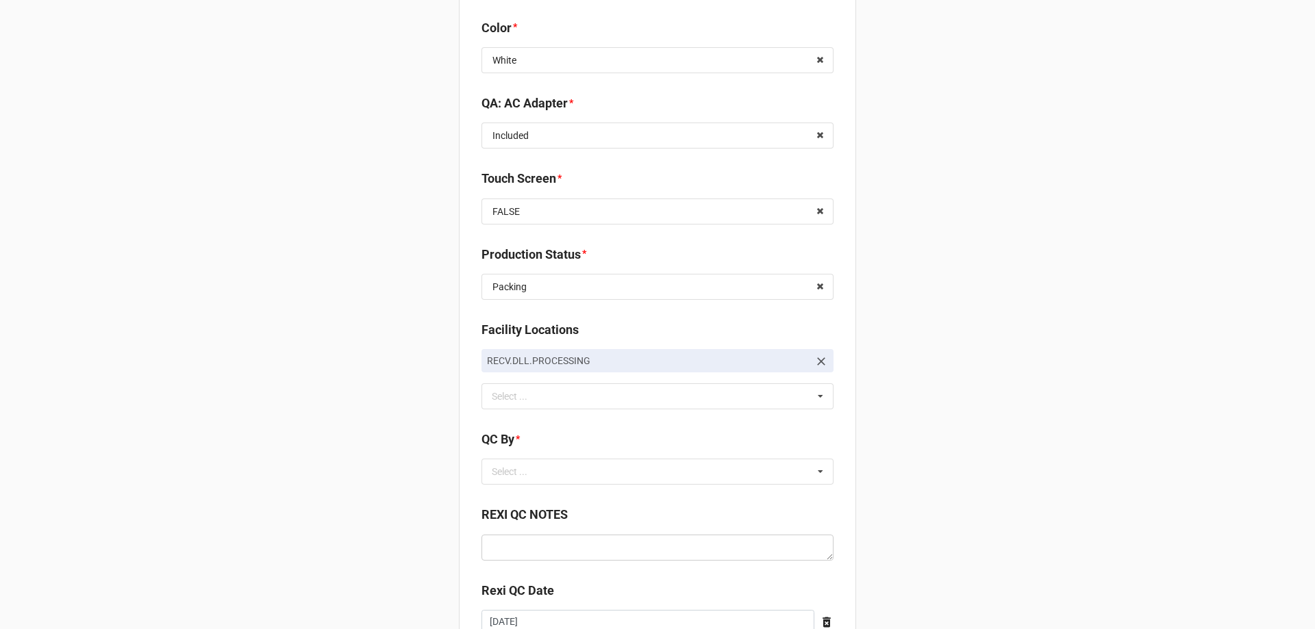
scroll to position [1834, 0]
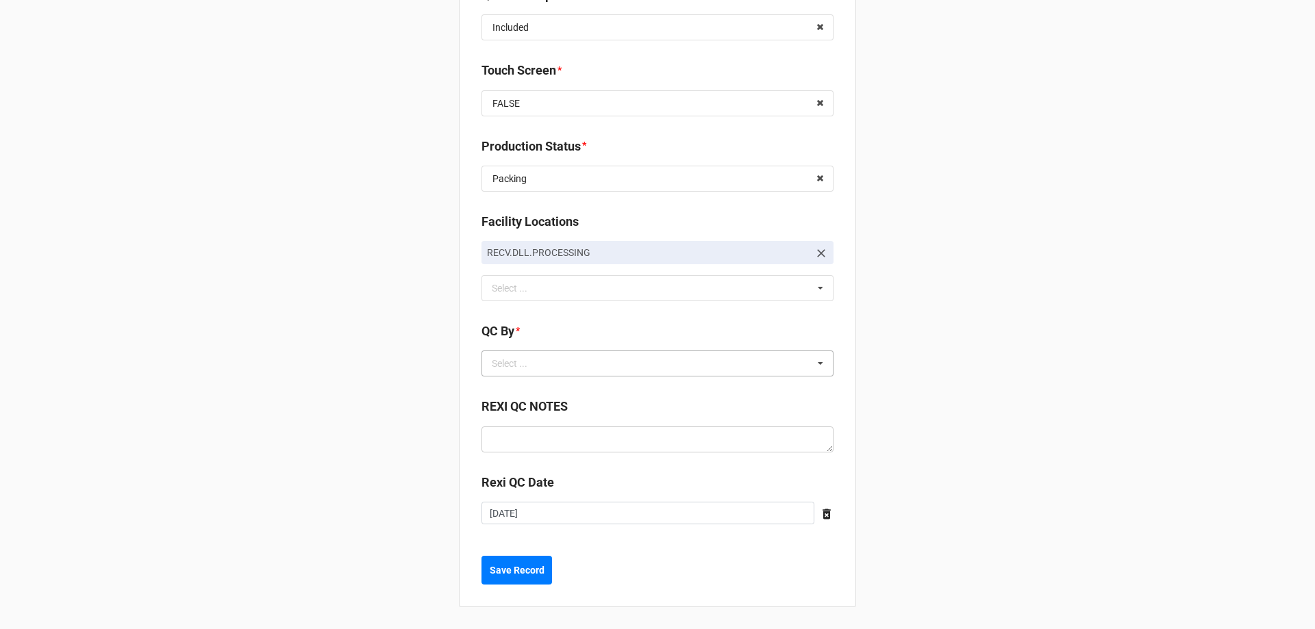
click at [590, 351] on div "Select ... No results found." at bounding box center [657, 364] width 352 height 26
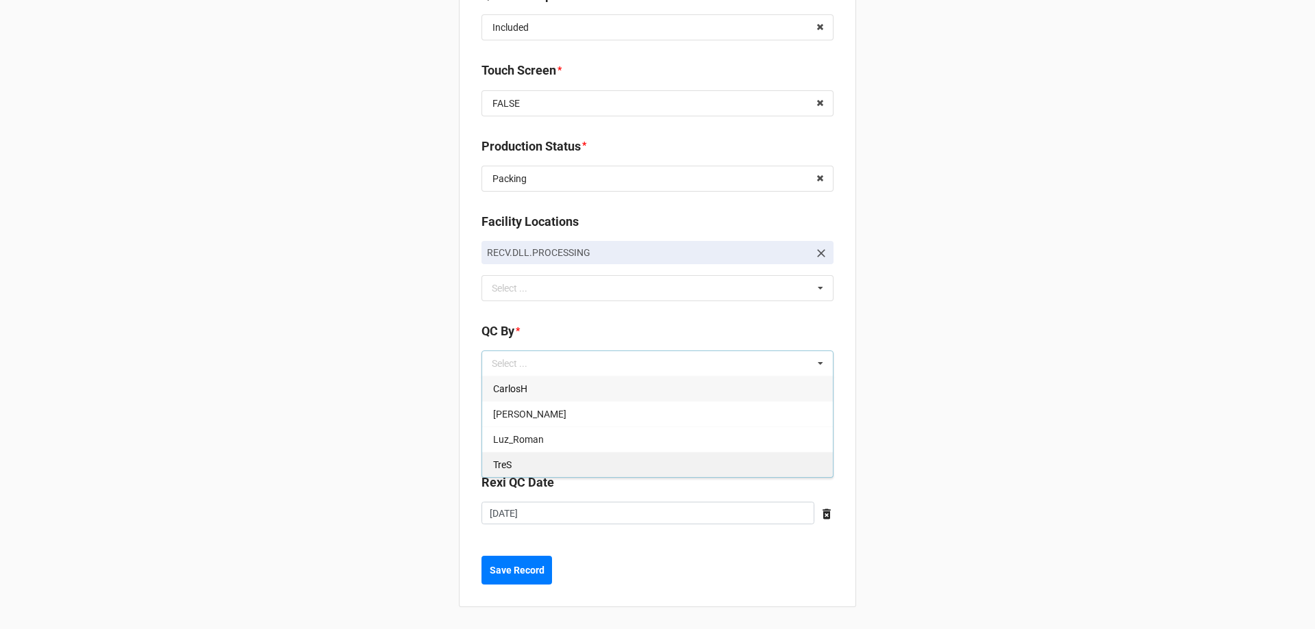
click at [512, 462] on div "TreS" at bounding box center [657, 464] width 351 height 25
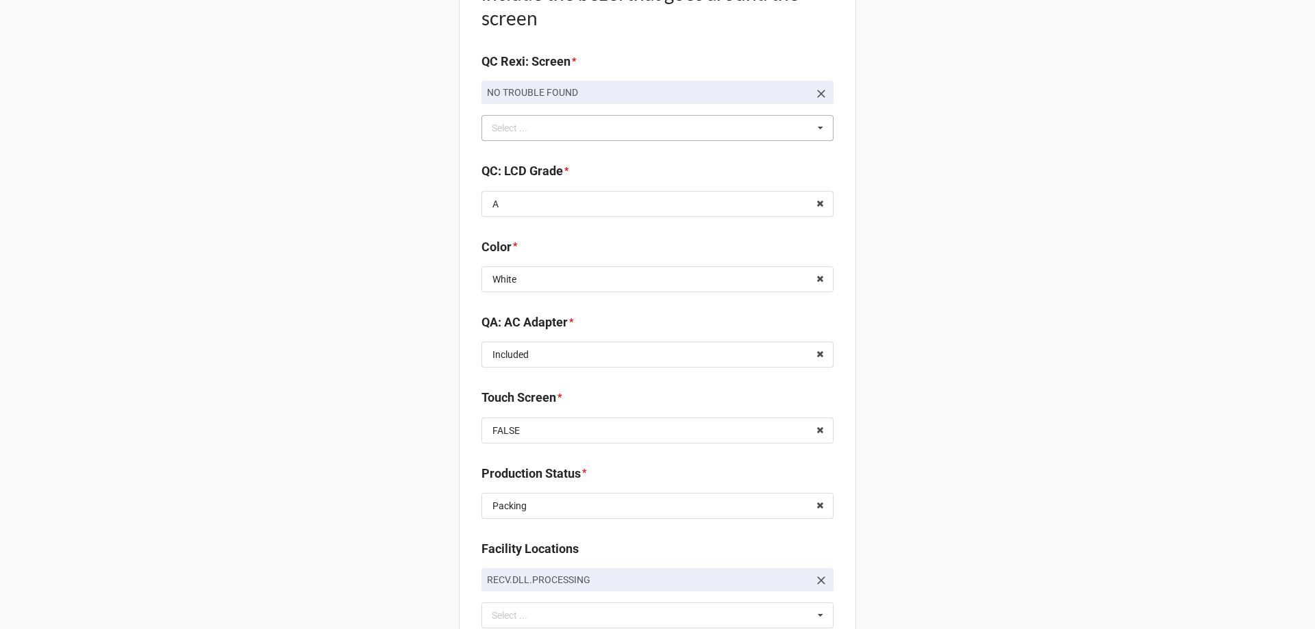
scroll to position [1868, 0]
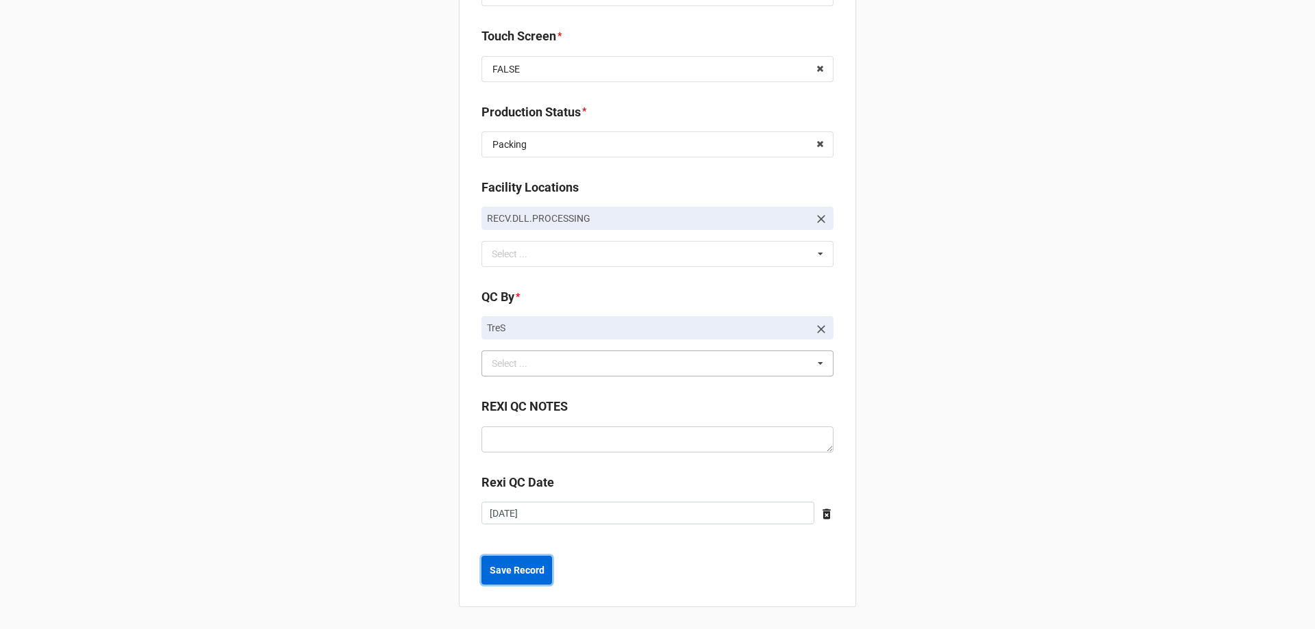
click at [500, 562] on button "Save Record" at bounding box center [516, 570] width 71 height 29
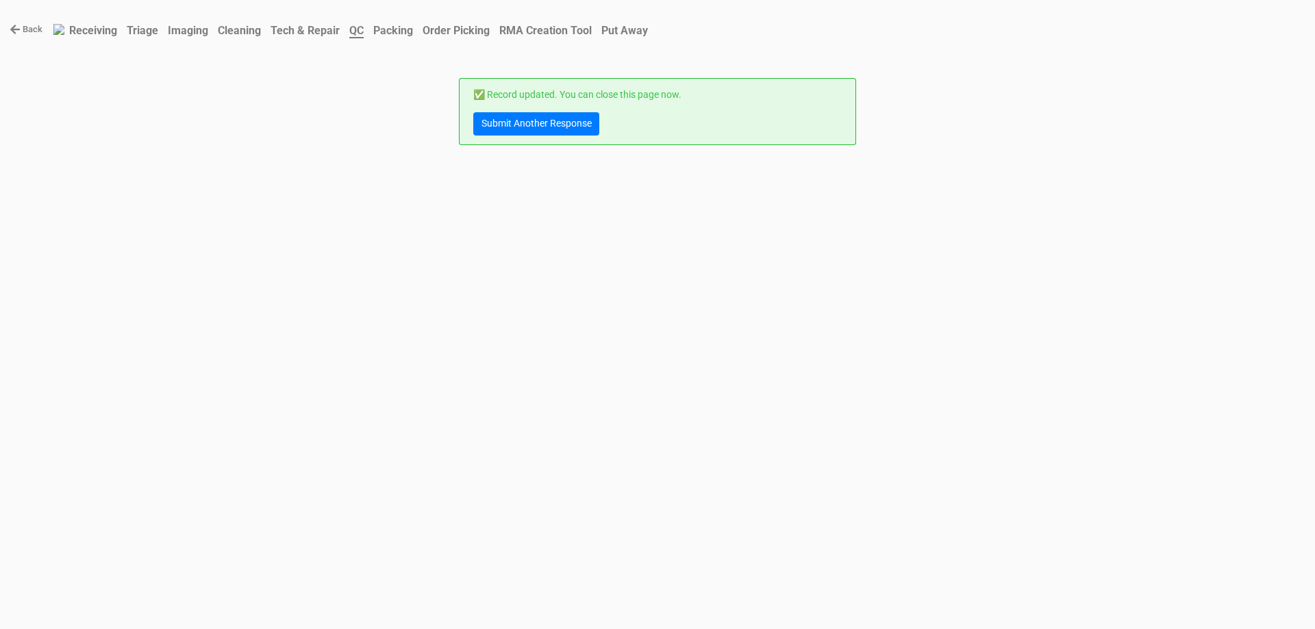
scroll to position [0, 0]
